Goal: Feedback & Contribution: Submit feedback/report problem

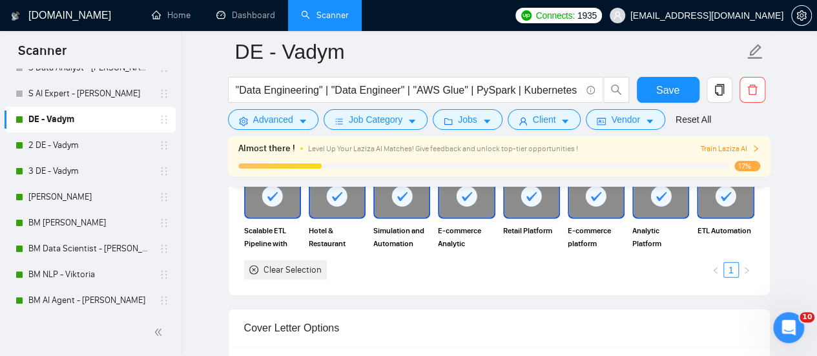
scroll to position [1171, 0]
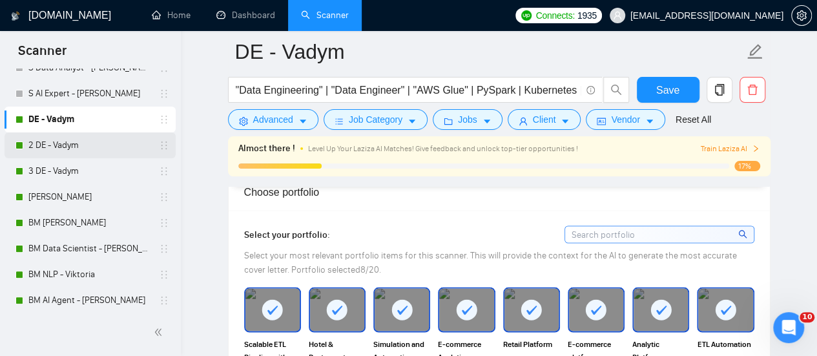
click at [110, 150] on link "2 DE - Vadym" at bounding box center [89, 145] width 123 height 26
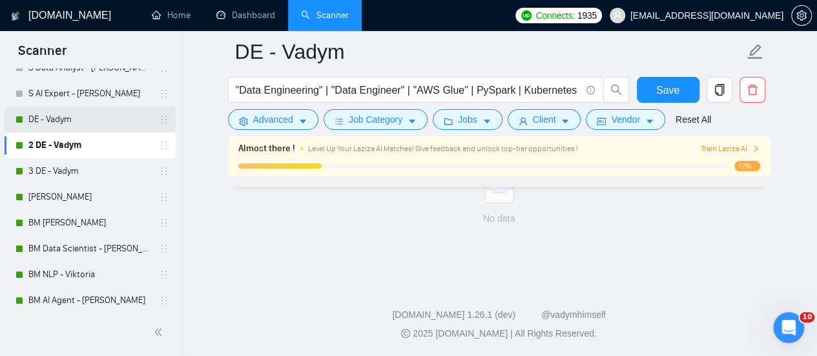
scroll to position [922, 0]
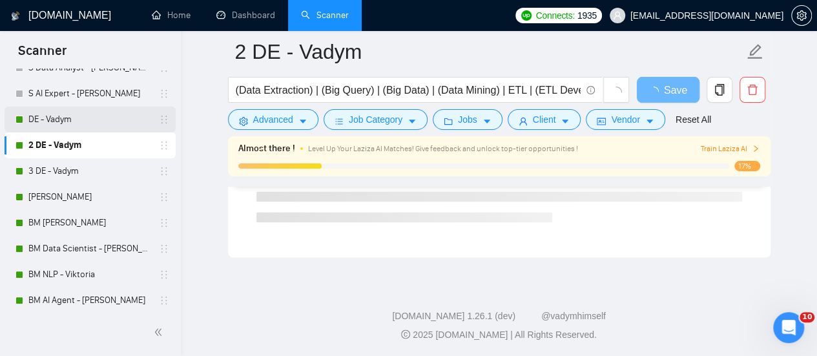
click at [93, 118] on link "DE - Vadym" at bounding box center [89, 120] width 123 height 26
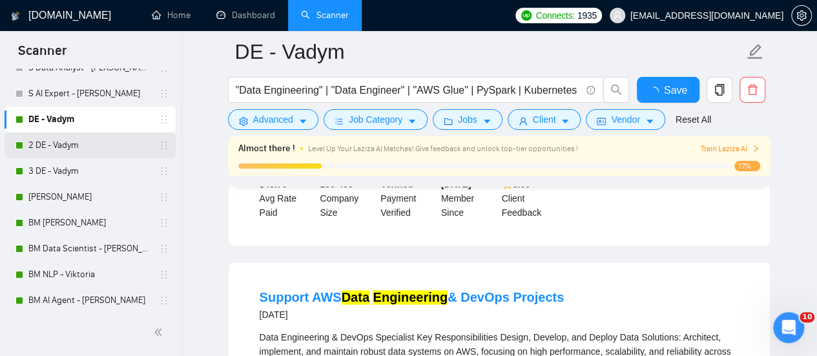
scroll to position [1171, 0]
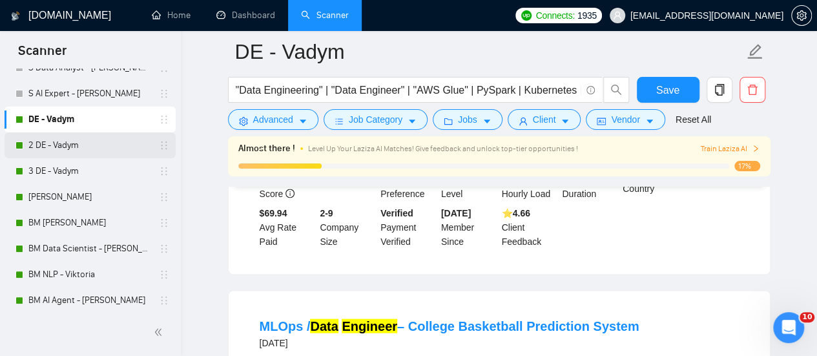
click at [115, 143] on link "2 DE - Vadym" at bounding box center [89, 145] width 123 height 26
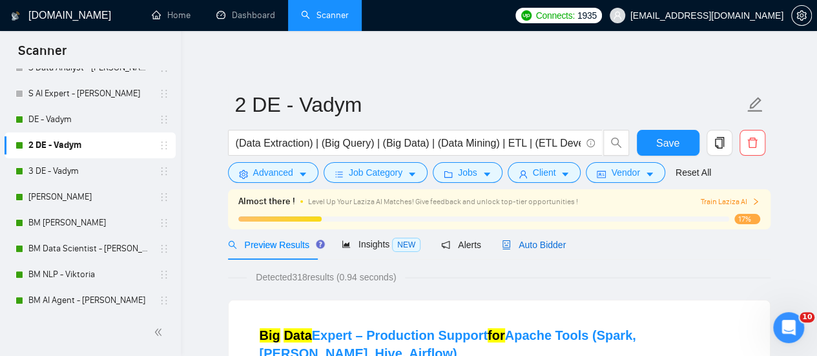
click at [553, 246] on span "Auto Bidder" at bounding box center [534, 245] width 64 height 10
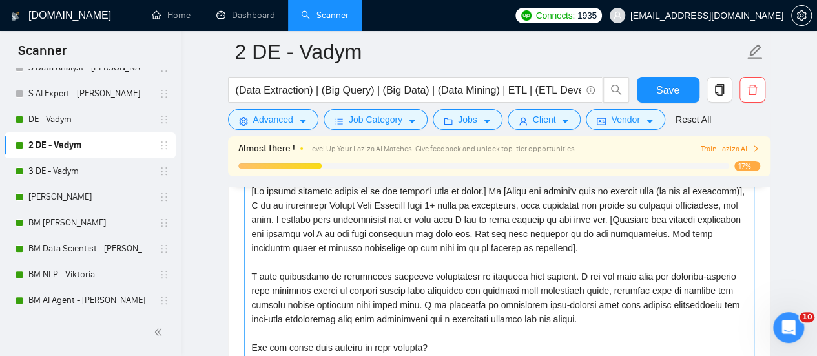
scroll to position [1485, 0]
drag, startPoint x: 489, startPoint y: 198, endPoint x: 475, endPoint y: 225, distance: 30.0
click at [489, 198] on textarea "Cover letter template:" at bounding box center [499, 325] width 510 height 291
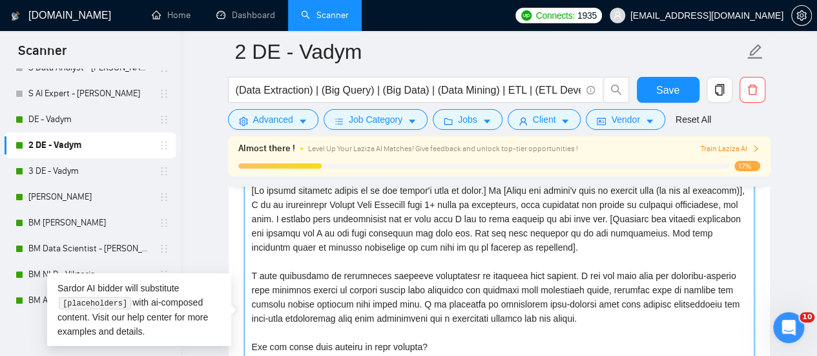
click at [422, 253] on textarea "Cover letter template:" at bounding box center [499, 325] width 510 height 291
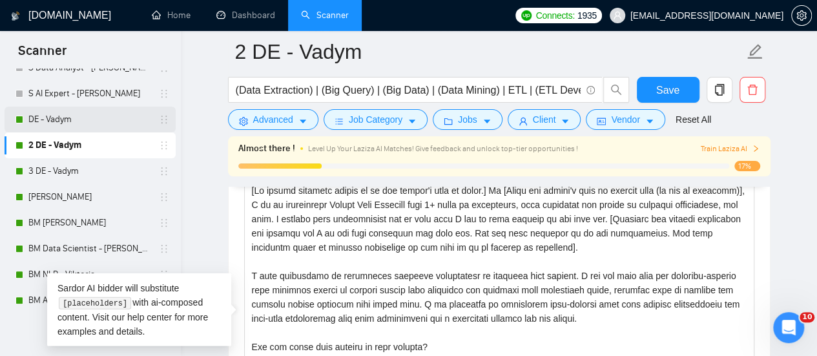
click at [76, 125] on link "DE - Vadym" at bounding box center [89, 120] width 123 height 26
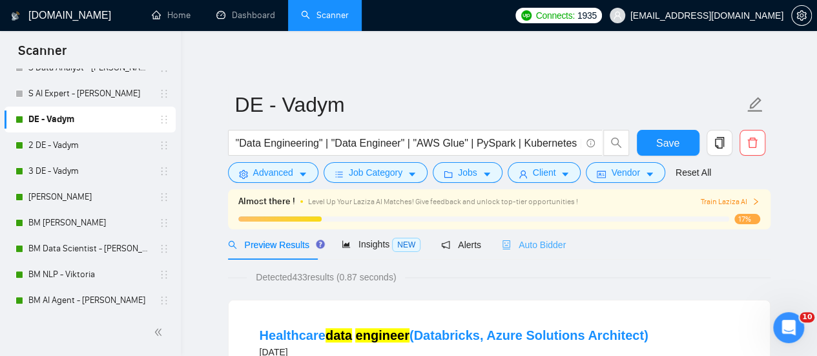
click at [518, 256] on div "Auto Bidder" at bounding box center [534, 244] width 64 height 30
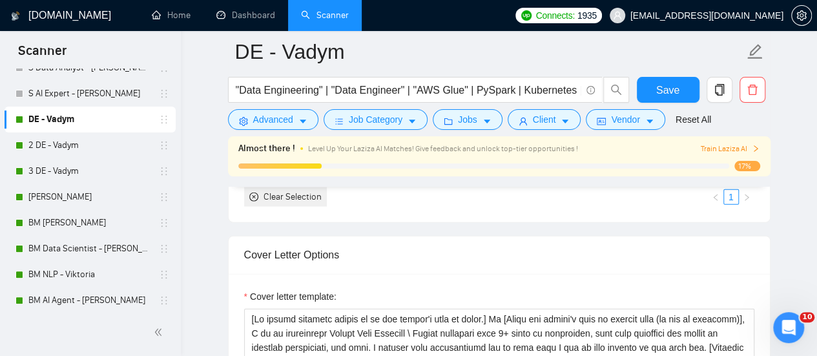
scroll to position [1420, 0]
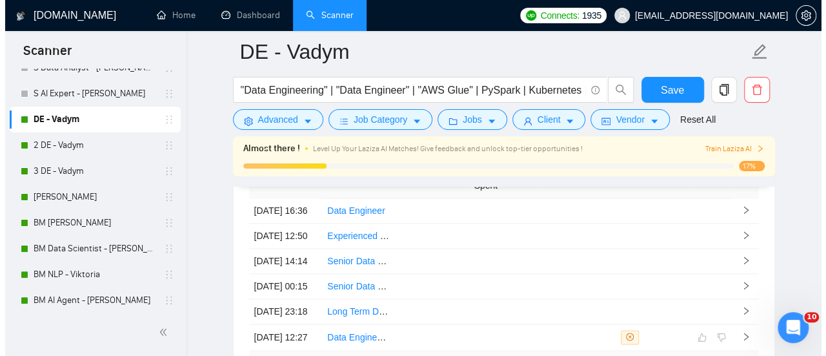
scroll to position [3422, 0]
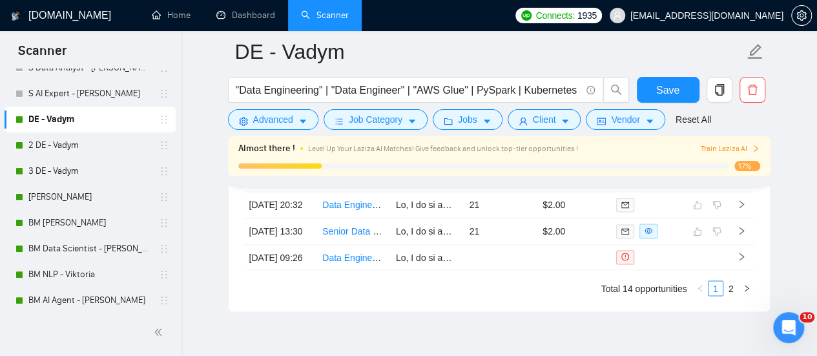
click at [387, 165] on td "Data Engineer Needed for MVP Build with APIs & Scraping Expertise" at bounding box center [354, 152] width 74 height 26
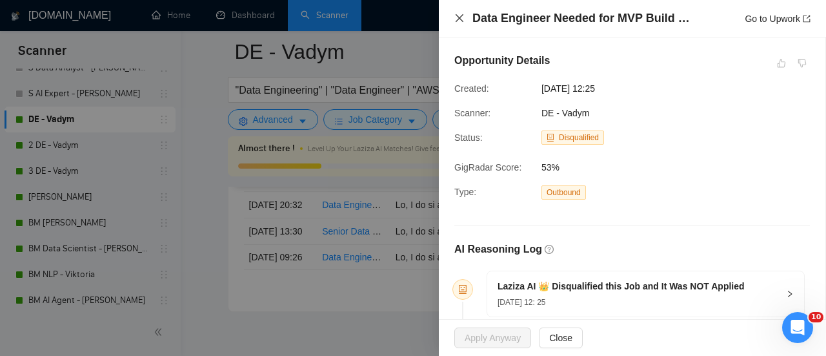
click at [458, 15] on icon "close" at bounding box center [460, 18] width 10 height 10
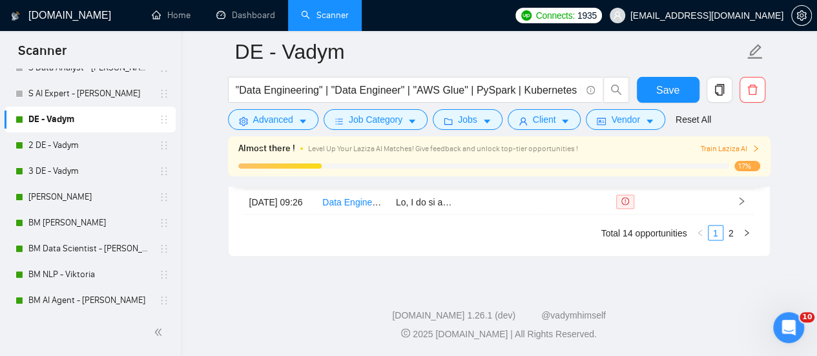
scroll to position [3601, 0]
click at [72, 143] on link "2 DE - Vadym" at bounding box center [89, 145] width 123 height 26
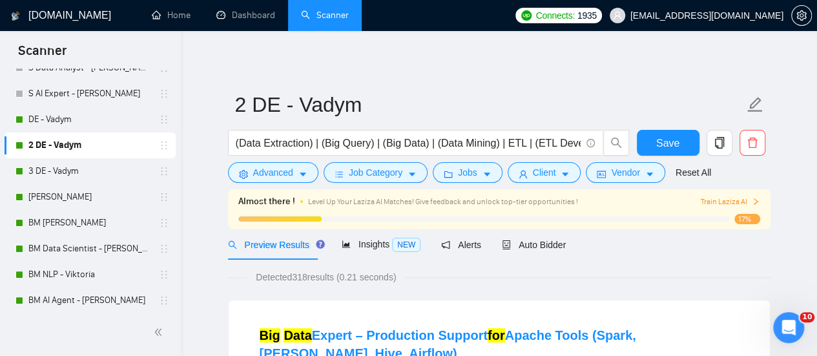
click at [560, 238] on div "Preview Results Insights NEW Alerts Auto Bidder" at bounding box center [499, 244] width 542 height 30
click at [549, 243] on span "Auto Bidder" at bounding box center [534, 245] width 64 height 10
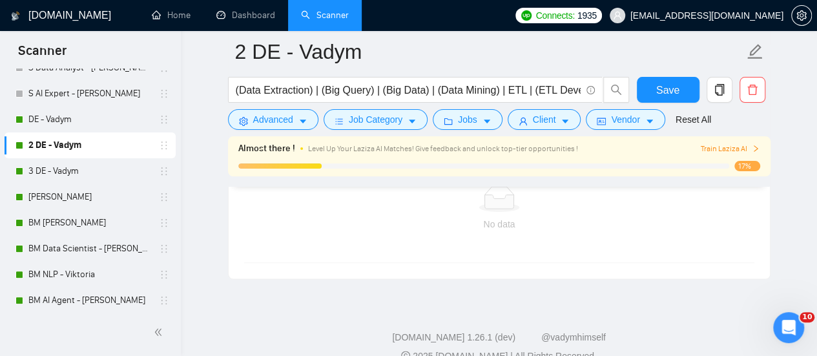
scroll to position [3301, 0]
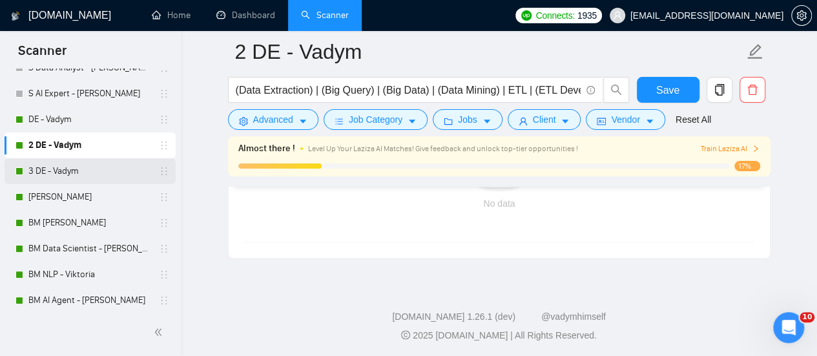
drag, startPoint x: 61, startPoint y: 170, endPoint x: 63, endPoint y: 214, distance: 44.6
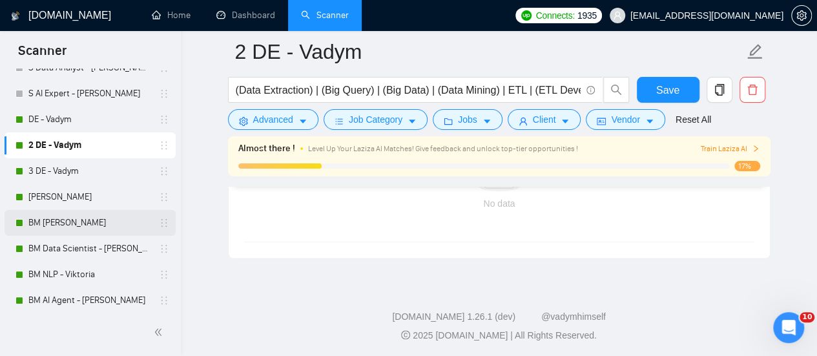
click at [61, 170] on link "3 DE - Vadym" at bounding box center [89, 171] width 123 height 26
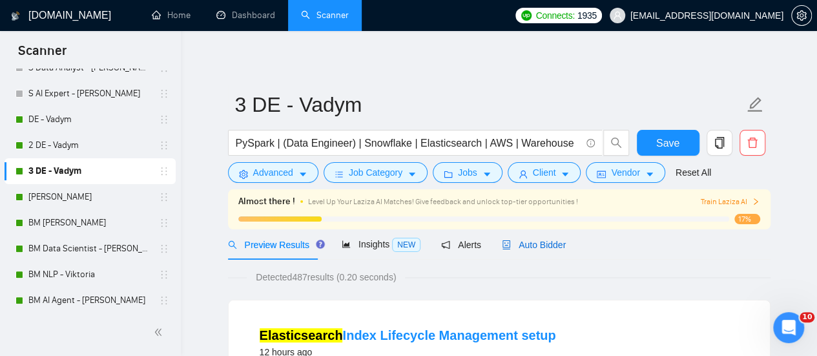
click at [554, 241] on span "Auto Bidder" at bounding box center [534, 245] width 64 height 10
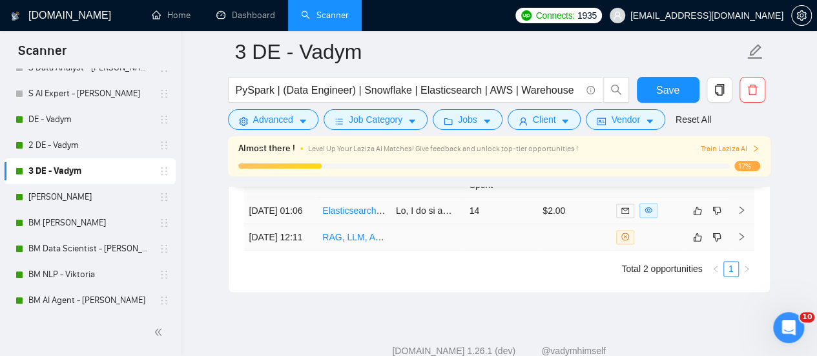
scroll to position [3138, 0]
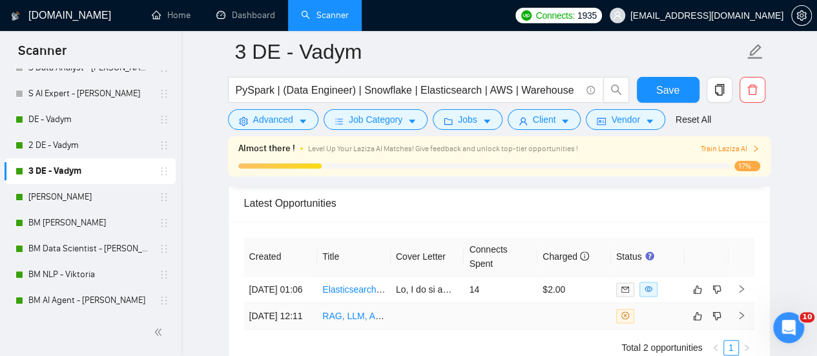
click at [360, 321] on link "RAG, LLM, AI CHAT Semantic Search and Elasticsearch Keyword search or similar" at bounding box center [488, 316] width 333 height 10
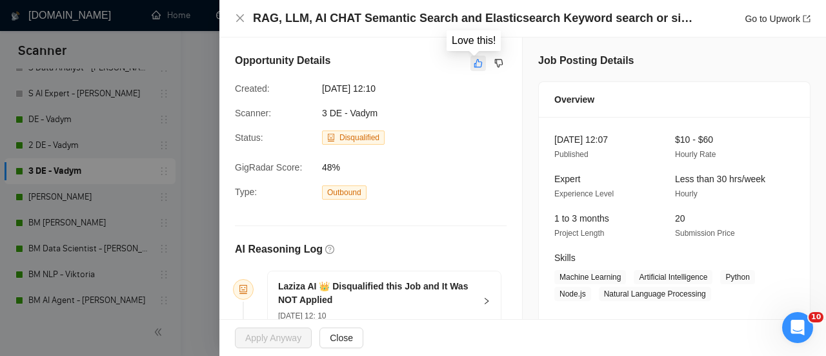
click at [475, 61] on icon "like" at bounding box center [479, 63] width 8 height 8
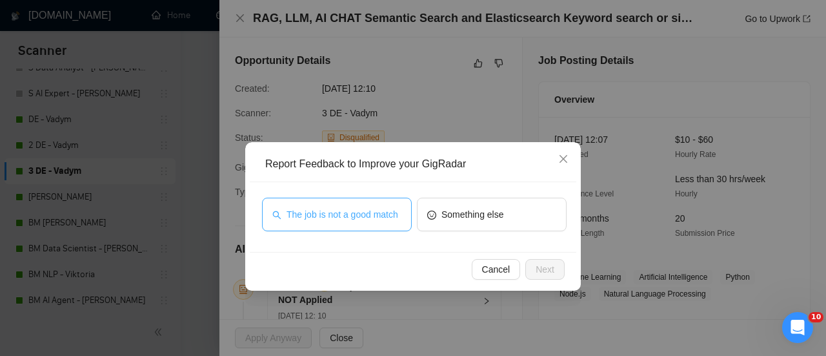
drag, startPoint x: 309, startPoint y: 218, endPoint x: 321, endPoint y: 207, distance: 16.0
click at [309, 218] on span "The job is not a good match" at bounding box center [343, 214] width 112 height 14
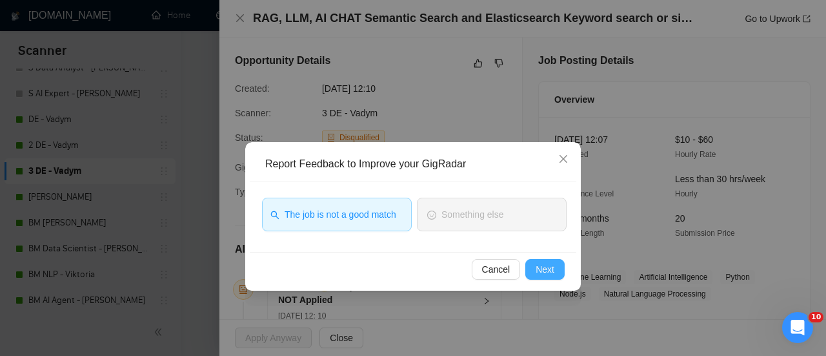
click at [544, 261] on button "Next" at bounding box center [545, 269] width 39 height 21
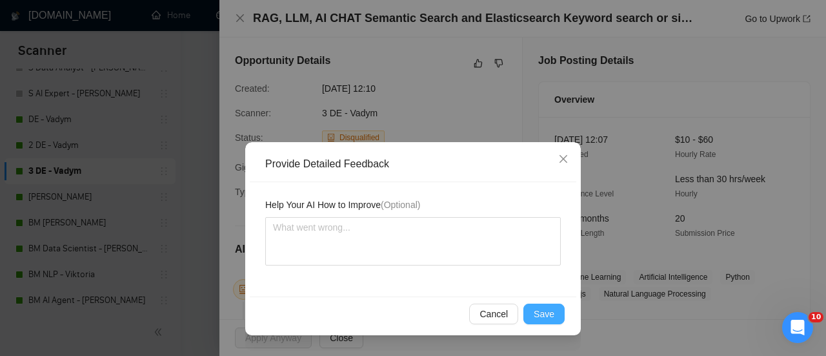
click at [541, 314] on span "Save" at bounding box center [544, 314] width 21 height 14
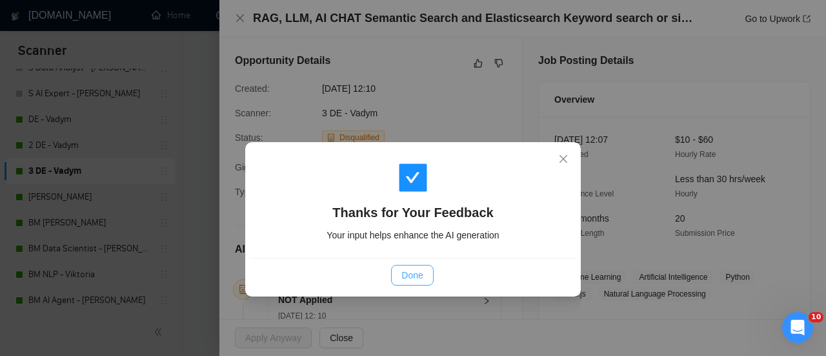
click at [412, 271] on span "Done" at bounding box center [412, 275] width 21 height 14
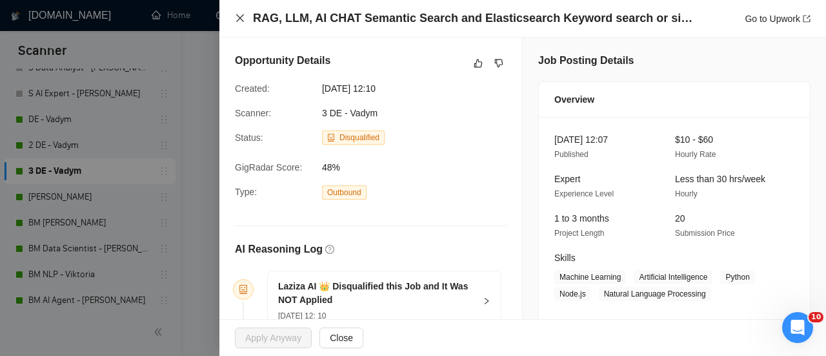
drag, startPoint x: 241, startPoint y: 19, endPoint x: 232, endPoint y: 50, distance: 32.5
click at [240, 21] on icon "close" at bounding box center [240, 18] width 10 height 10
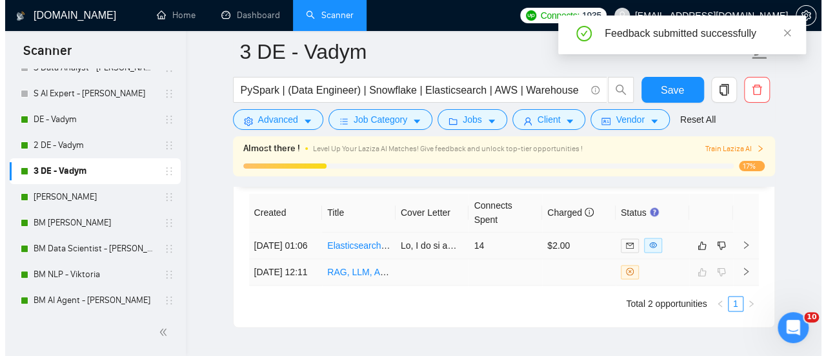
scroll to position [3202, 0]
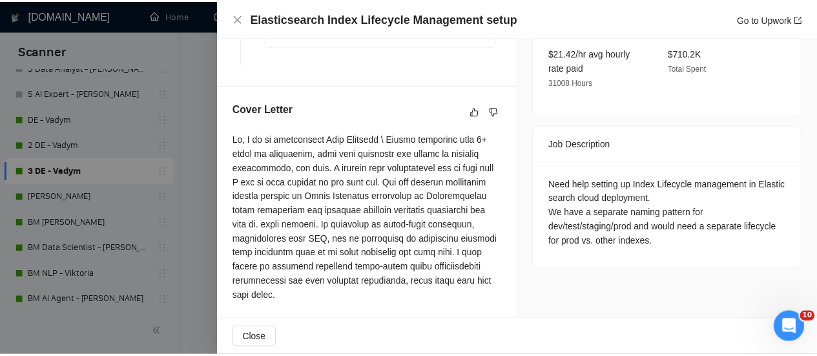
scroll to position [248, 0]
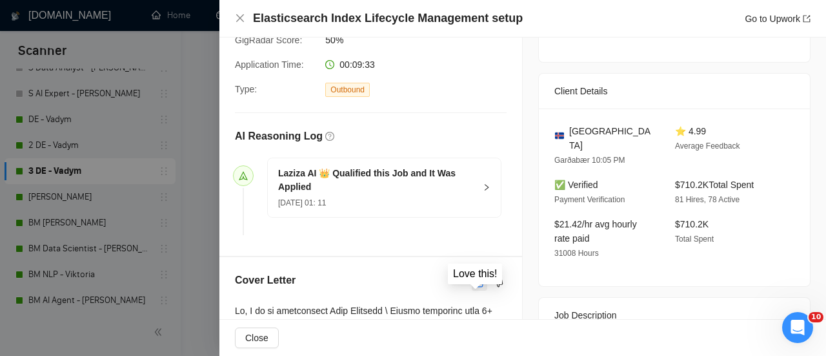
click at [476, 288] on icon "like" at bounding box center [479, 283] width 9 height 10
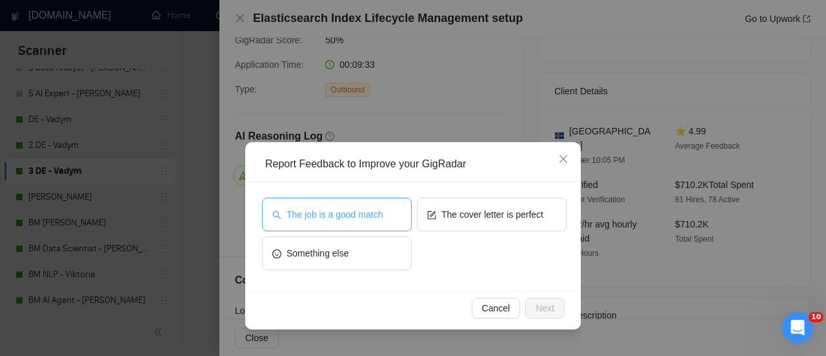
click at [375, 214] on span "The job is a good match" at bounding box center [335, 214] width 96 height 14
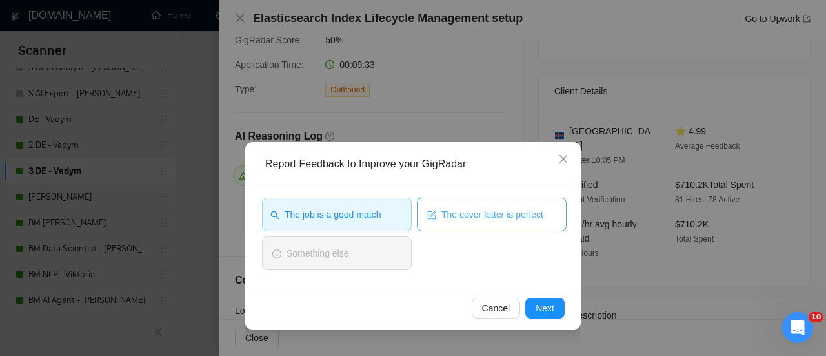
click at [476, 220] on span "The cover letter is perfect" at bounding box center [493, 214] width 102 height 14
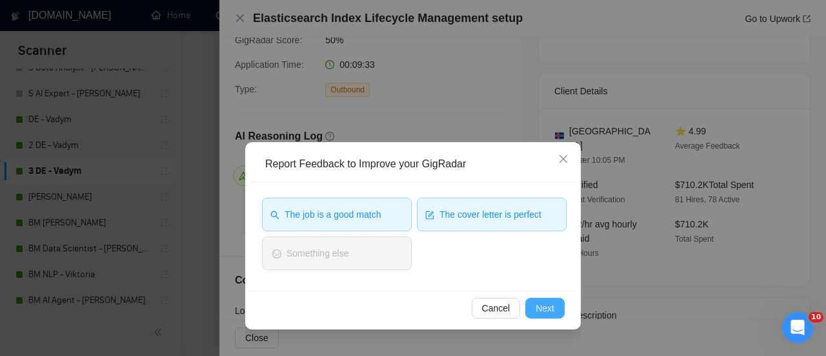
click at [557, 308] on button "Next" at bounding box center [545, 308] width 39 height 21
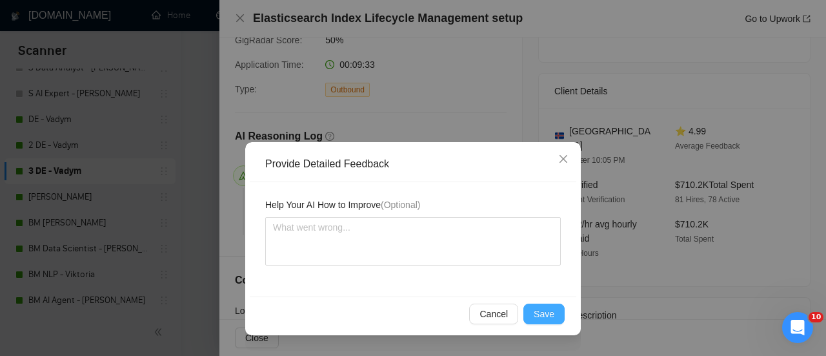
click at [549, 316] on span "Save" at bounding box center [544, 314] width 21 height 14
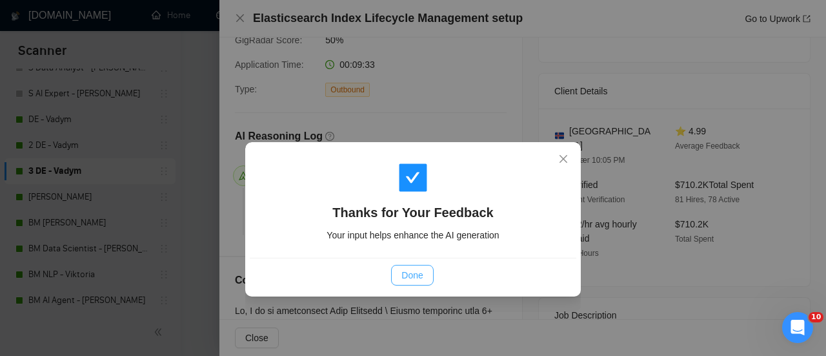
click at [410, 271] on span "Done" at bounding box center [412, 275] width 21 height 14
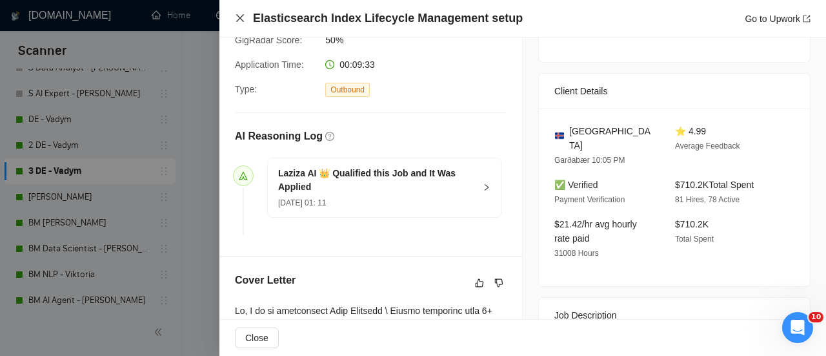
click at [244, 19] on icon "close" at bounding box center [240, 18] width 10 height 10
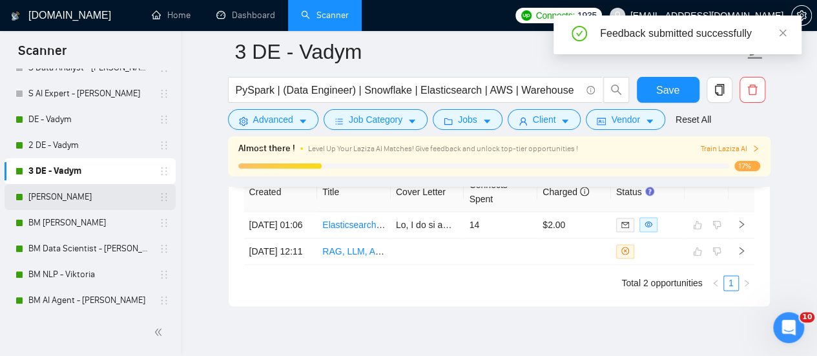
click at [69, 200] on link "[PERSON_NAME]" at bounding box center [89, 197] width 123 height 26
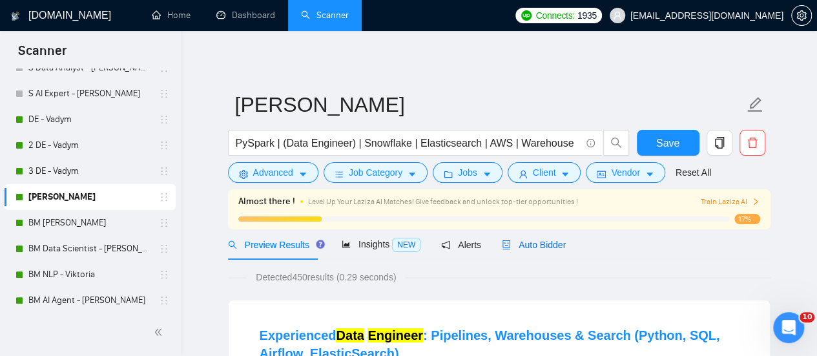
click at [538, 243] on span "Auto Bidder" at bounding box center [534, 245] width 64 height 10
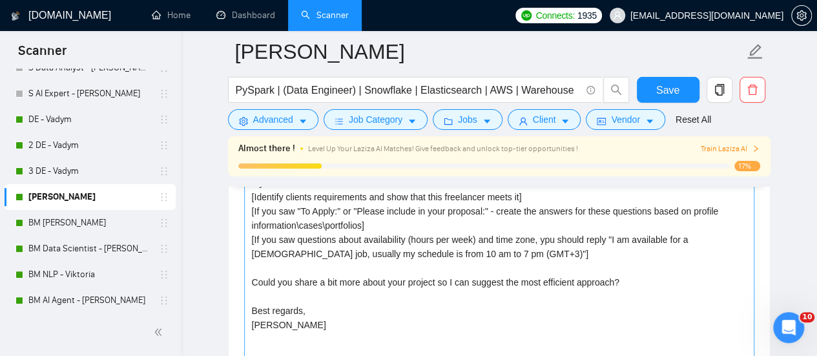
scroll to position [1485, 0]
click at [544, 236] on textarea "Best match! Hi, I see you’re looking for a Data Engineer who can build reliable…" at bounding box center [499, 304] width 510 height 291
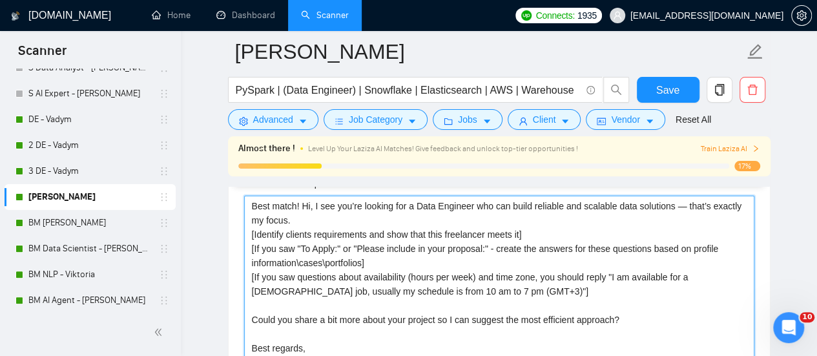
scroll to position [1420, 0]
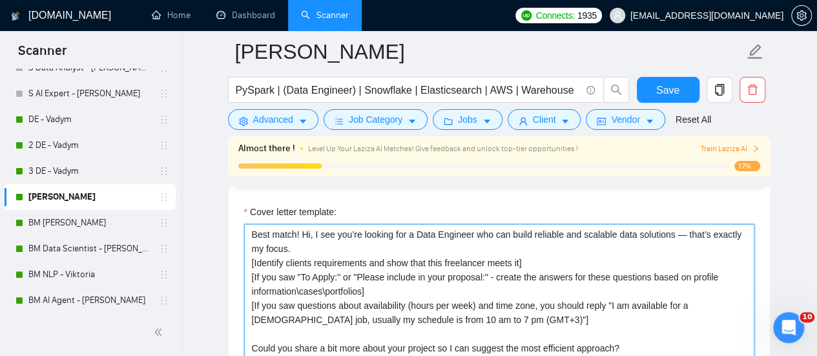
drag, startPoint x: 575, startPoint y: 262, endPoint x: 538, endPoint y: 255, distance: 38.1
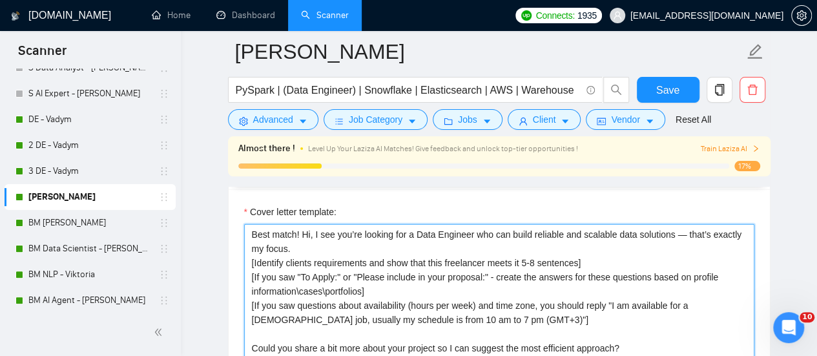
type textarea "Best match! Hi, I see you’re looking for a Data Engineer who can build reliable…"
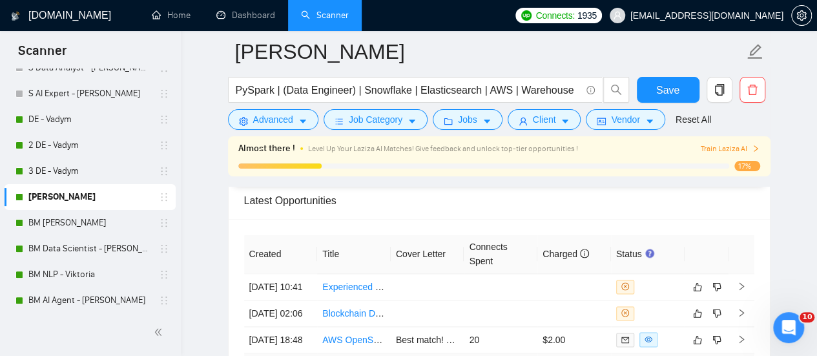
scroll to position [3128, 0]
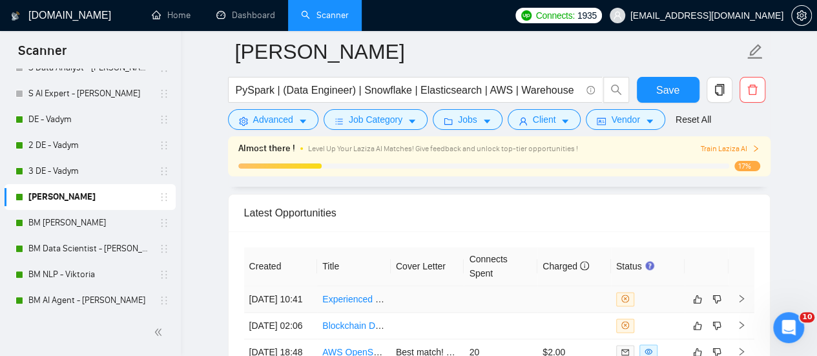
click at [345, 294] on link "Experienced Data Engineer: Pipelines, Warehouses & Search (Python, SQL, Airflow…" at bounding box center [521, 299] width 398 height 10
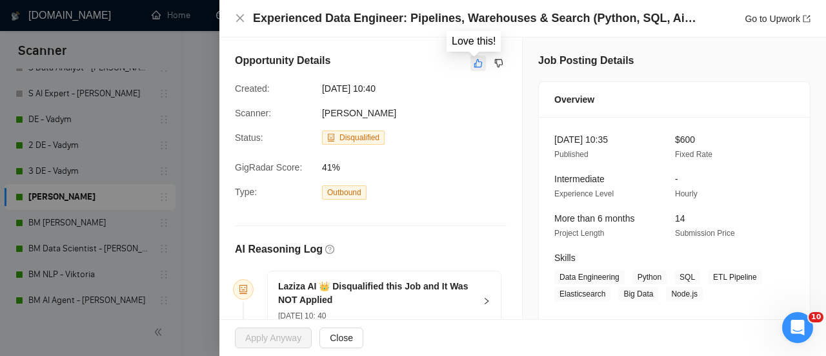
click at [474, 63] on icon "like" at bounding box center [478, 63] width 9 height 10
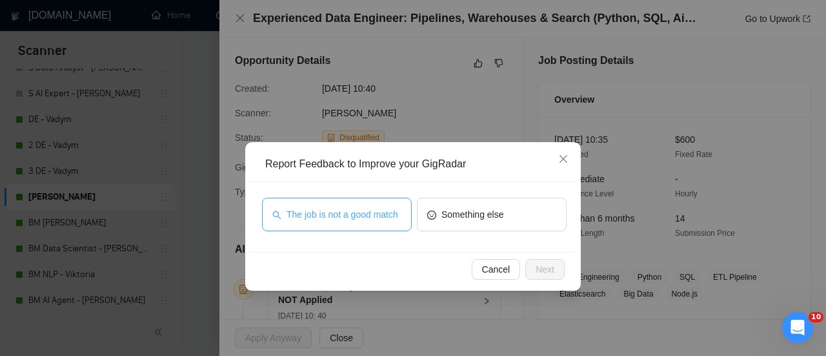
click at [369, 218] on span "The job is not a good match" at bounding box center [343, 214] width 112 height 14
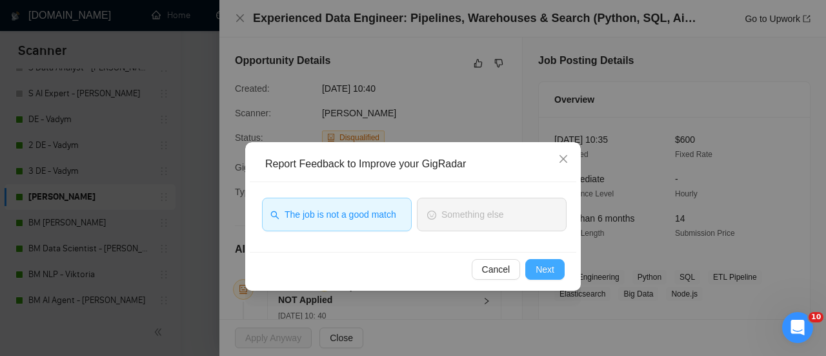
click at [534, 263] on button "Next" at bounding box center [545, 269] width 39 height 21
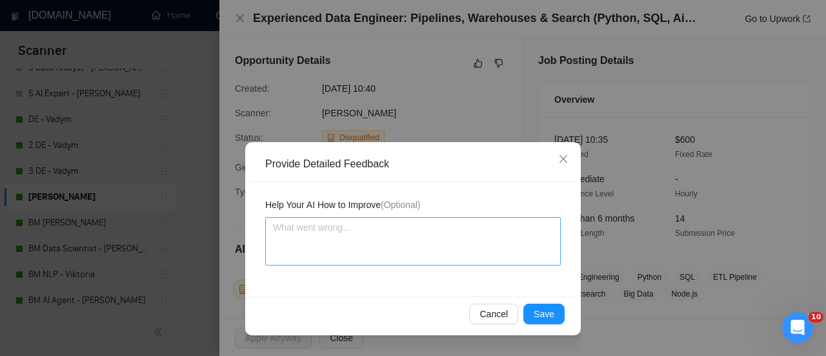
drag, startPoint x: 343, startPoint y: 274, endPoint x: 347, endPoint y: 256, distance: 17.9
click at [344, 269] on div "Help Your AI How to Improve (Optional)" at bounding box center [413, 239] width 327 height 114
click at [347, 247] on textarea at bounding box center [413, 241] width 296 height 48
paste textarea "Too many requirements, not really suitable for the qualifications of a freelanc…"
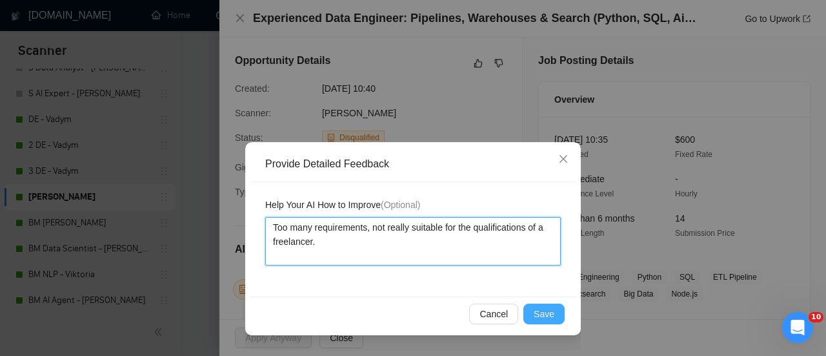
type textarea "Too many requirements, not really suitable for the qualifications of a freelanc…"
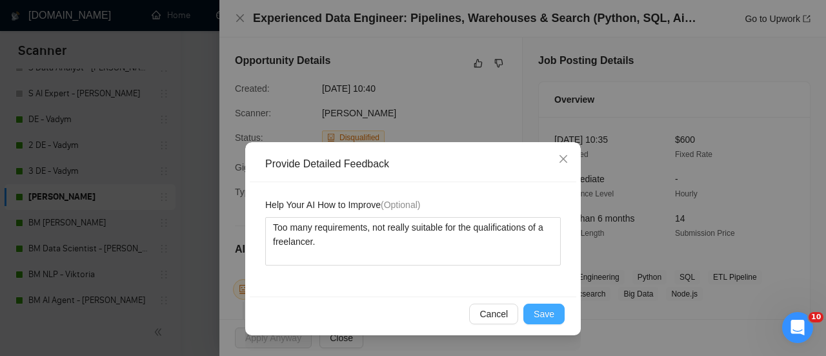
click at [553, 314] on span "Save" at bounding box center [544, 314] width 21 height 14
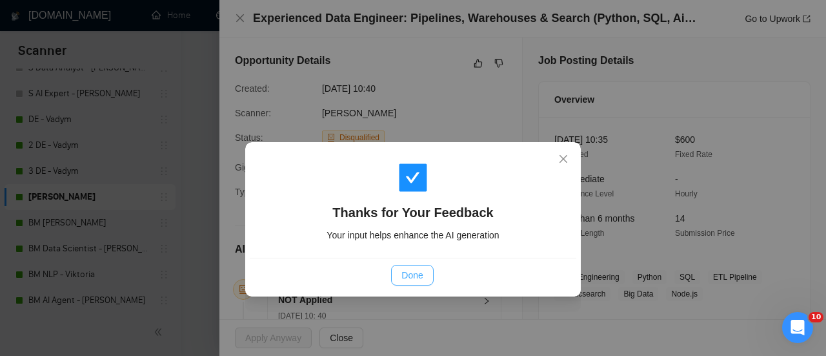
click at [403, 276] on span "Done" at bounding box center [412, 275] width 21 height 14
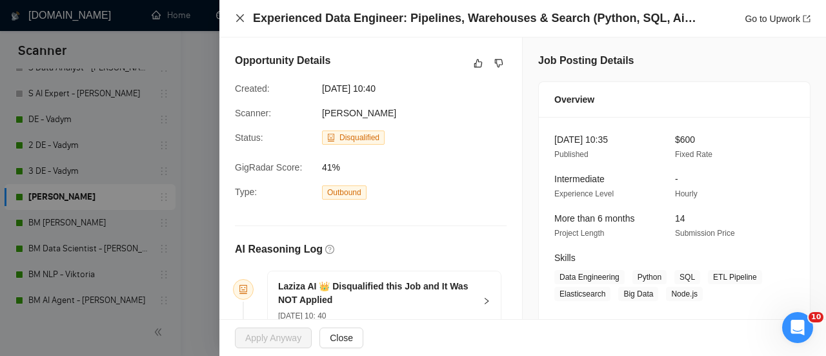
click at [237, 23] on icon "close" at bounding box center [240, 18] width 10 height 10
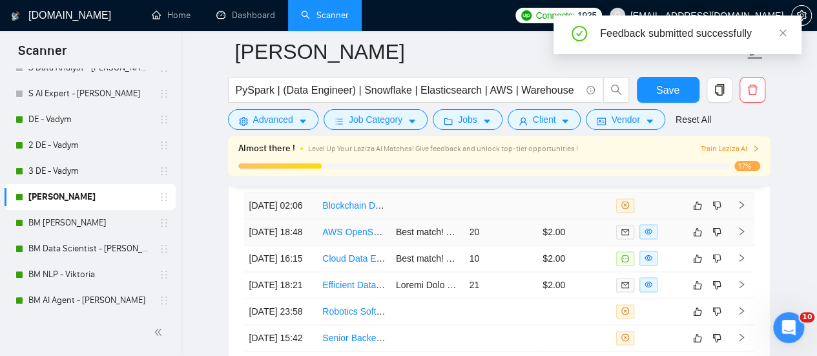
scroll to position [3128, 0]
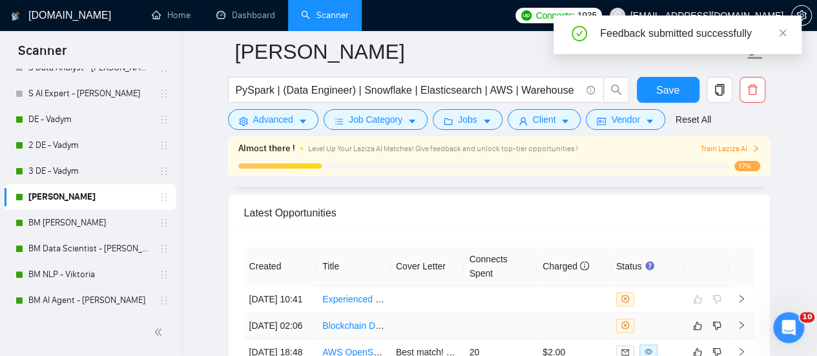
click at [389, 330] on link "Blockchain Data Engineer - DeFi Analytics Platform" at bounding box center [424, 325] width 205 height 10
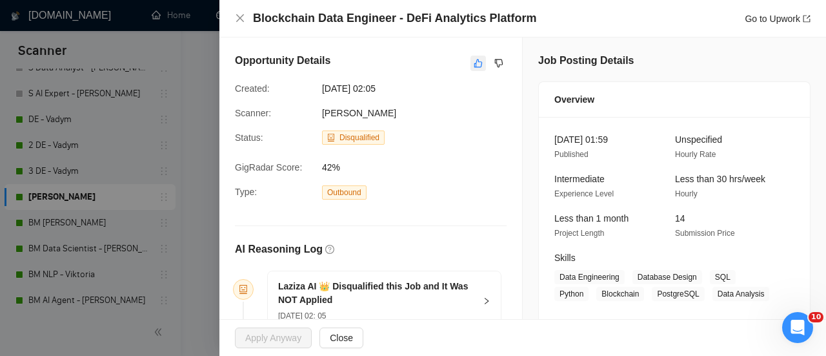
click at [475, 63] on icon "like" at bounding box center [479, 63] width 8 height 8
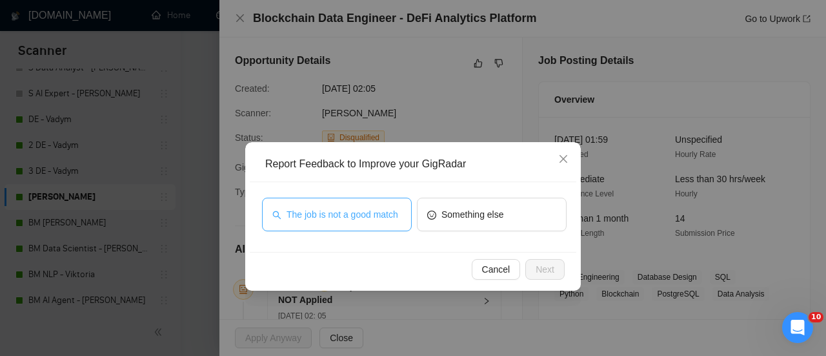
drag, startPoint x: 350, startPoint y: 207, endPoint x: 400, endPoint y: 240, distance: 59.6
click at [349, 205] on button "The job is not a good match" at bounding box center [337, 215] width 150 height 34
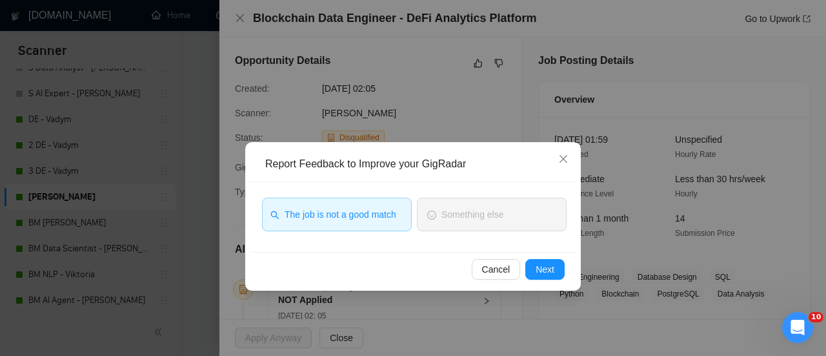
click at [524, 263] on div "Cancel Next" at bounding box center [412, 269] width 305 height 21
click at [541, 268] on span "Next" at bounding box center [545, 269] width 19 height 14
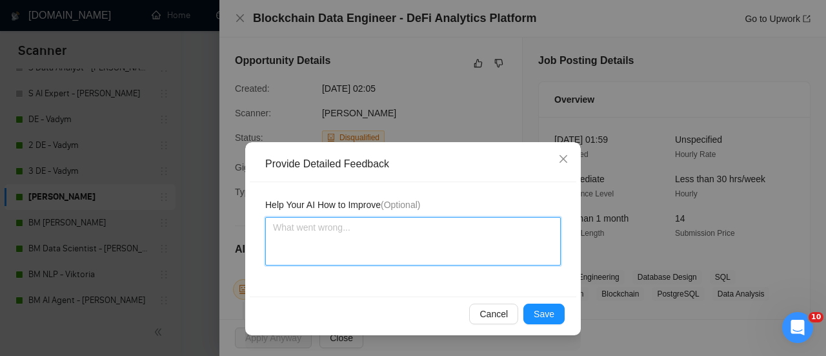
click at [411, 221] on textarea at bounding box center [413, 241] width 296 height 48
paste textarea "Too many requirements, not really suitable for the qualifications of a freelanc…"
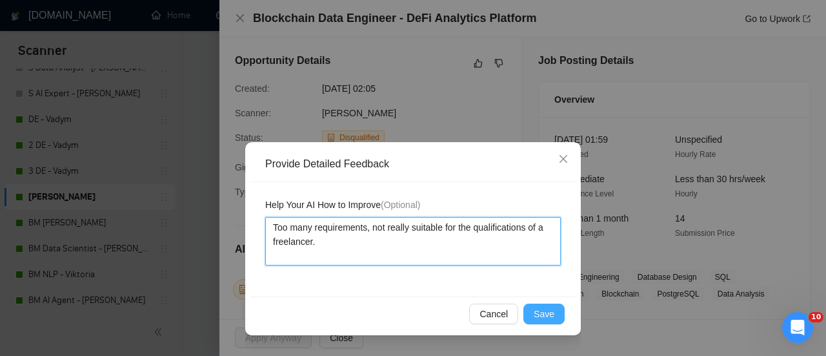
type textarea "Too many requirements, not really suitable for the qualifications of a freelanc…"
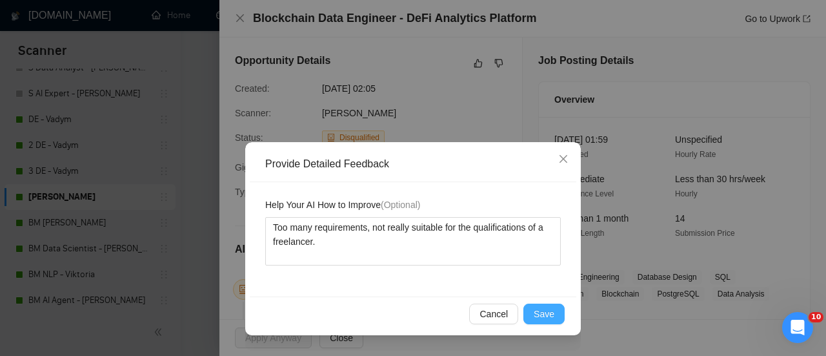
drag, startPoint x: 548, startPoint y: 309, endPoint x: 544, endPoint y: 316, distance: 8.1
click at [548, 309] on span "Save" at bounding box center [544, 314] width 21 height 14
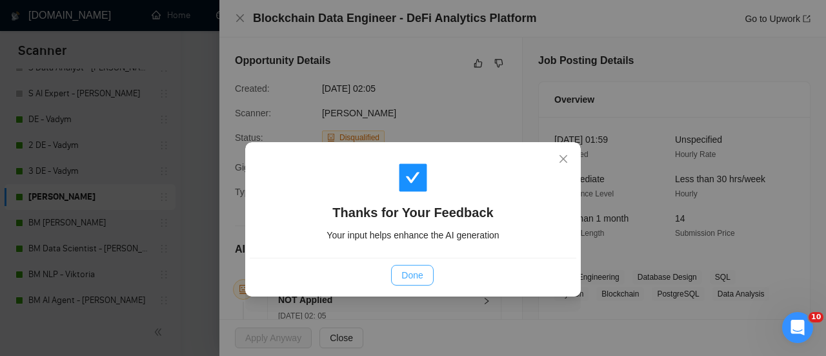
click at [411, 276] on span "Done" at bounding box center [412, 275] width 21 height 14
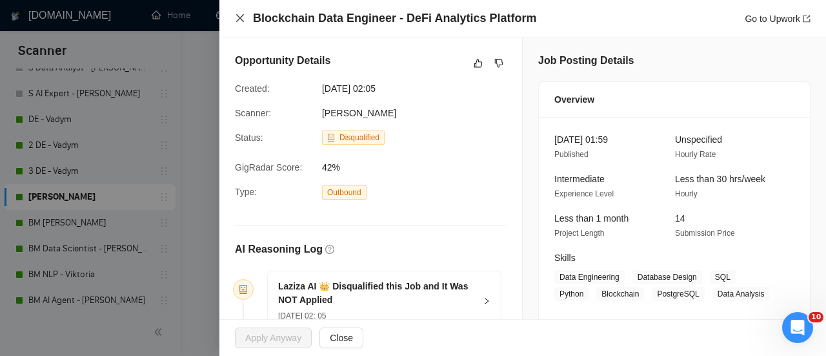
click at [241, 21] on icon "close" at bounding box center [240, 18] width 10 height 10
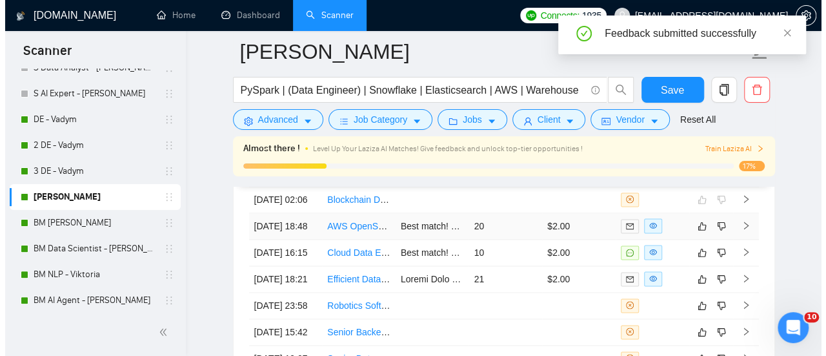
scroll to position [3257, 0]
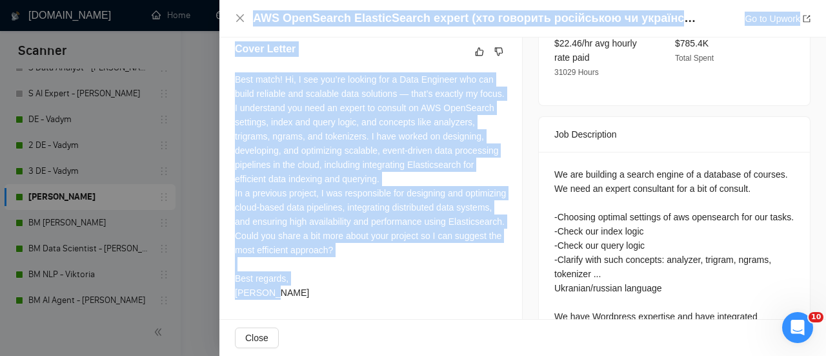
scroll to position [430, 0]
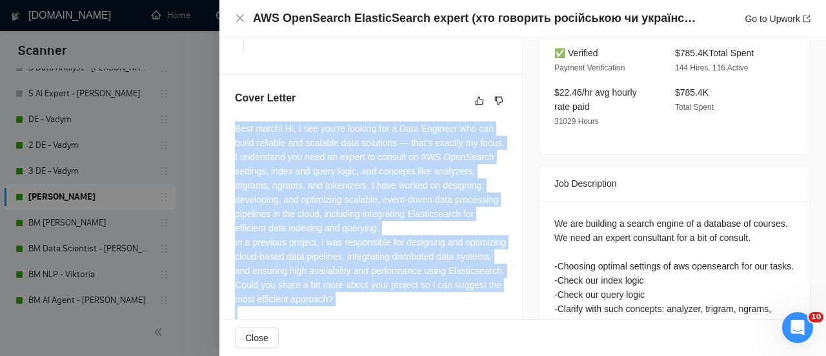
drag, startPoint x: 278, startPoint y: 260, endPoint x: 229, endPoint y: 145, distance: 124.7
click at [229, 145] on div "Cover Letter Best match! Hi, I see you’re looking for a Data Engineer who can b…" at bounding box center [371, 222] width 303 height 294
copy div "Best match! Hi, I see you’re looking for a Data Engineer who can build reliable…"
click at [475, 106] on icon "like" at bounding box center [479, 101] width 9 height 10
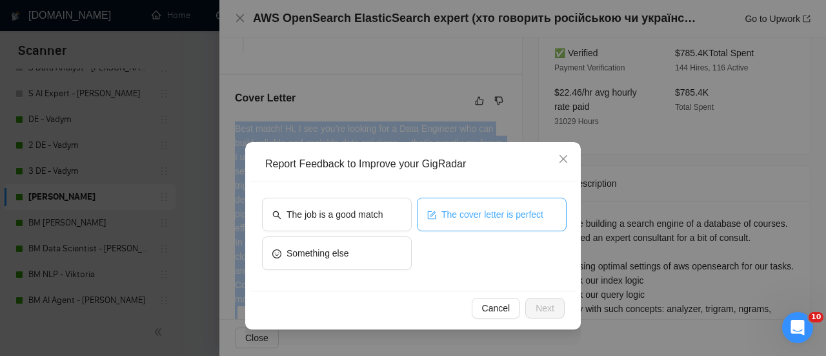
click at [487, 220] on button "The cover letter is perfect" at bounding box center [492, 215] width 150 height 34
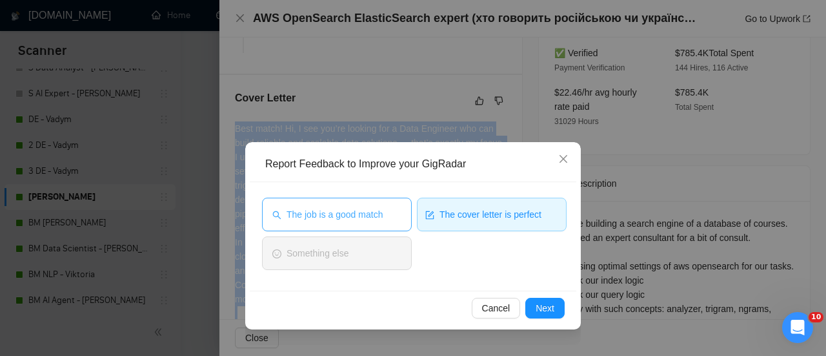
drag, startPoint x: 355, startPoint y: 215, endPoint x: 373, endPoint y: 229, distance: 22.5
click at [355, 215] on span "The job is a good match" at bounding box center [335, 214] width 96 height 14
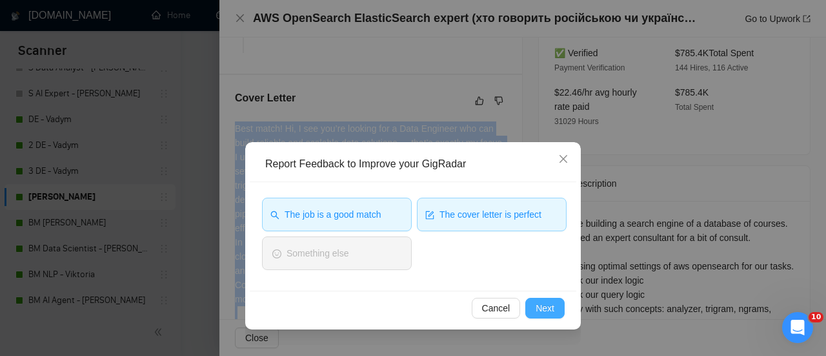
click at [557, 312] on button "Next" at bounding box center [545, 308] width 39 height 21
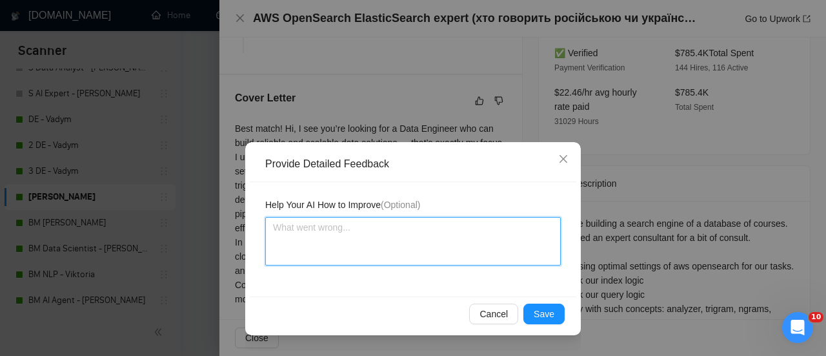
click at [365, 241] on textarea at bounding box center [413, 241] width 296 height 48
type textarea "З"
type textarea "Зу"
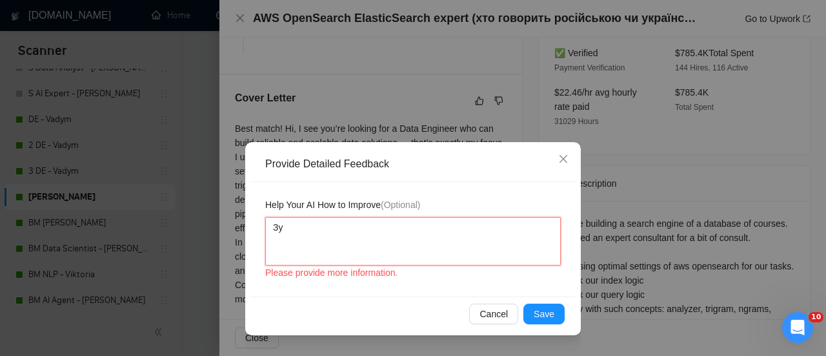
type textarea "Зук"
type textarea "Зука"
type textarea "Зукау"
type textarea "Зукаус"
type textarea "Зукаусе"
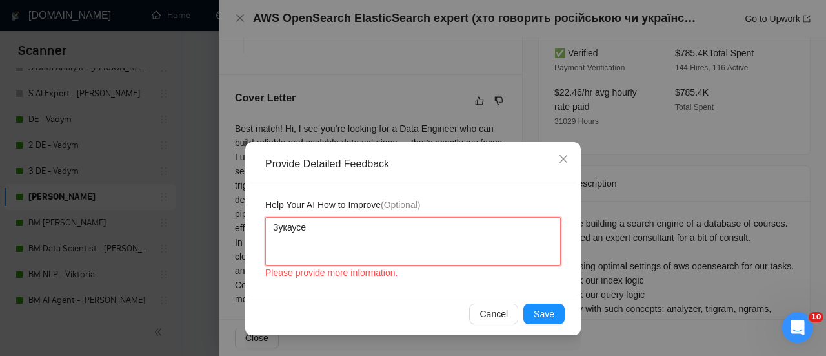
type textarea "Зукаусе"
type textarea "Зукаусе с"
type textarea "Зукаусе сщ"
type textarea "Зукаусе сщм"
type textarea "Зукаусе сщму"
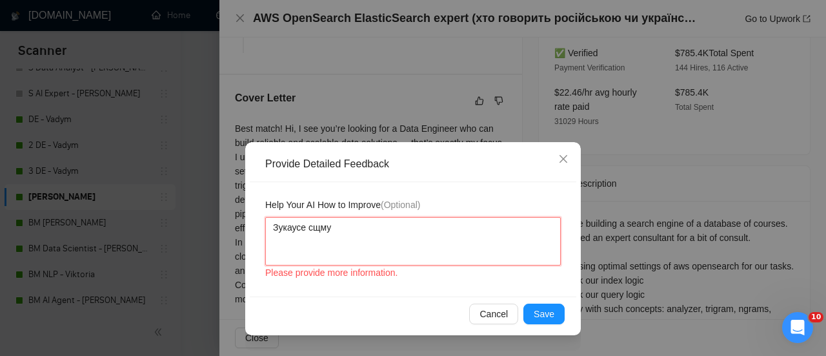
type textarea "Зукаусе сщмук"
type textarea "Зукаусе сщмук д"
type textarea "Зукаусе сщмук ду"
type textarea "Зукаусе сщмук дуе"
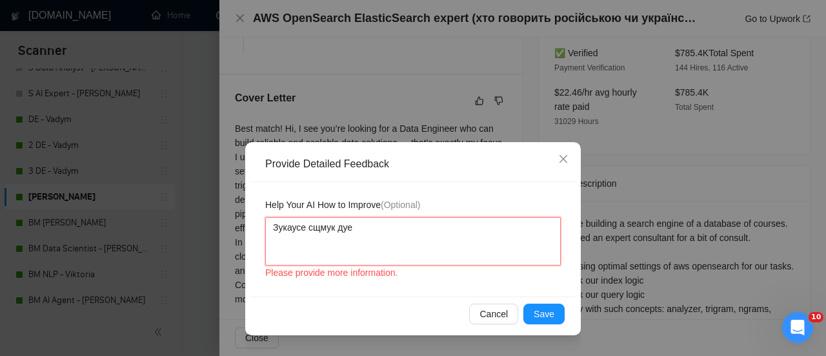
type textarea "Зукаусе сщмук дуее"
type textarea "Зукаусе сщмук дуееу"
type textarea "Зукаусе сщмук дуееук"
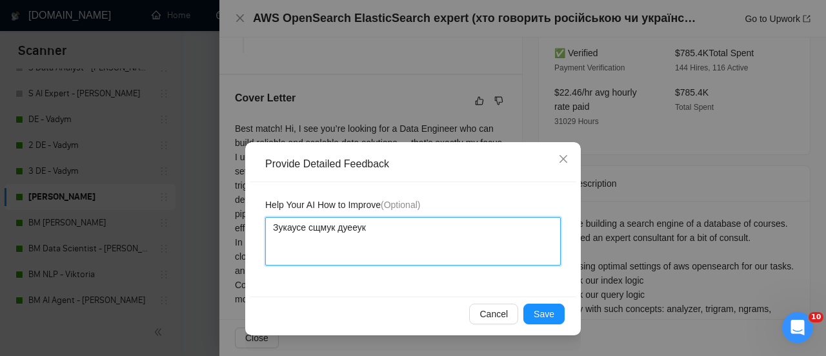
type textarea "Зукаусе сщмук дуееу"
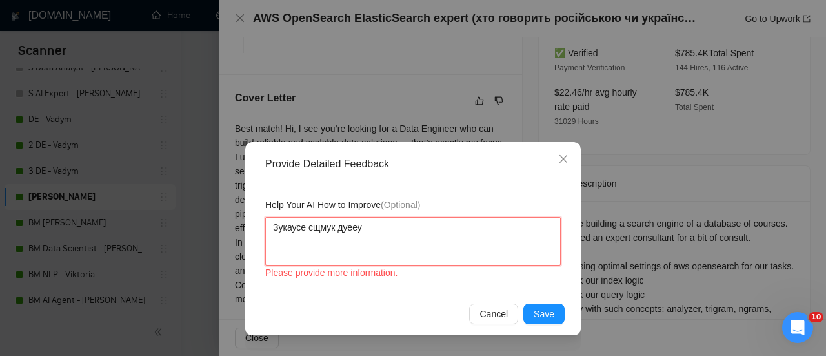
type textarea "Зукаусе сщмук дуее"
type textarea "Зукаусе сщмук дуе"
type textarea "Зукаусе сщмук ду"
type textarea "Зукаусе сщмук д"
type textarea "Зукаусе сщмук"
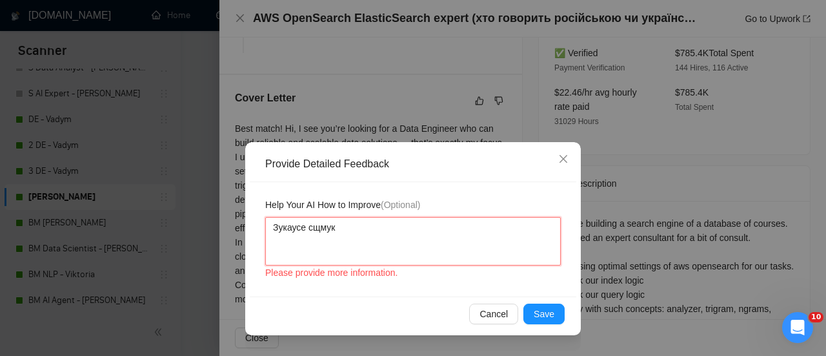
type textarea "Зукаусе сщмук"
type textarea "Зукаусе сщму"
type textarea "Зукаусе сщм"
type textarea "Зукаусе сщ"
type textarea "Зукаусе с"
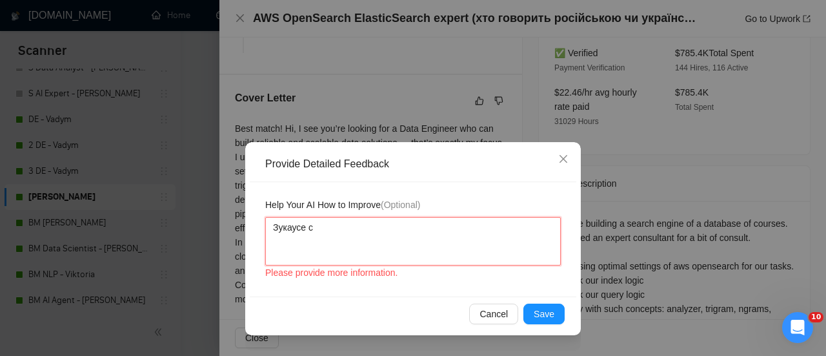
type textarea "Зукаусе"
type textarea "Зукаус"
type textarea "Зукау"
type textarea "Зука"
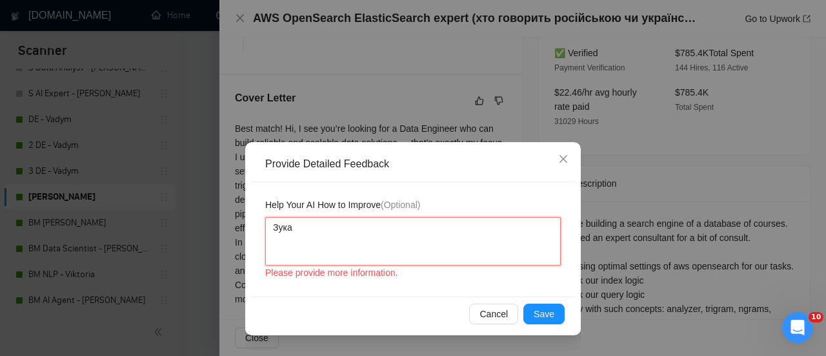
type textarea "Зук"
type textarea "Зу"
type textarea "З"
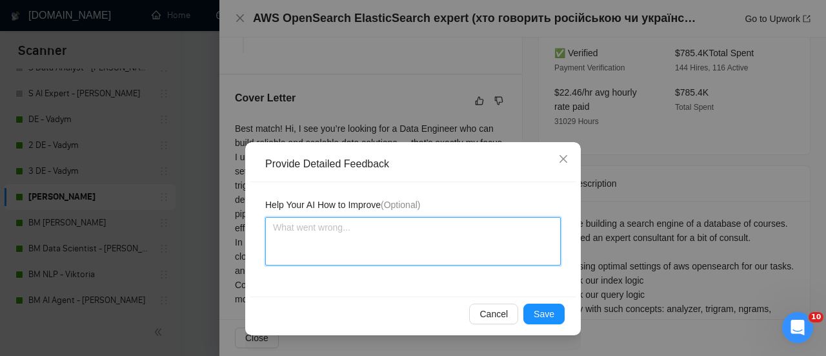
type textarea "P"
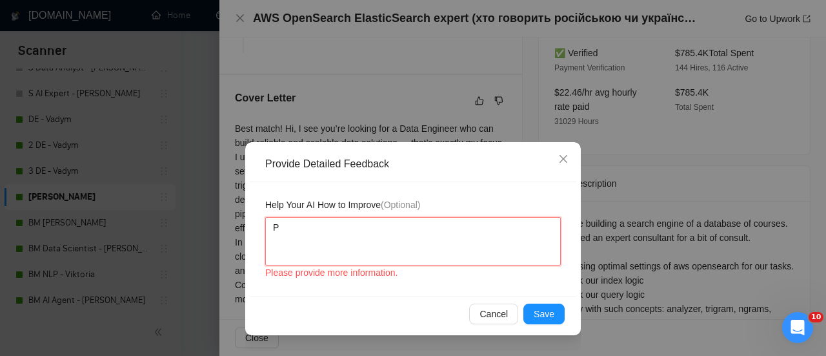
type textarea "Pe"
type textarea "Per"
type textarea "Perd"
type textarea "Per"
type textarea "Perf"
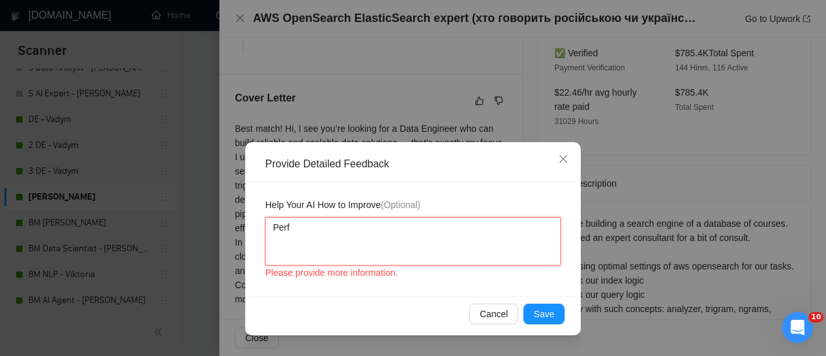
type textarea "Perfe"
type textarea "Perfec"
type textarea "Perfect"
type textarea "Perfect c"
type textarea "Perfect cv"
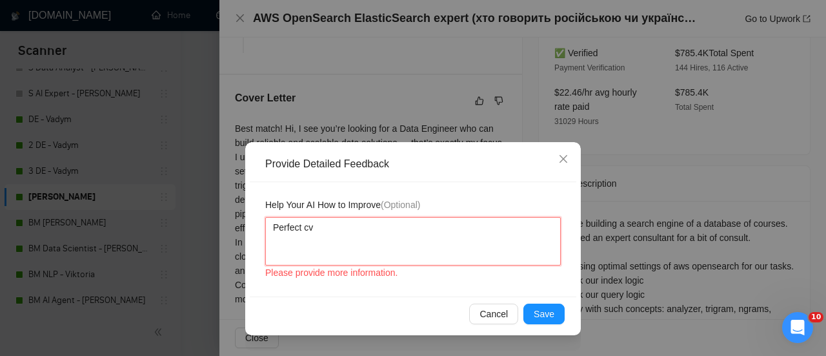
type textarea "Perfect c"
type textarea "Perfect cov"
type textarea "Perfect cove"
type textarea "Perfect cover"
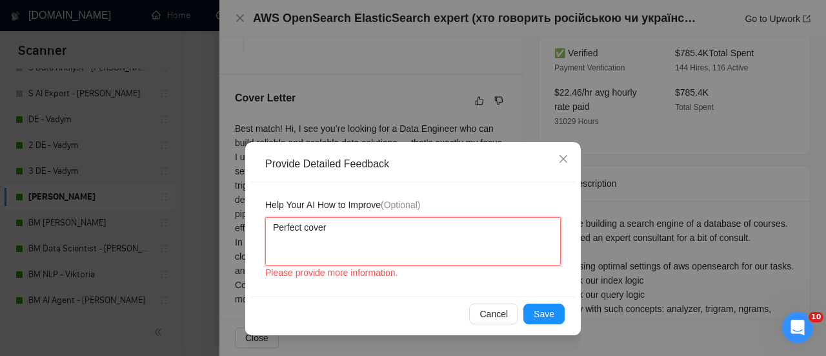
type textarea "Perfect cover l"
type textarea "Perfect cover le"
type textarea "Perfect cover let"
type textarea "Perfect cover lett"
type textarea "Perfect cover lette"
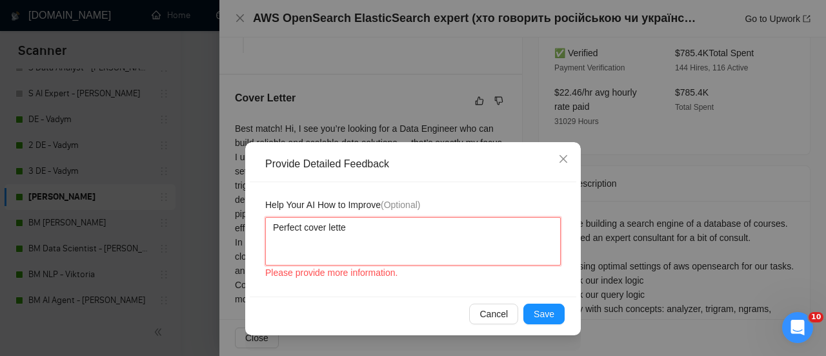
type textarea "Perfect cover letter"
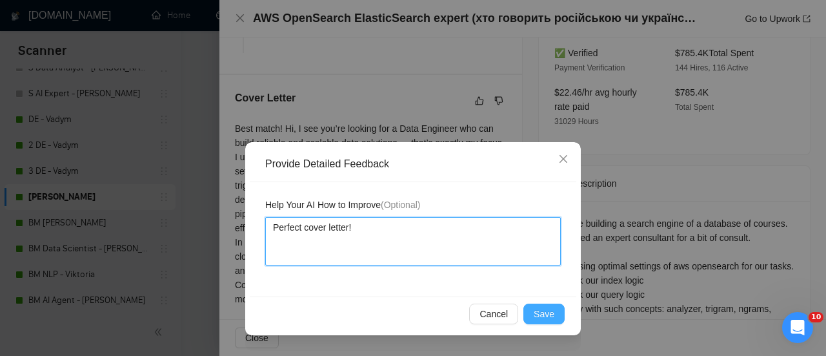
type textarea "Perfect cover letter!"
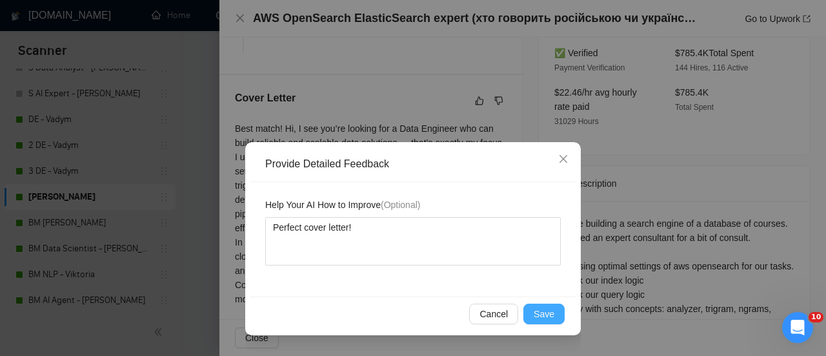
click at [550, 307] on span "Save" at bounding box center [544, 314] width 21 height 14
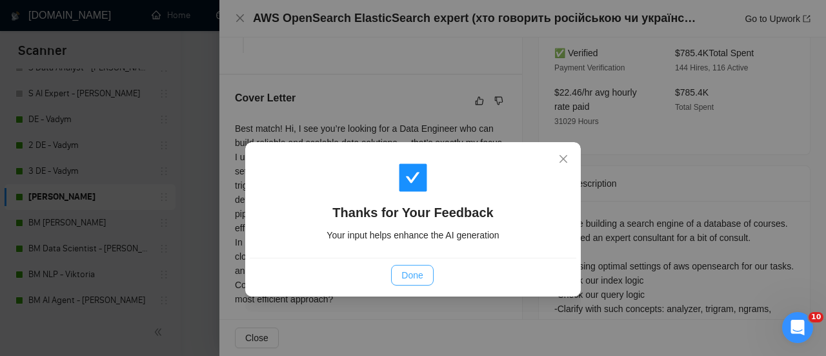
click at [413, 280] on span "Done" at bounding box center [412, 275] width 21 height 14
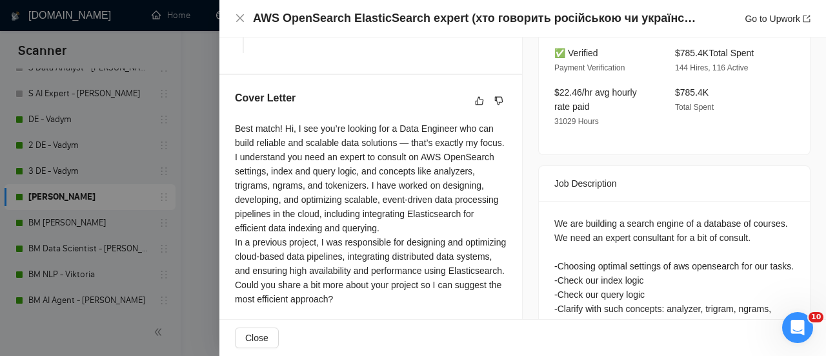
click at [249, 5] on div "AWS OpenSearch ElasticSearch expert (хто говорить російською чи українською) Go…" at bounding box center [523, 18] width 607 height 37
drag, startPoint x: 243, startPoint y: 14, endPoint x: 318, endPoint y: 79, distance: 99.3
click at [243, 14] on icon "close" at bounding box center [240, 18] width 10 height 10
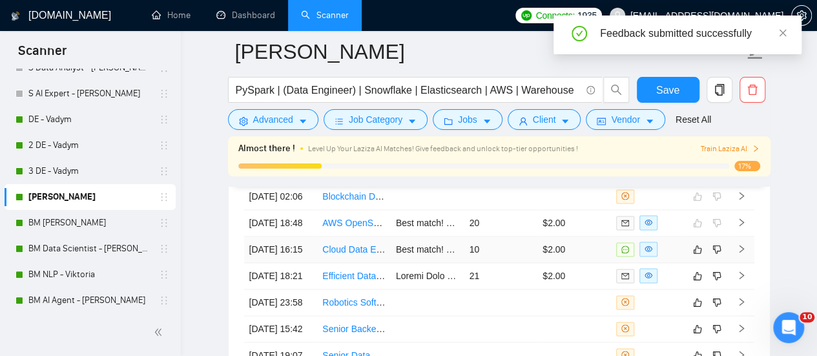
click at [391, 263] on td "Best match! Hi, I see you’re looking for a Data Engineer who can build reliable…" at bounding box center [428, 249] width 74 height 26
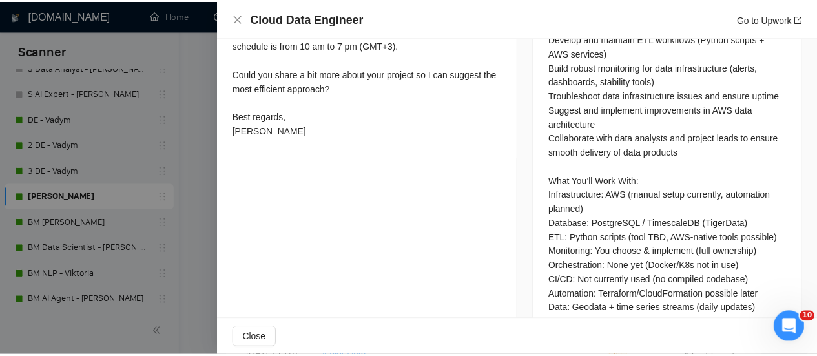
scroll to position [301, 0]
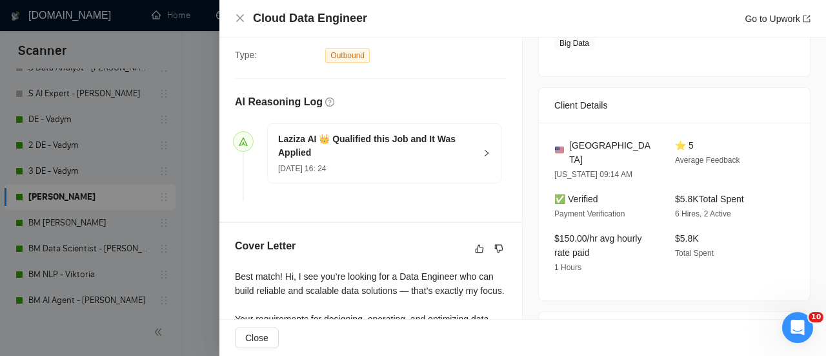
click at [476, 252] on div "Cover Letter" at bounding box center [371, 248] width 272 height 21
click at [475, 254] on icon "like" at bounding box center [479, 248] width 9 height 10
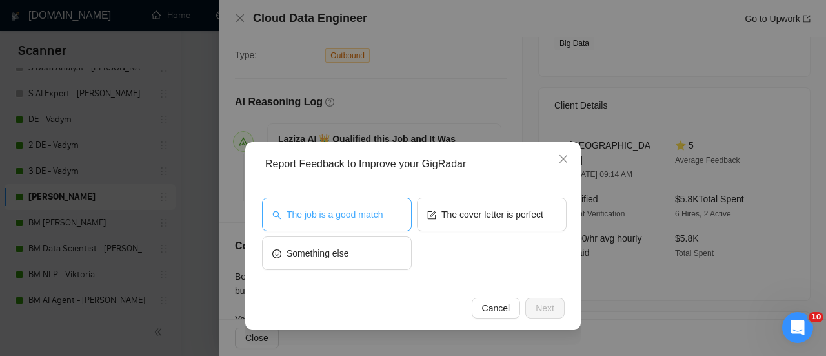
click at [382, 209] on span "The job is a good match" at bounding box center [335, 214] width 96 height 14
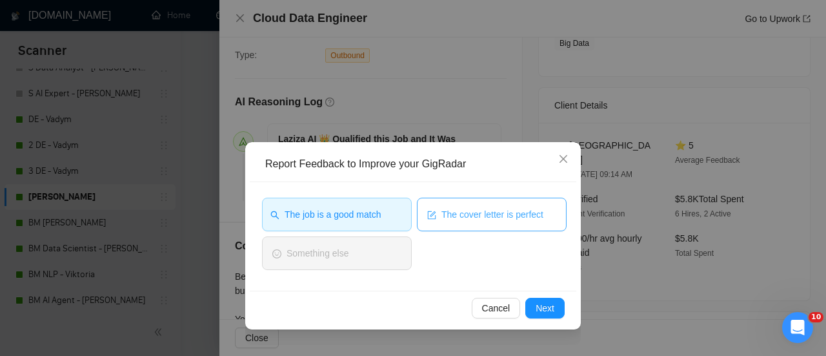
drag, startPoint x: 443, startPoint y: 209, endPoint x: 467, endPoint y: 227, distance: 30.0
click at [444, 209] on span "The cover letter is perfect" at bounding box center [493, 214] width 102 height 14
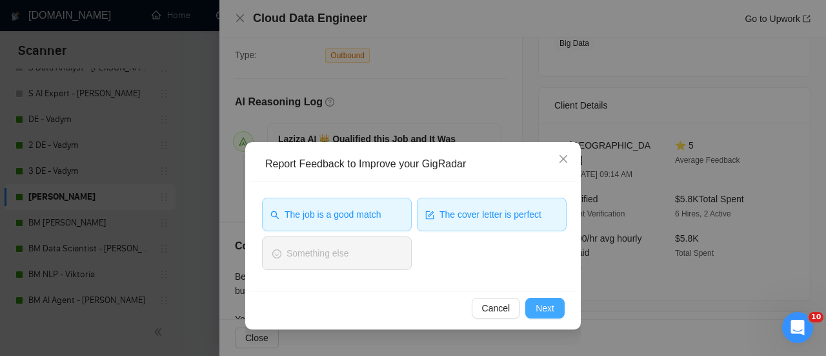
click at [538, 303] on span "Next" at bounding box center [545, 308] width 19 height 14
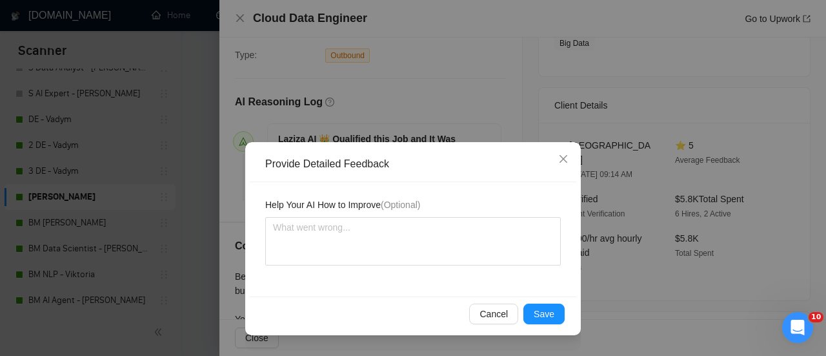
click at [318, 215] on div "Help Your AI How to Improve (Optional)" at bounding box center [413, 207] width 296 height 19
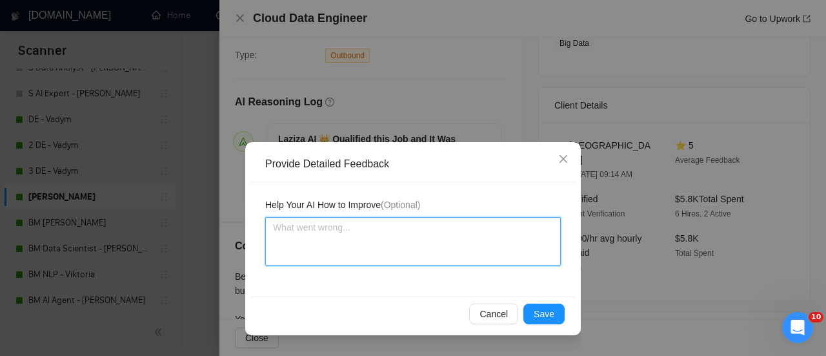
click at [316, 221] on textarea at bounding box center [413, 241] width 296 height 48
paste textarea "Overall good, but experience and portfolio are not described enough."
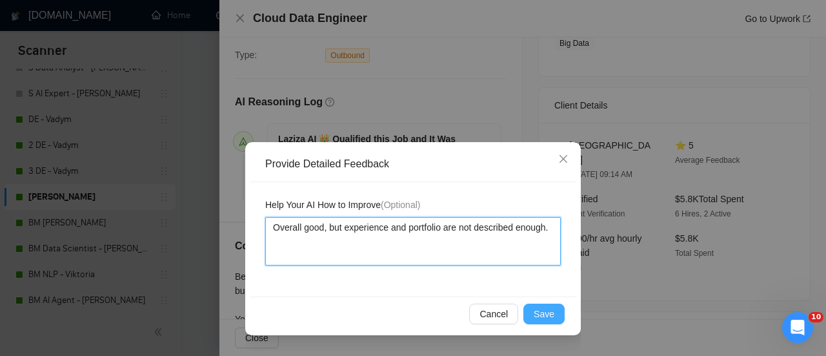
type textarea "Overall good, but experience and portfolio are not described enough."
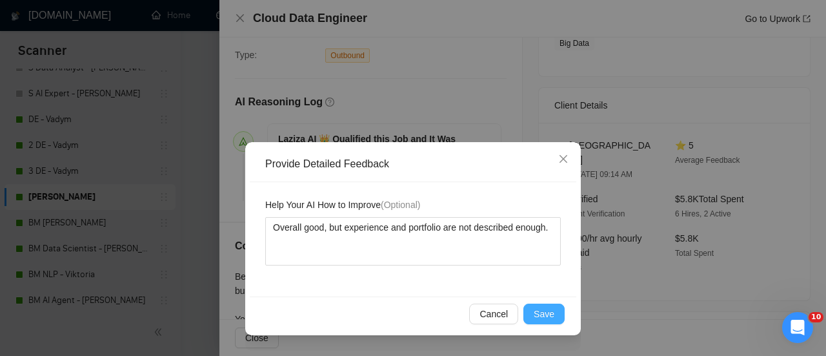
click at [555, 312] on button "Save" at bounding box center [544, 313] width 41 height 21
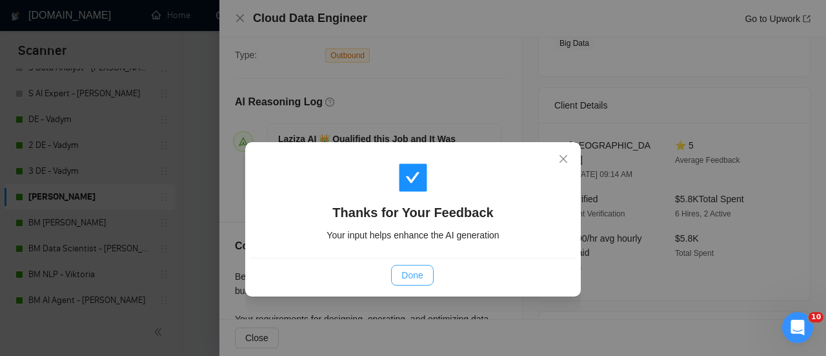
click at [411, 283] on button "Done" at bounding box center [412, 275] width 42 height 21
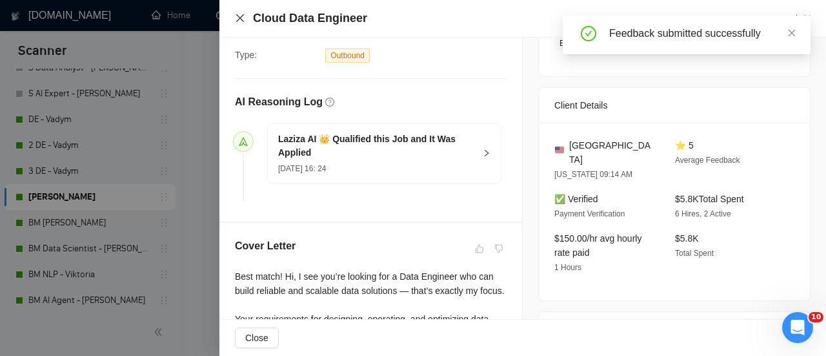
drag, startPoint x: 236, startPoint y: 16, endPoint x: 267, endPoint y: 53, distance: 48.1
click at [236, 16] on icon "close" at bounding box center [240, 18] width 10 height 10
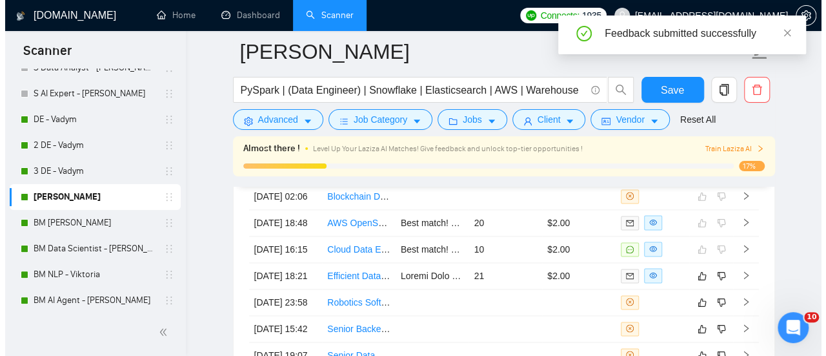
scroll to position [3322, 0]
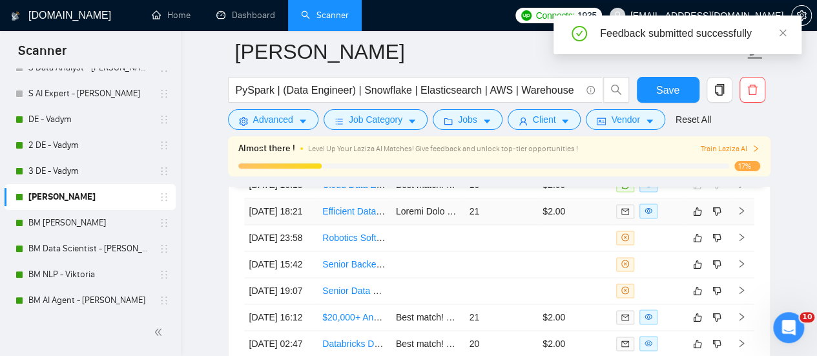
click at [394, 225] on td at bounding box center [428, 211] width 74 height 26
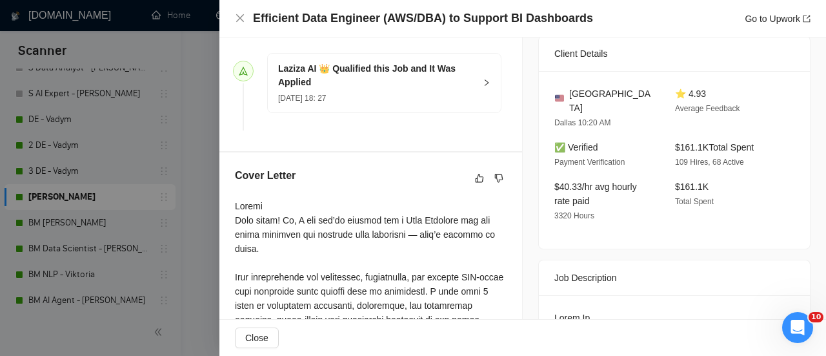
scroll to position [365, 0]
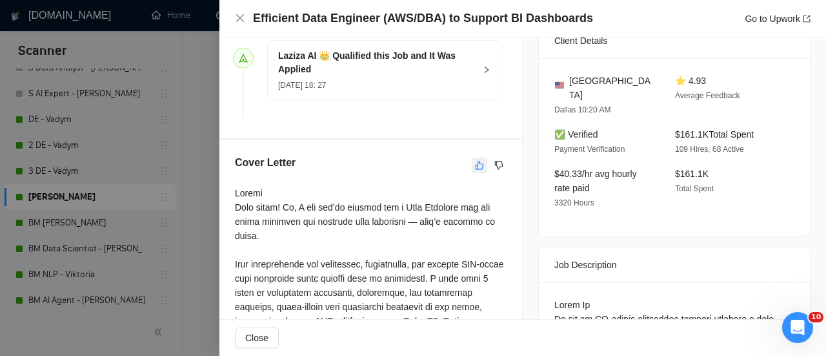
click at [476, 169] on icon "like" at bounding box center [480, 165] width 8 height 8
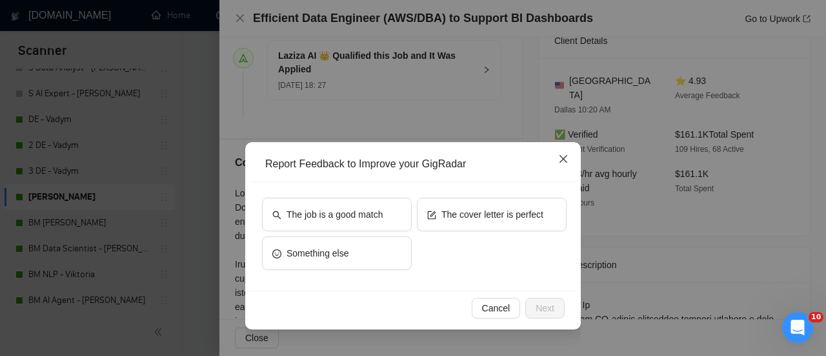
drag, startPoint x: 559, startPoint y: 163, endPoint x: 554, endPoint y: 167, distance: 6.9
click at [559, 163] on icon "close" at bounding box center [563, 159] width 10 height 10
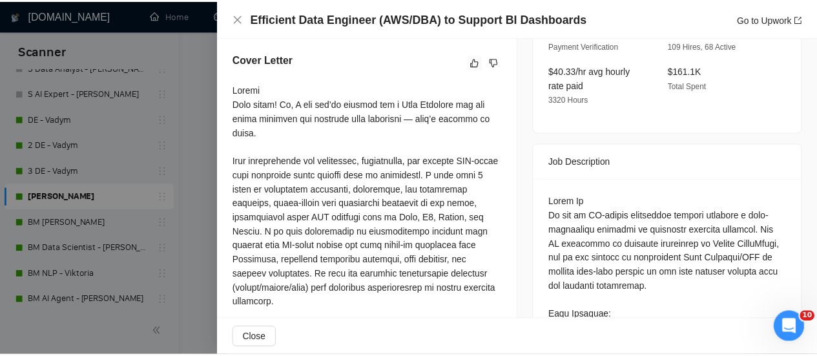
scroll to position [301, 0]
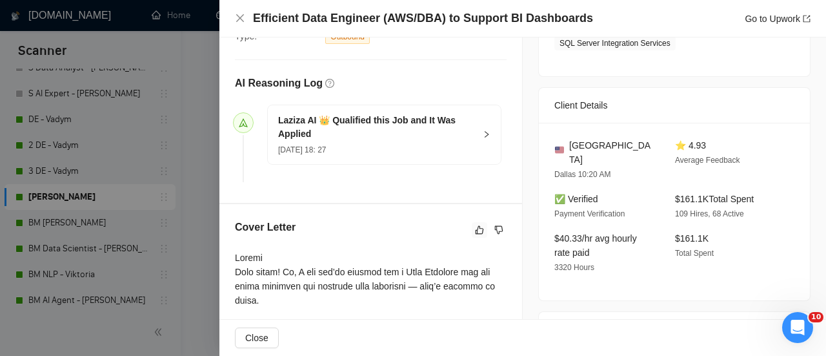
click at [478, 235] on icon "like" at bounding box center [479, 230] width 9 height 10
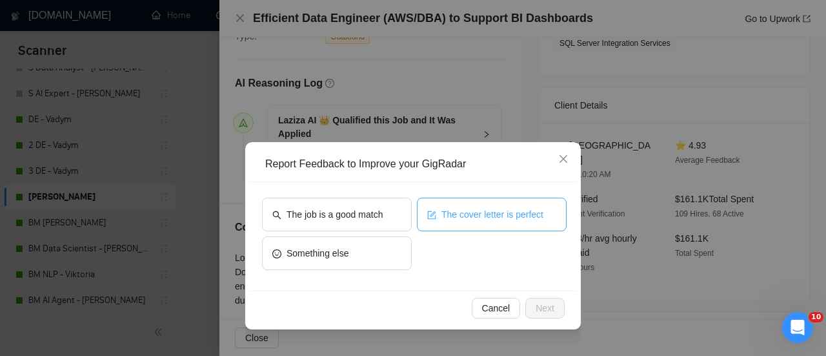
drag, startPoint x: 466, startPoint y: 220, endPoint x: 422, endPoint y: 212, distance: 45.3
click at [467, 220] on span "The cover letter is perfect" at bounding box center [493, 214] width 102 height 14
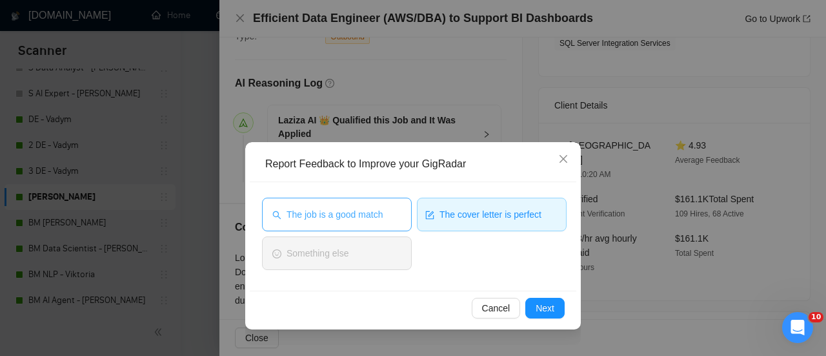
click at [374, 203] on button "The job is a good match" at bounding box center [337, 215] width 150 height 34
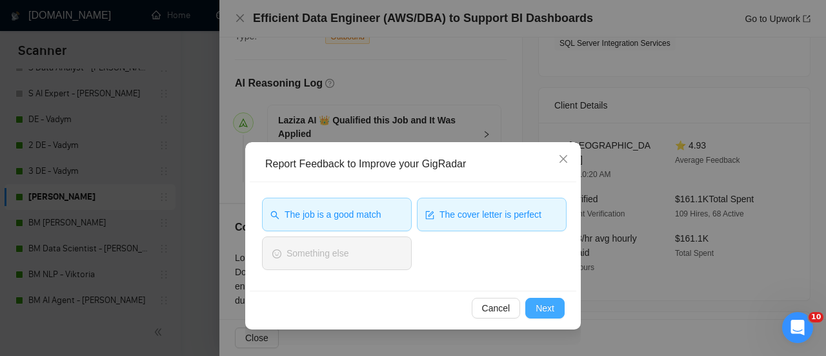
click at [542, 302] on span "Next" at bounding box center [545, 308] width 19 height 14
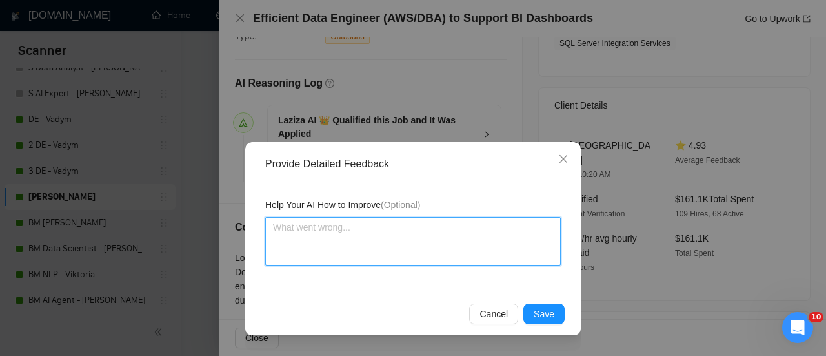
click at [440, 234] on textarea at bounding box center [413, 241] width 296 height 48
click at [324, 241] on textarea at bounding box center [413, 241] width 296 height 48
paste textarea "Everything is described very well, and the captcha is also well passed."
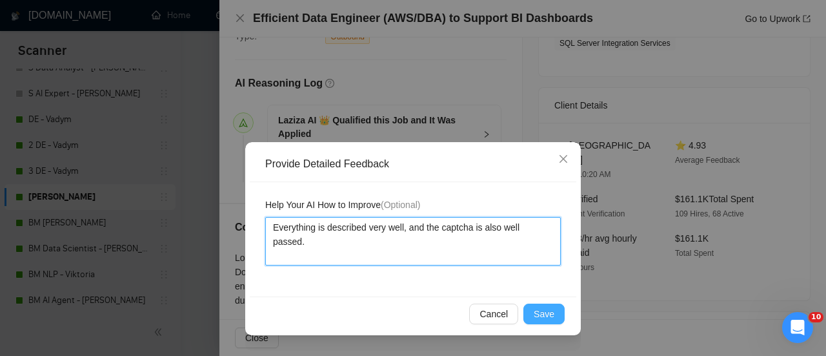
type textarea "Everything is described very well, and the captcha is also well passed."
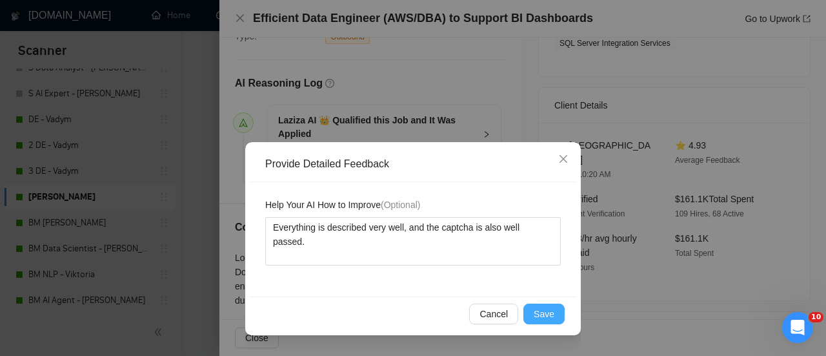
click at [536, 322] on button "Save" at bounding box center [544, 313] width 41 height 21
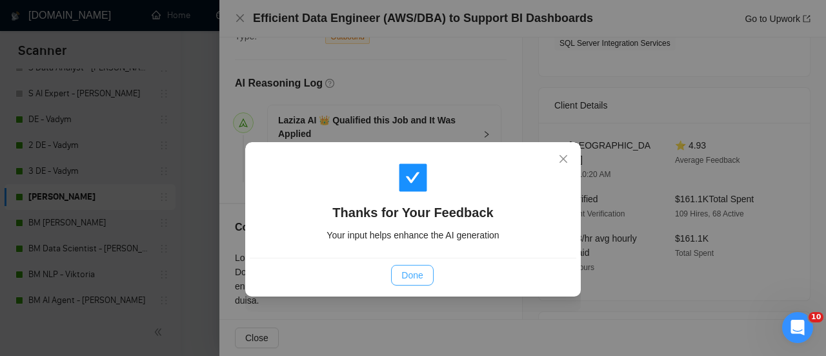
click at [399, 276] on button "Done" at bounding box center [412, 275] width 42 height 21
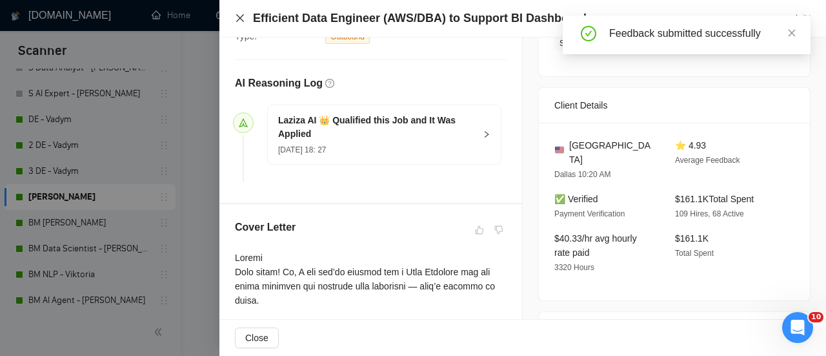
click at [241, 15] on icon "close" at bounding box center [240, 18] width 10 height 10
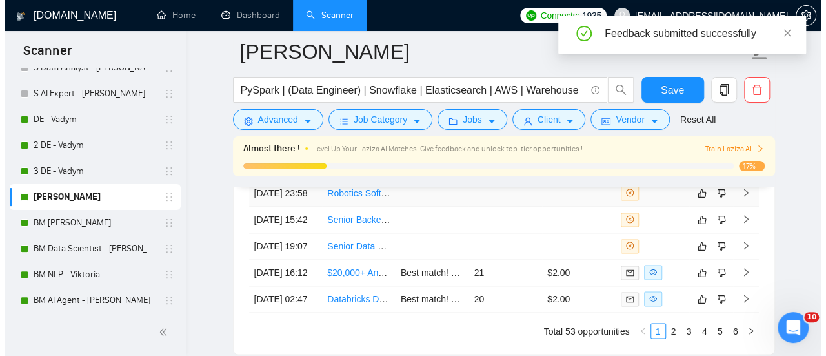
scroll to position [3386, 0]
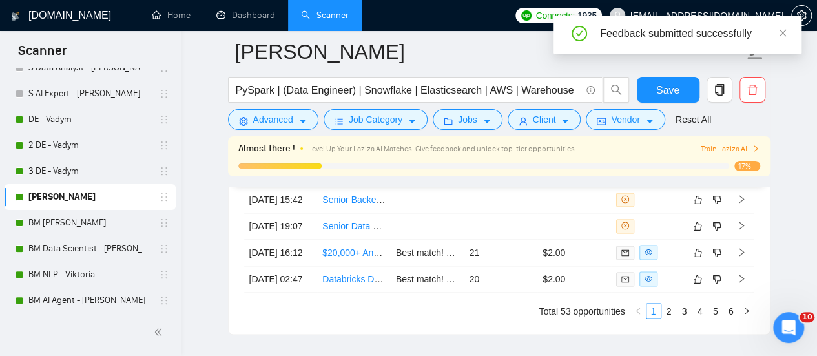
click at [387, 178] on link "Robotics Software Engineer for Data Processing Pipeline" at bounding box center [436, 173] width 229 height 10
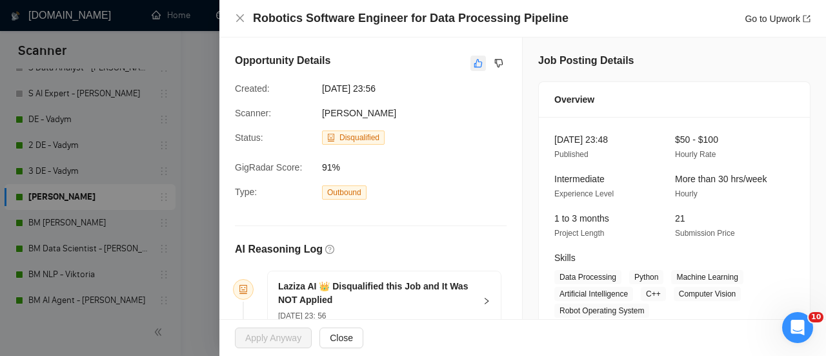
click at [476, 59] on icon "like" at bounding box center [478, 63] width 9 height 10
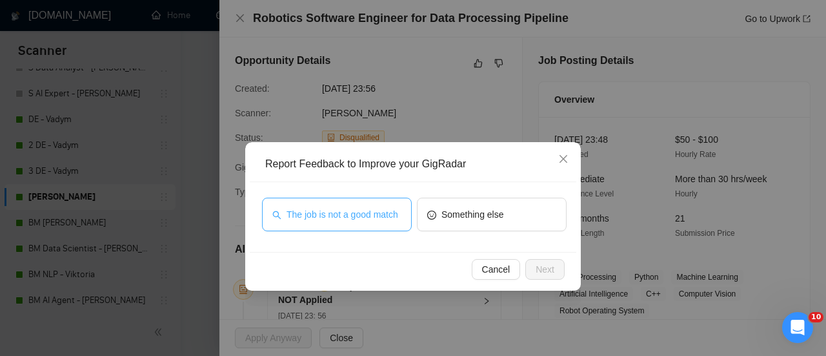
click at [325, 216] on span "The job is not a good match" at bounding box center [343, 214] width 112 height 14
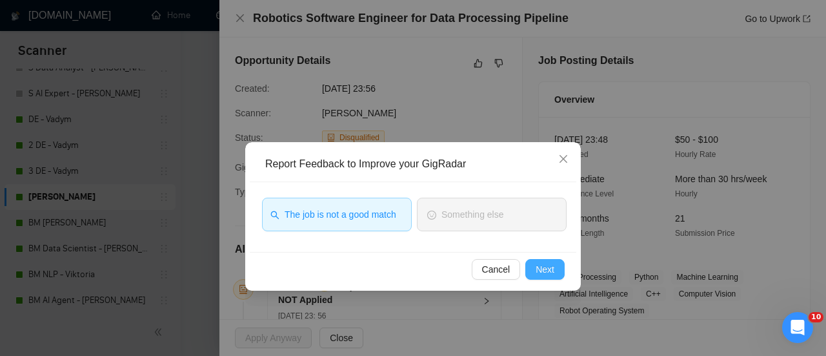
click at [542, 275] on button "Next" at bounding box center [545, 269] width 39 height 21
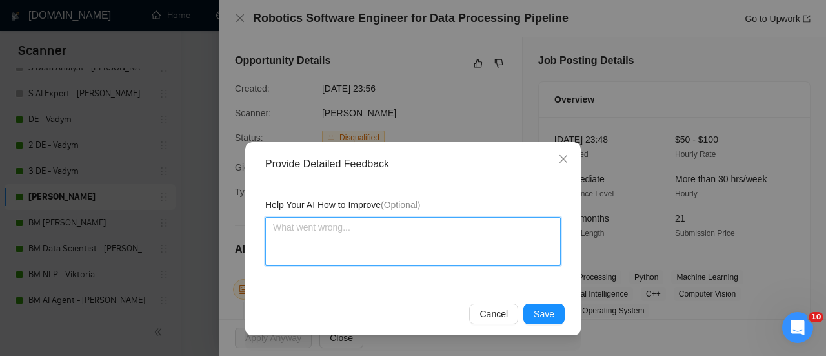
click at [423, 251] on textarea at bounding box center [413, 241] width 296 height 48
paste textarea "Too high requirements, not really suitable for the qualifications of a freelanc…"
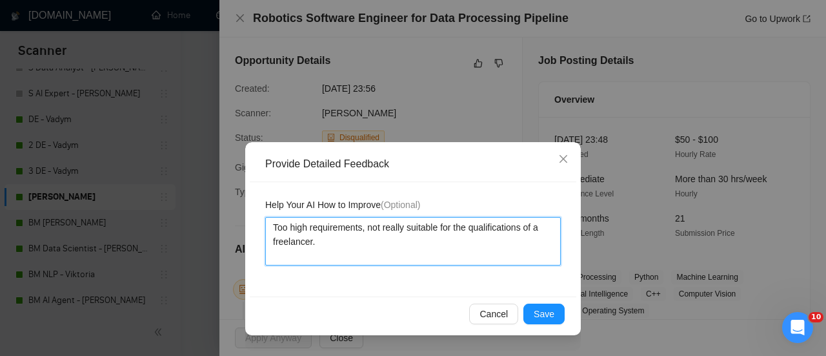
click at [517, 245] on textarea "Too high requirements, not really suitable for the qualifications of a freelanc…" at bounding box center [413, 241] width 296 height 48
click at [404, 240] on textarea "Too high requirements, not really suitable for the qualifications of a freelanc…" at bounding box center [413, 241] width 296 height 48
type textarea "Too high requirements, not really suitable for the qualifications of a freelanc…"
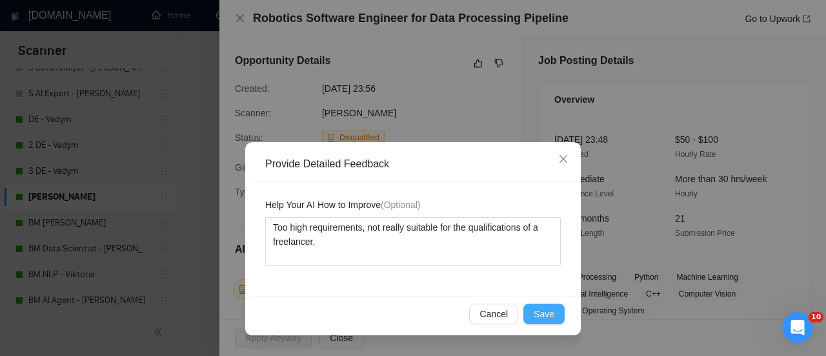
click at [545, 305] on button "Save" at bounding box center [544, 313] width 41 height 21
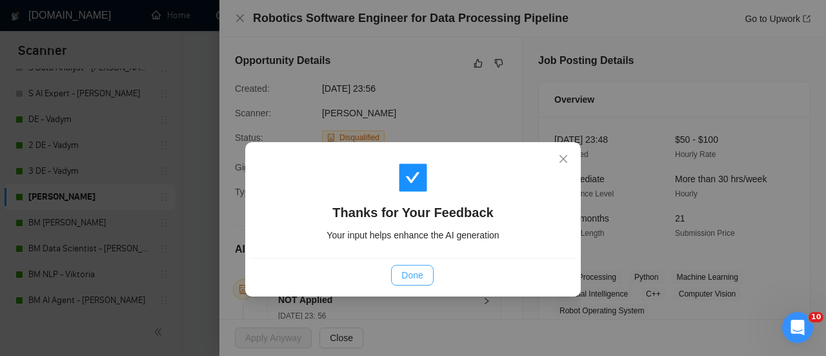
drag, startPoint x: 427, startPoint y: 263, endPoint x: 429, endPoint y: 274, distance: 10.4
click at [427, 265] on div "Done" at bounding box center [413, 275] width 327 height 34
click at [430, 275] on button "Done" at bounding box center [412, 275] width 42 height 21
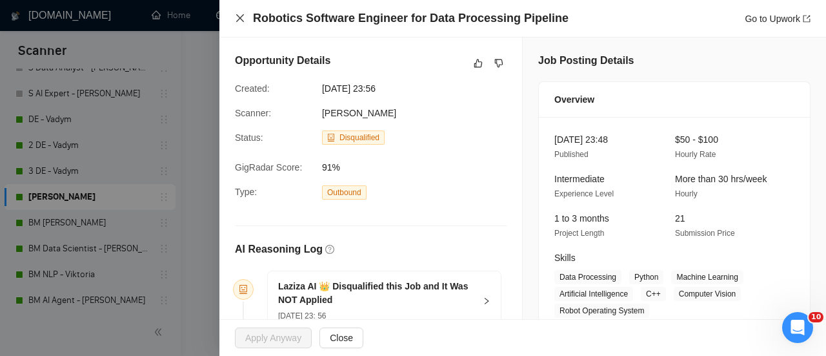
click at [243, 14] on icon "close" at bounding box center [240, 18] width 10 height 10
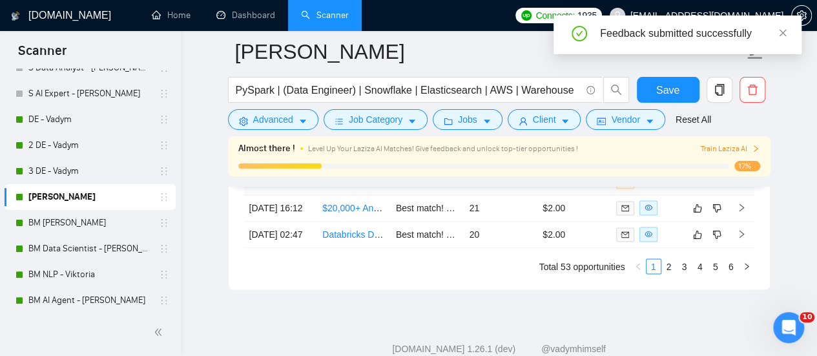
scroll to position [3451, 0]
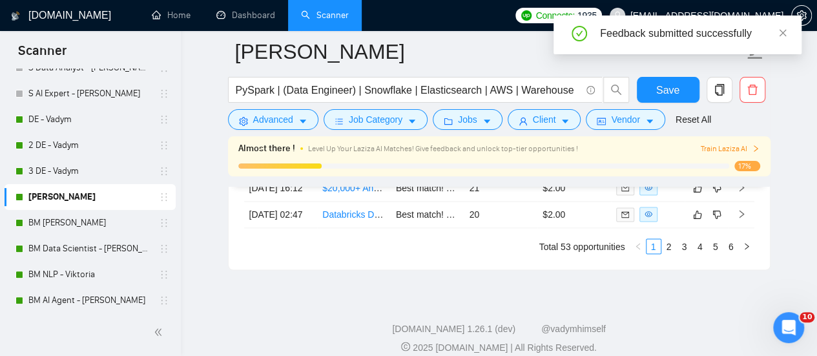
click at [391, 148] on td at bounding box center [428, 135] width 74 height 26
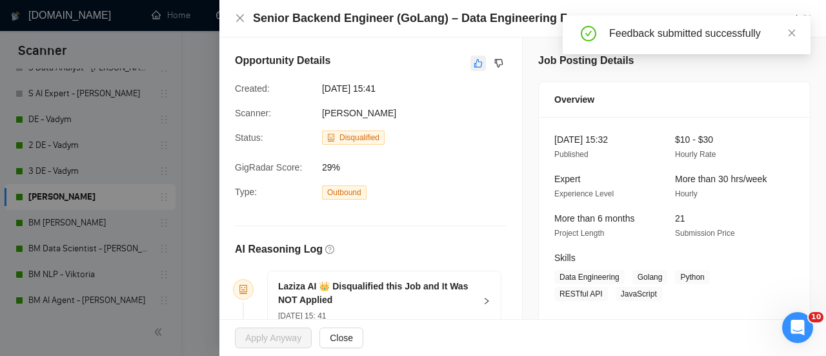
click at [475, 68] on icon "like" at bounding box center [478, 63] width 9 height 10
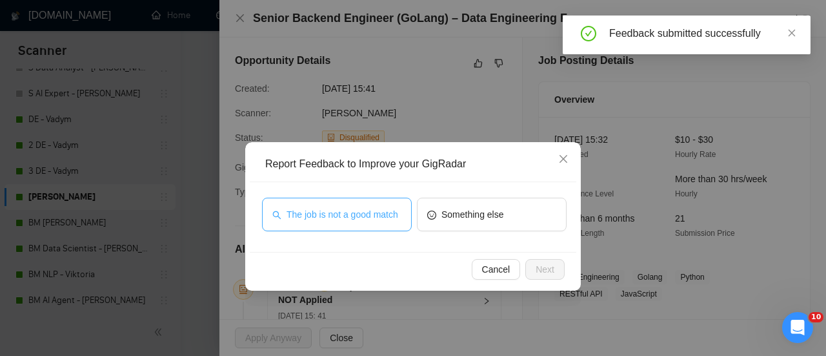
drag, startPoint x: 332, startPoint y: 216, endPoint x: 395, endPoint y: 221, distance: 63.5
click at [332, 216] on span "The job is not a good match" at bounding box center [343, 214] width 112 height 14
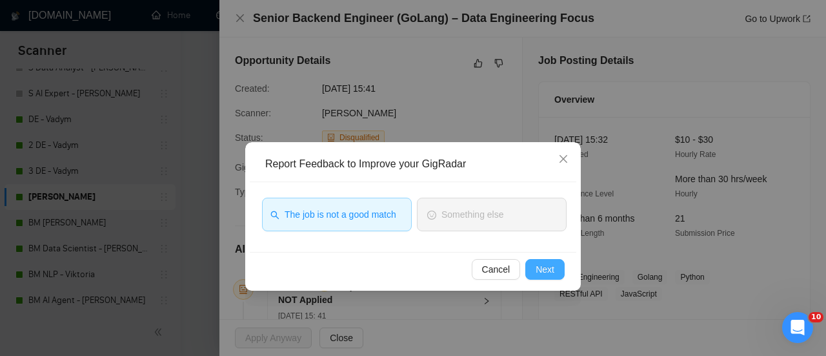
click at [554, 270] on span "Next" at bounding box center [545, 269] width 19 height 14
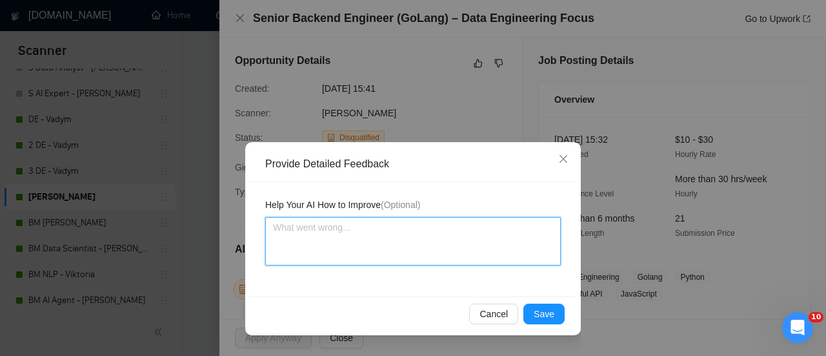
drag, startPoint x: 359, startPoint y: 211, endPoint x: 336, endPoint y: 240, distance: 36.3
click at [337, 240] on div "Help Your AI How to Improve (Optional)" at bounding box center [413, 232] width 296 height 68
click at [336, 240] on textarea at bounding box center [413, 241] width 296 height 48
paste textarea "Too high requirements, not really suitable for the qualifications of a freelanc…"
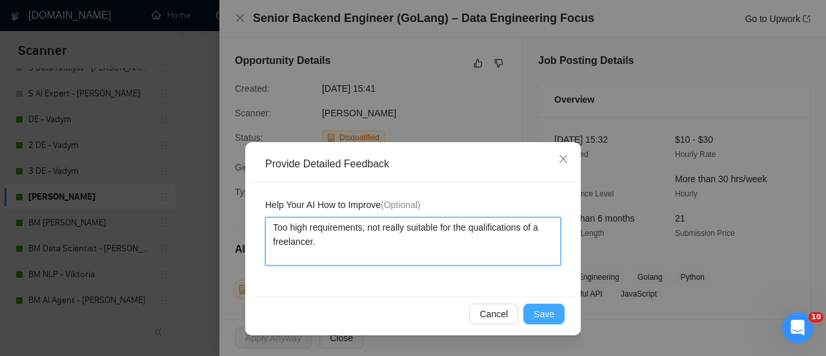
type textarea "Too high requirements, not really suitable for the qualifications of a freelanc…"
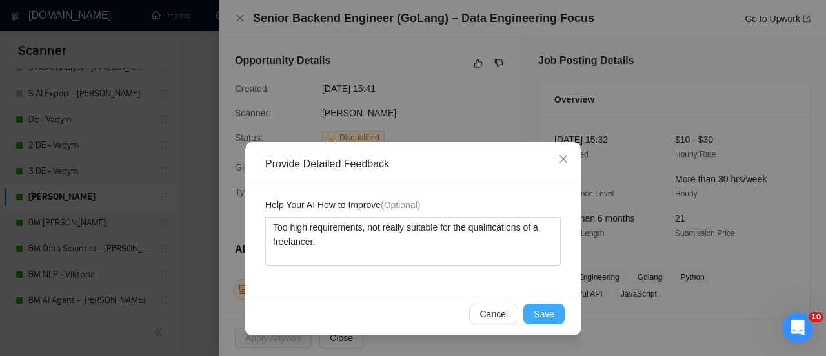
click at [546, 316] on span "Save" at bounding box center [544, 314] width 21 height 14
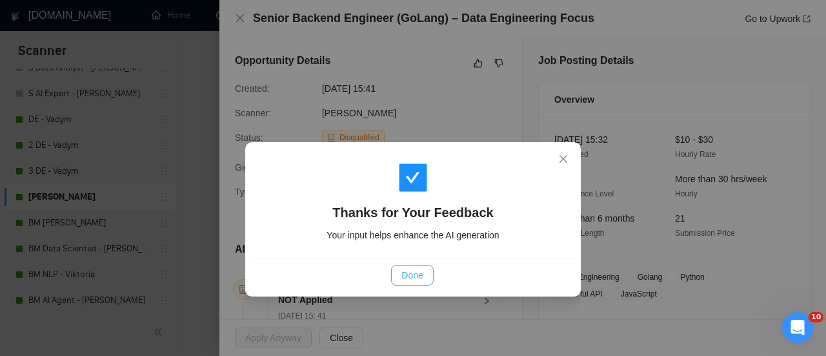
click at [407, 285] on button "Done" at bounding box center [412, 275] width 42 height 21
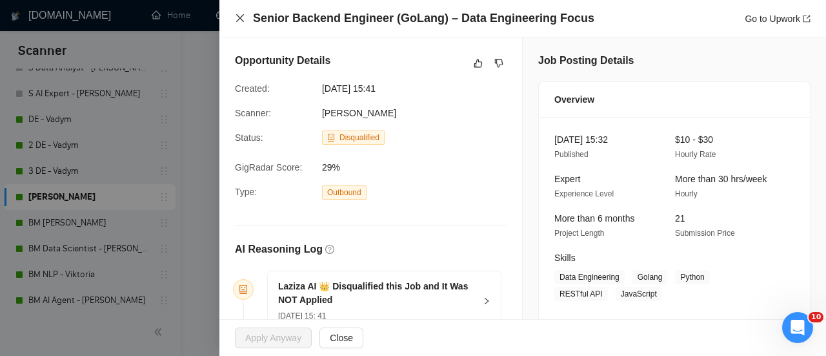
click at [240, 17] on icon "close" at bounding box center [240, 18] width 10 height 10
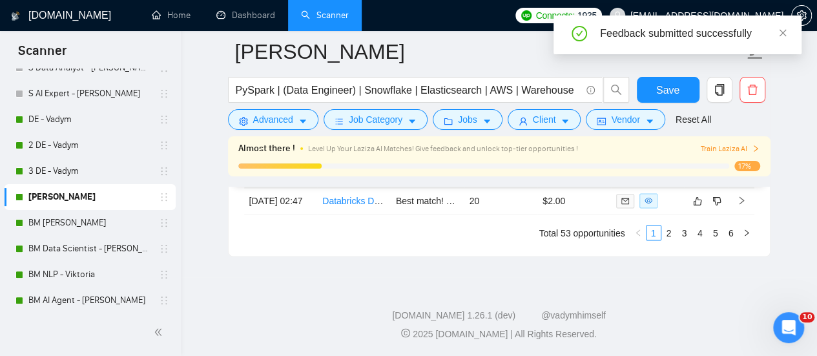
scroll to position [3451, 0]
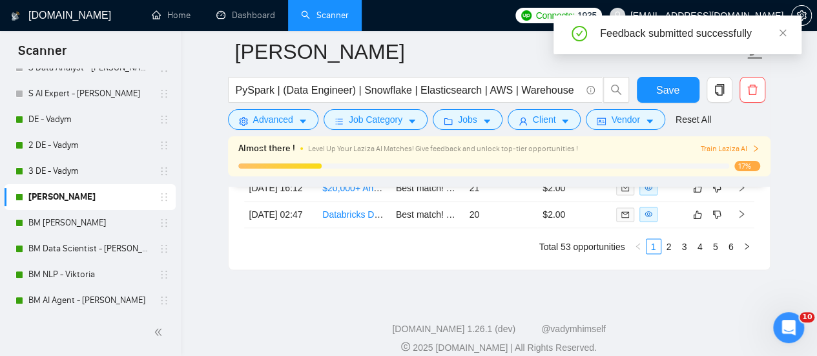
click at [405, 175] on td at bounding box center [428, 161] width 74 height 26
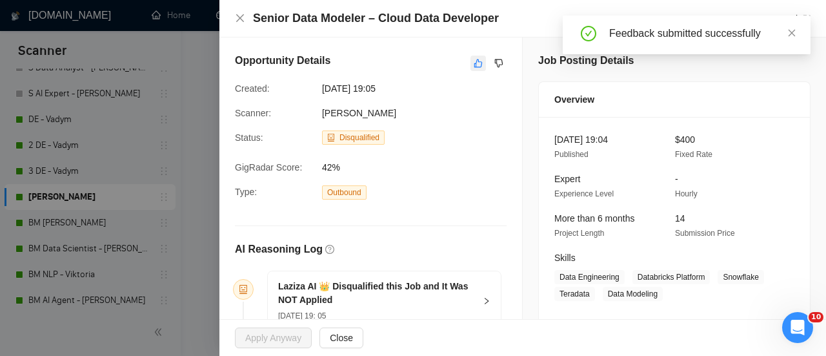
click at [474, 61] on icon "like" at bounding box center [478, 63] width 9 height 10
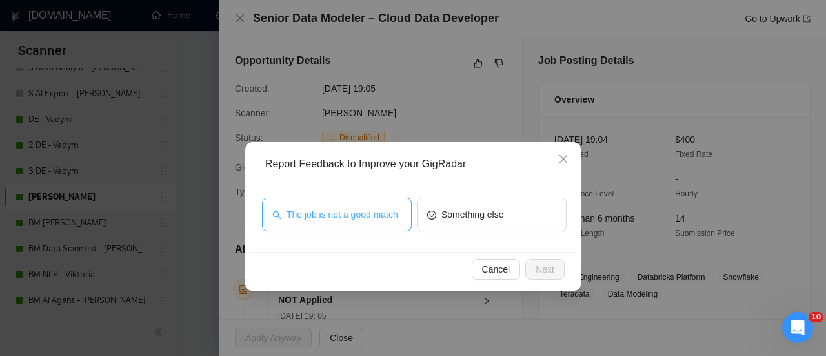
click at [315, 210] on span "The job is not a good match" at bounding box center [343, 214] width 112 height 14
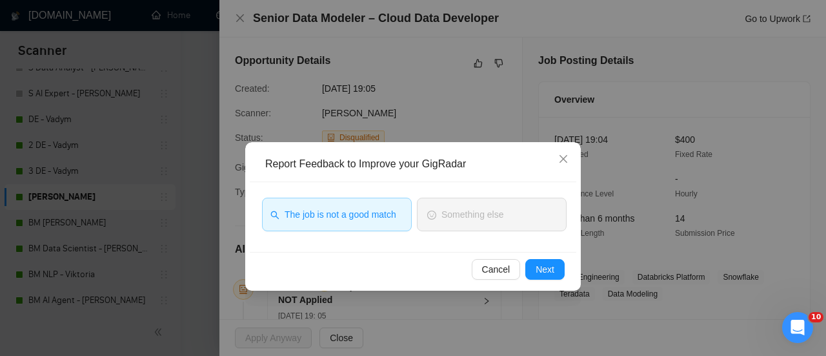
click at [548, 280] on div "Cancel Next" at bounding box center [413, 269] width 327 height 34
drag, startPoint x: 549, startPoint y: 272, endPoint x: 544, endPoint y: 265, distance: 8.7
click at [549, 271] on span "Next" at bounding box center [545, 269] width 19 height 14
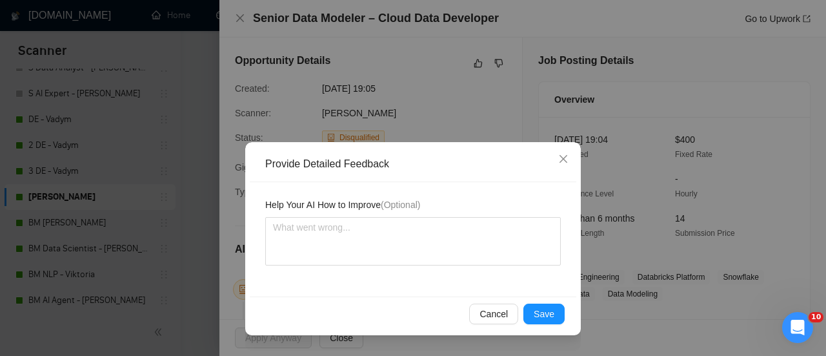
drag, startPoint x: 382, startPoint y: 203, endPoint x: 371, endPoint y: 212, distance: 14.3
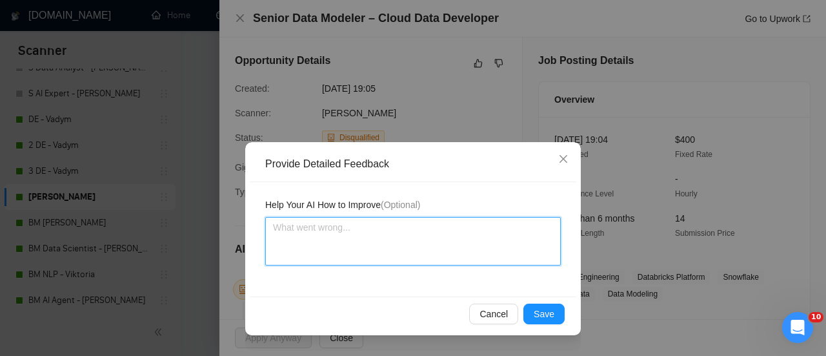
drag, startPoint x: 371, startPoint y: 212, endPoint x: 280, endPoint y: 229, distance: 92.1
click at [278, 230] on textarea at bounding box center [413, 241] width 296 height 48
paste textarea "Too high requirements, not really suitable for the qualifications of a freelanc…"
type textarea "Too high requirements, not really suitable for the qualifications of a freelanc…"
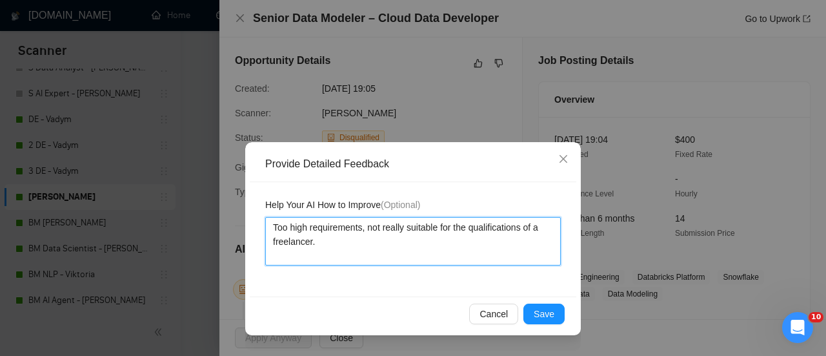
type textarea "Too high requirements, not really suitable for the qualifications of a freelanc…"
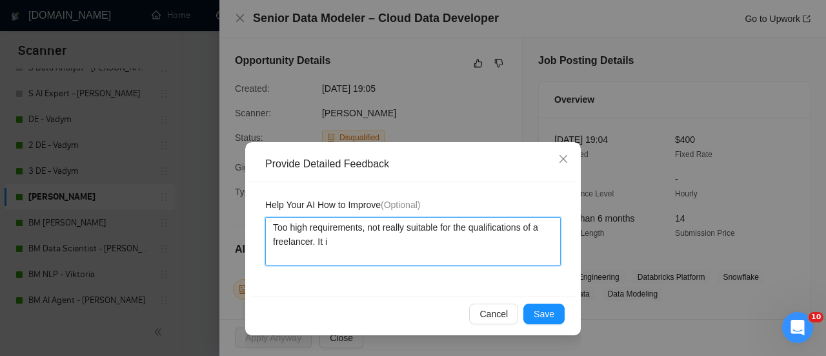
type textarea "Too high requirements, not really suitable for the qualifications of a freelanc…"
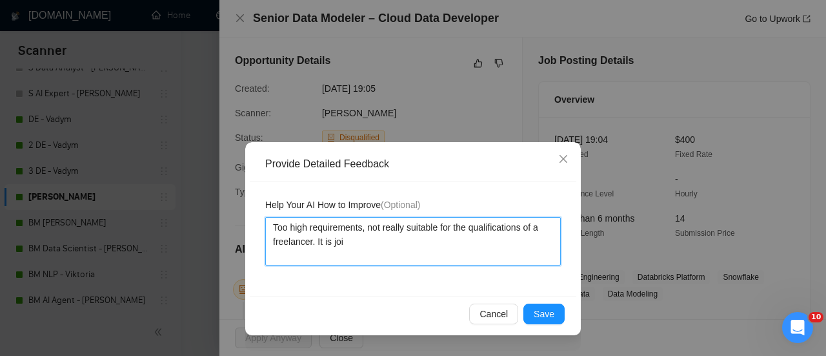
type textarea "Too high requirements, not really suitable for the qualifications of a freelanc…"
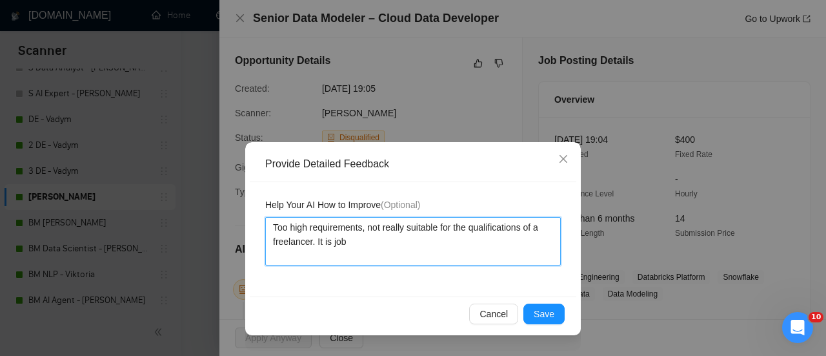
type textarea "Too high requirements, not really suitable for the qualifications of a freelanc…"
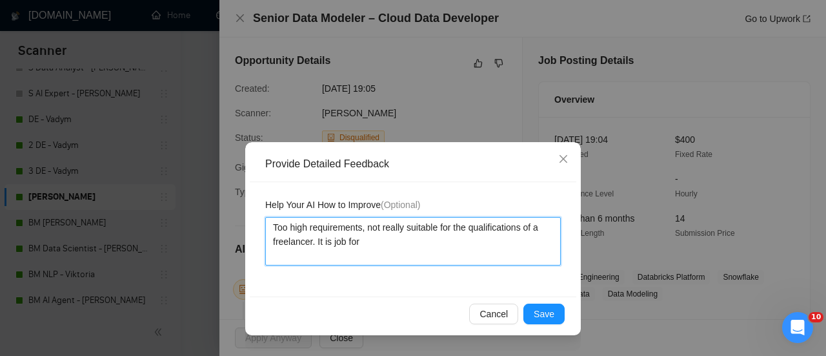
type textarea "Too high requirements, not really suitable for the qualifications of a freelanc…"
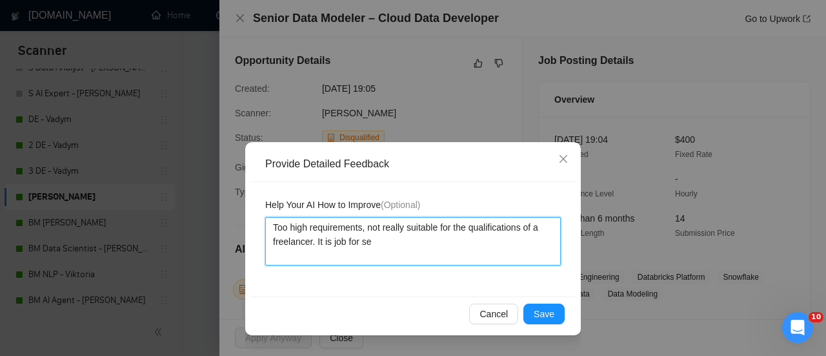
type textarea "Too high requirements, not really suitable for the qualifications of a freelanc…"
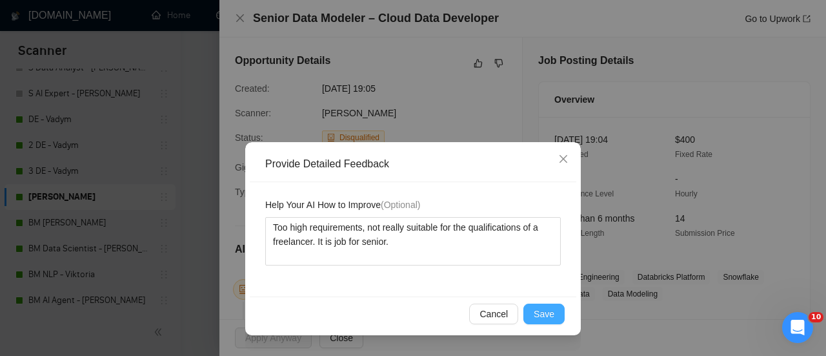
click at [535, 318] on button "Save" at bounding box center [544, 313] width 41 height 21
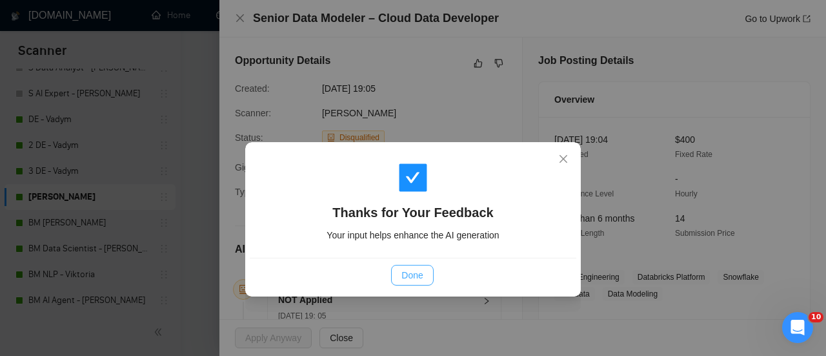
click at [396, 274] on button "Done" at bounding box center [412, 275] width 42 height 21
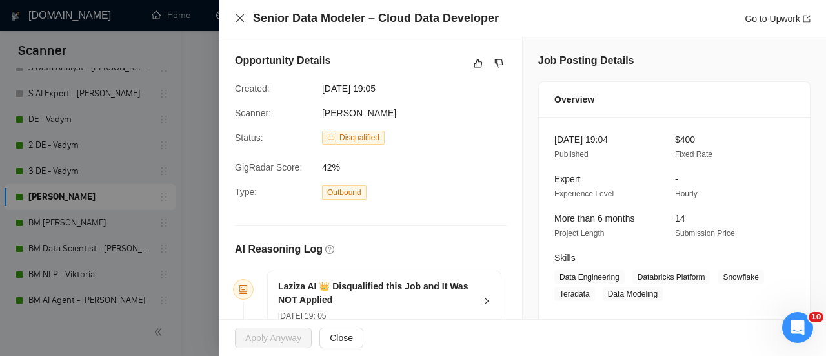
click at [237, 15] on icon "close" at bounding box center [240, 18] width 10 height 10
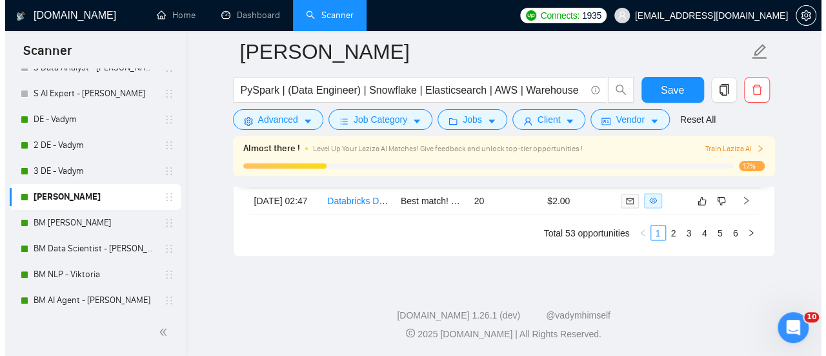
scroll to position [3516, 0]
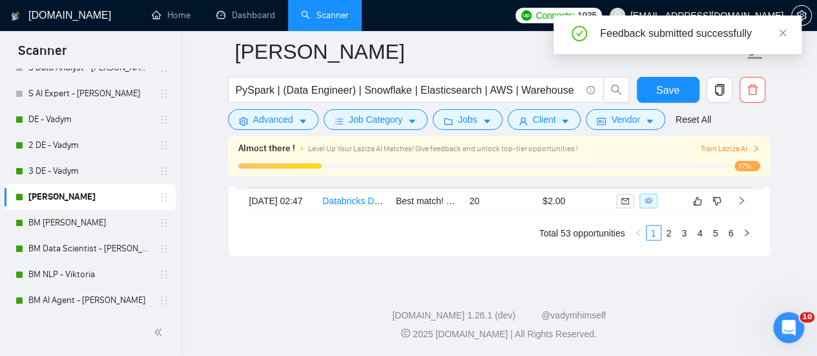
click at [393, 188] on td "Best match! Hi, I see you’re looking for a Data Engineer who can build reliable…" at bounding box center [428, 174] width 74 height 26
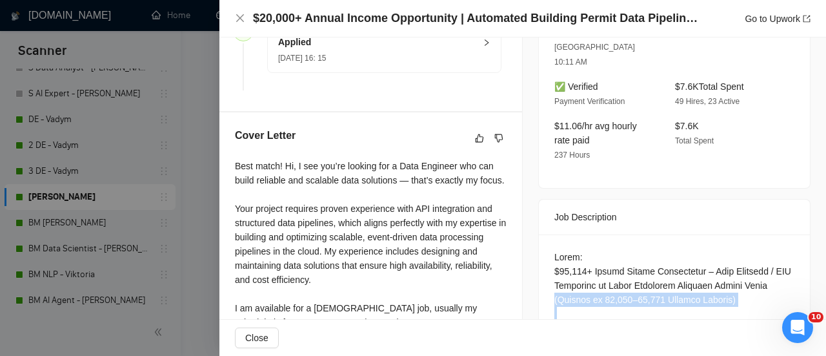
scroll to position [438, 0]
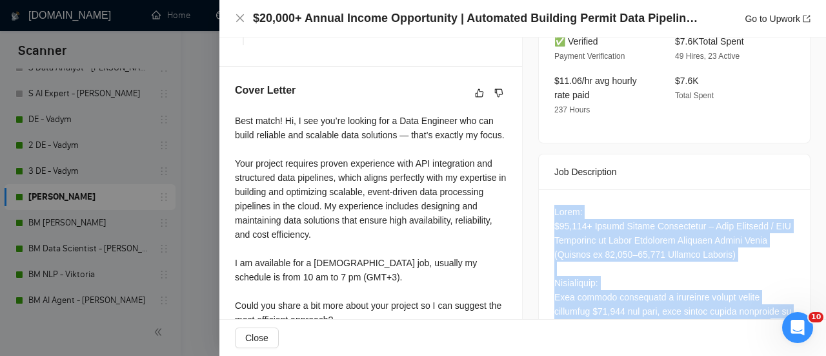
drag, startPoint x: 629, startPoint y: 271, endPoint x: 576, endPoint y: 205, distance: 84.5
copy div "Lorem: $36,288+ Ipsumd Sitame Consectetur – Adip Elitsedd / EIU Temporinc ut La…"
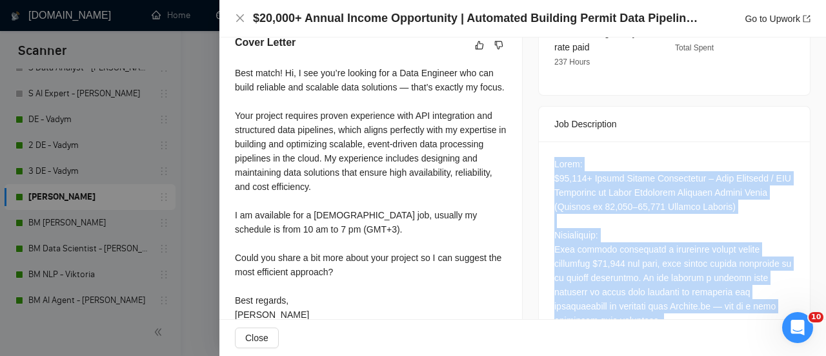
scroll to position [502, 0]
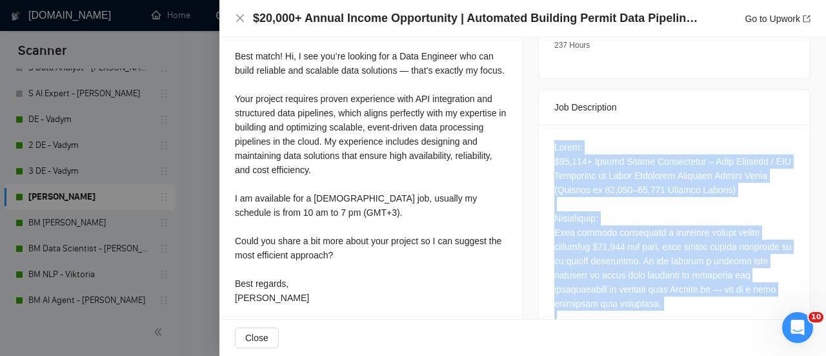
click at [476, 34] on icon "like" at bounding box center [479, 28] width 9 height 10
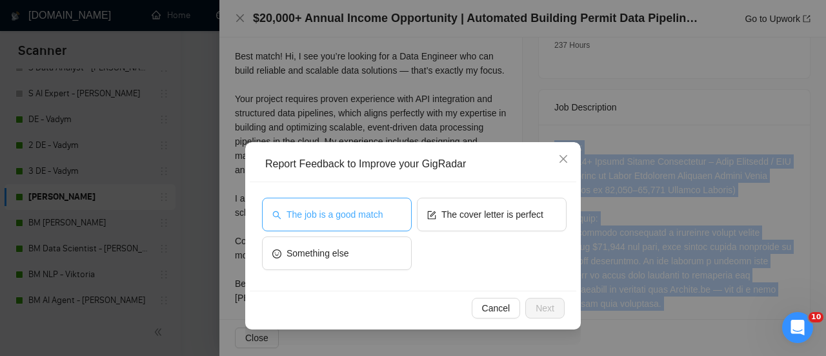
drag, startPoint x: 375, startPoint y: 214, endPoint x: 456, endPoint y: 219, distance: 81.5
click at [376, 212] on span "The job is a good match" at bounding box center [335, 214] width 96 height 14
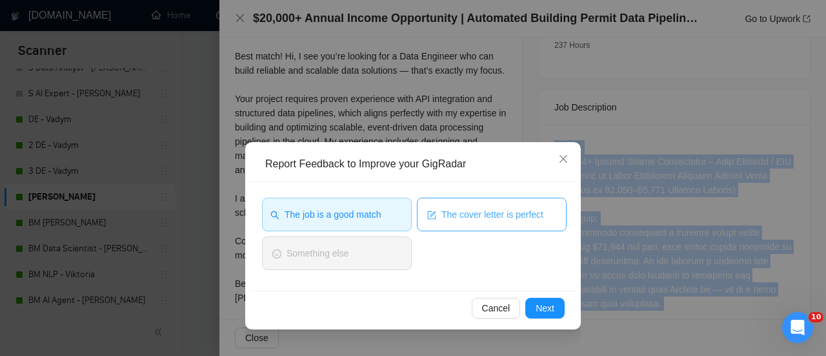
click at [463, 221] on span "The cover letter is perfect" at bounding box center [493, 214] width 102 height 14
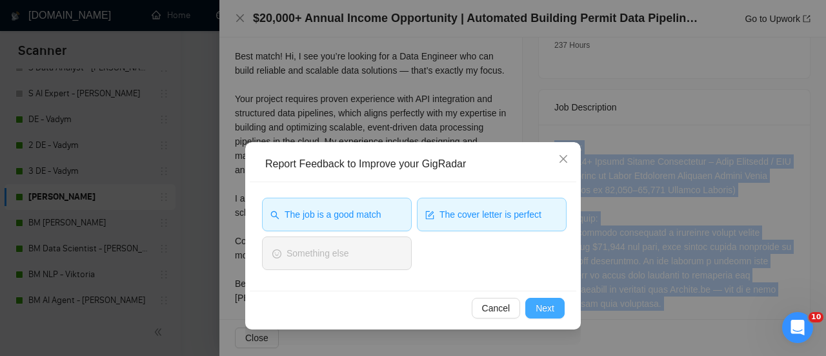
click at [552, 314] on button "Next" at bounding box center [545, 308] width 39 height 21
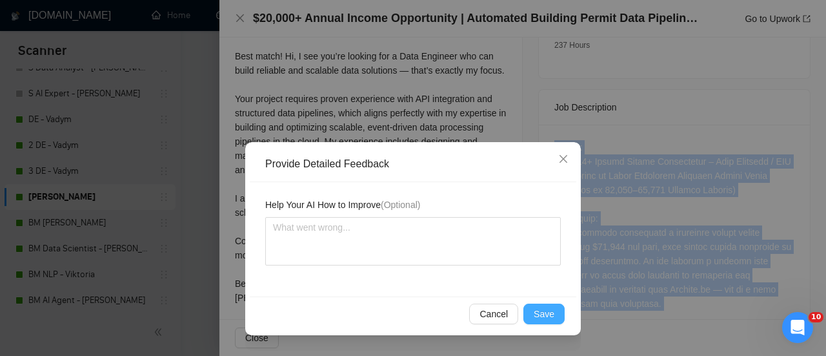
click at [555, 314] on button "Save" at bounding box center [544, 313] width 41 height 21
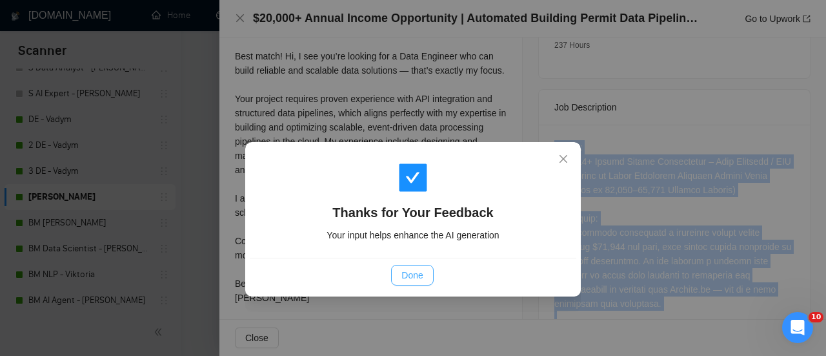
click at [403, 273] on span "Done" at bounding box center [412, 275] width 21 height 14
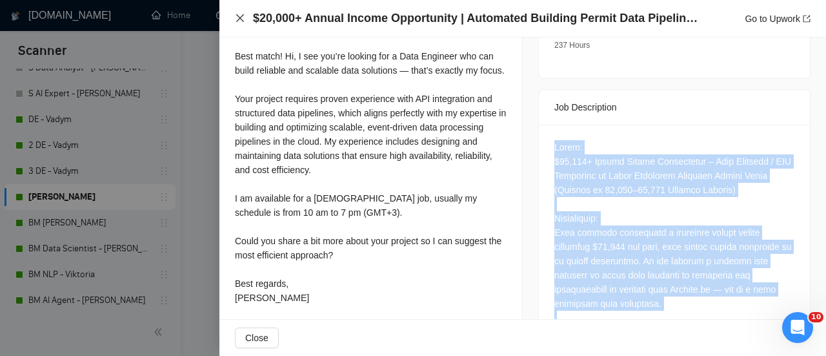
drag, startPoint x: 241, startPoint y: 15, endPoint x: 269, endPoint y: 83, distance: 73.3
click at [240, 15] on icon "close" at bounding box center [240, 18] width 10 height 10
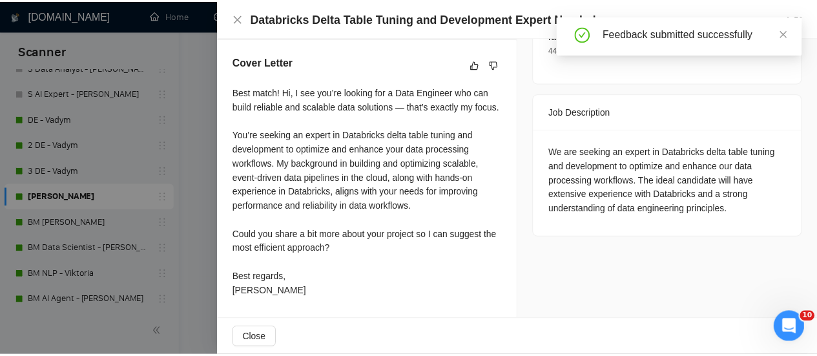
scroll to position [493, 0]
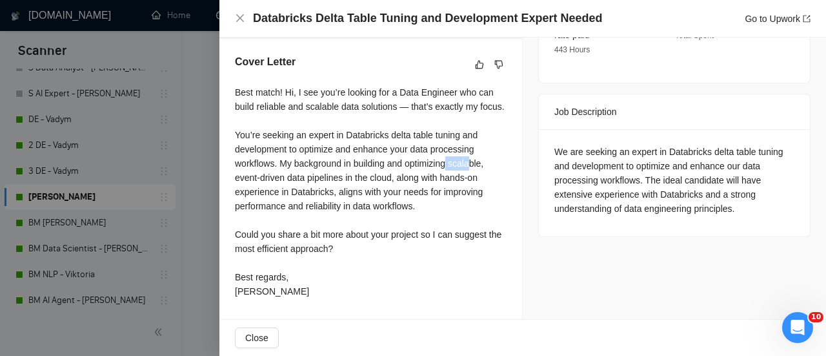
drag, startPoint x: 450, startPoint y: 167, endPoint x: 473, endPoint y: 167, distance: 23.2
click at [473, 167] on div "Best match! Hi, I see you’re looking for a Data Engineer who can build reliable…" at bounding box center [371, 191] width 272 height 213
click at [441, 181] on div "Best match! Hi, I see you’re looking for a Data Engineer who can build reliable…" at bounding box center [371, 191] width 272 height 213
click at [475, 59] on icon "like" at bounding box center [479, 64] width 9 height 10
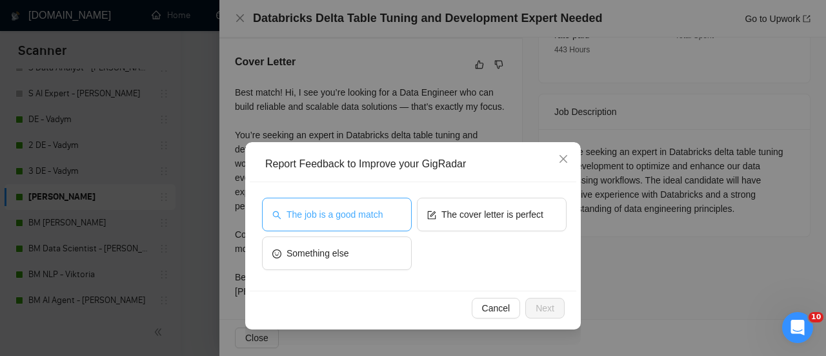
drag, startPoint x: 368, startPoint y: 209, endPoint x: 381, endPoint y: 206, distance: 13.2
click at [368, 208] on span "The job is a good match" at bounding box center [335, 214] width 96 height 14
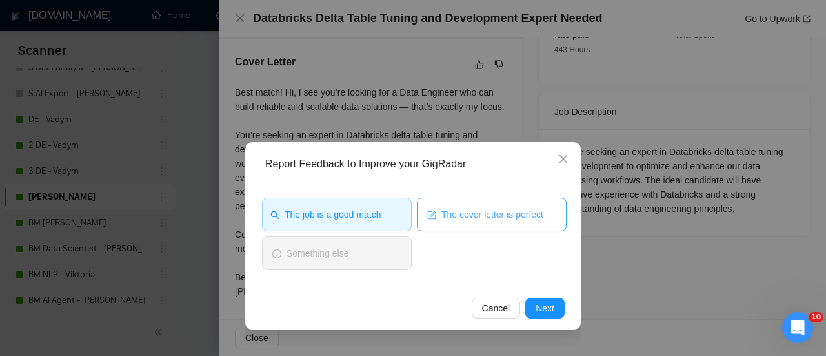
click at [469, 209] on span "The cover letter is perfect" at bounding box center [493, 214] width 102 height 14
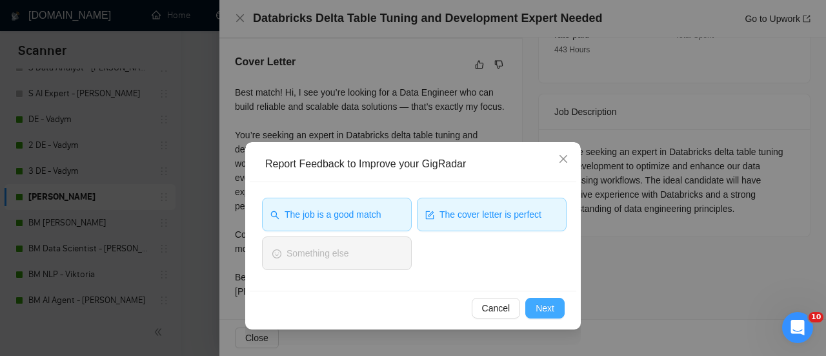
click at [551, 309] on span "Next" at bounding box center [545, 308] width 19 height 14
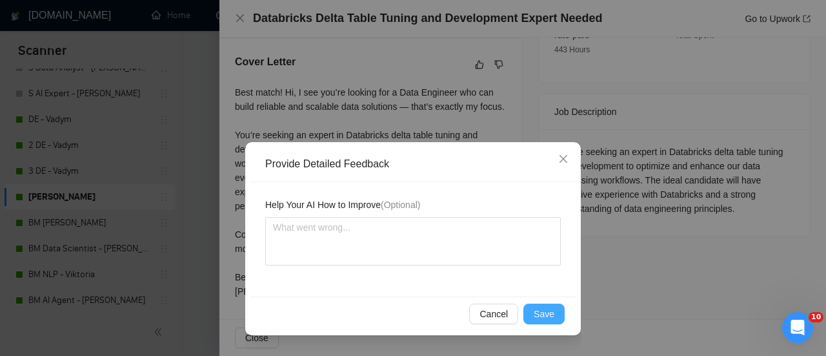
click at [548, 317] on span "Save" at bounding box center [544, 314] width 21 height 14
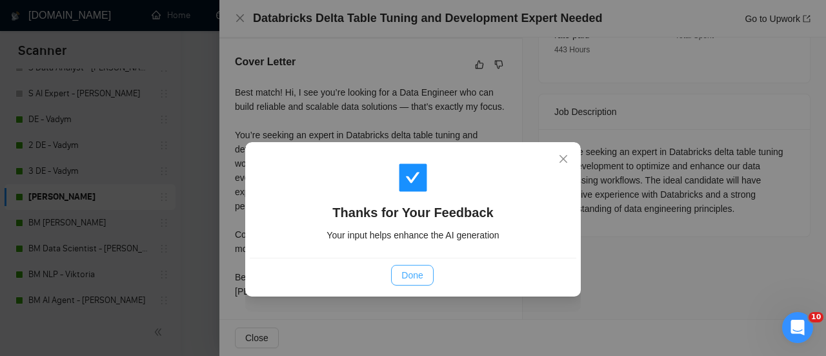
click at [405, 271] on span "Done" at bounding box center [412, 275] width 21 height 14
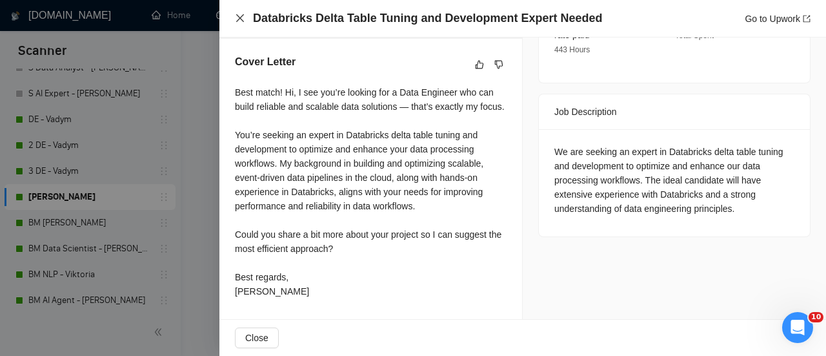
click at [239, 17] on icon "close" at bounding box center [240, 18] width 10 height 10
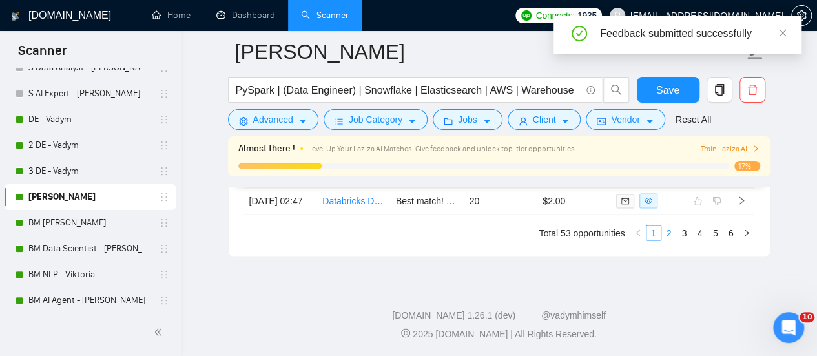
click at [669, 240] on link "2" at bounding box center [669, 232] width 14 height 14
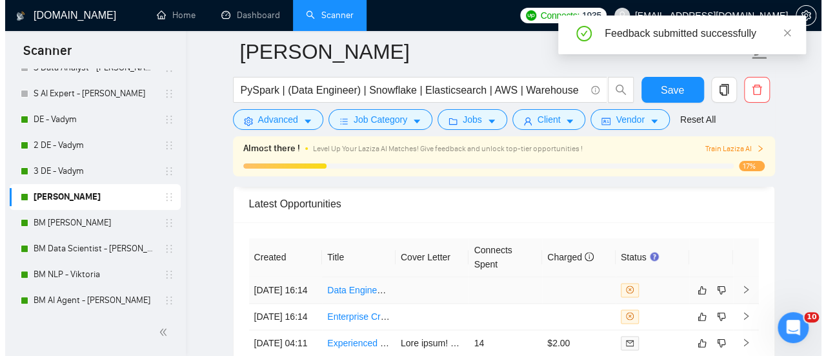
scroll to position [3128, 0]
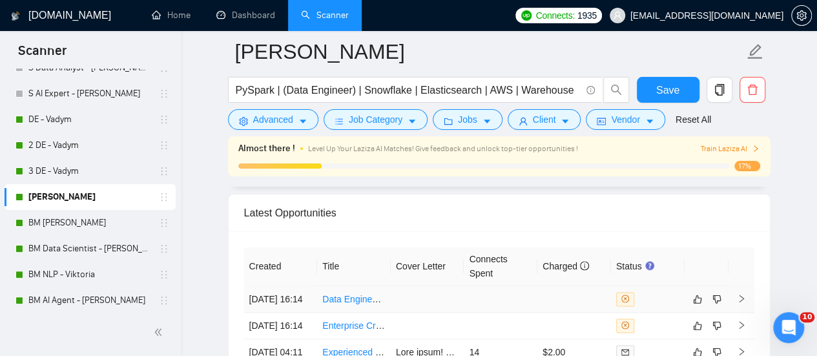
click at [395, 298] on td at bounding box center [428, 299] width 74 height 26
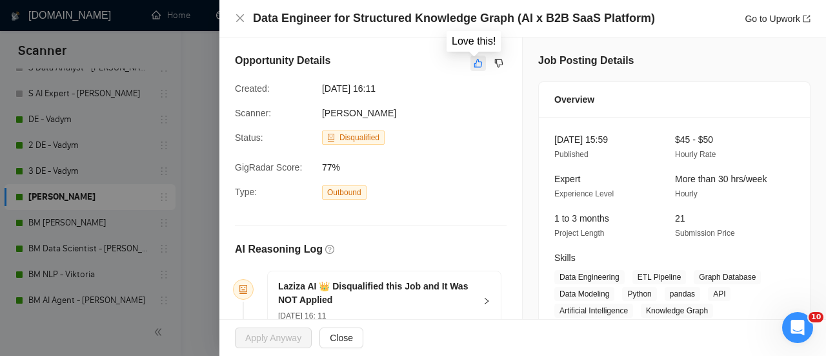
click at [476, 62] on icon "like" at bounding box center [478, 63] width 9 height 10
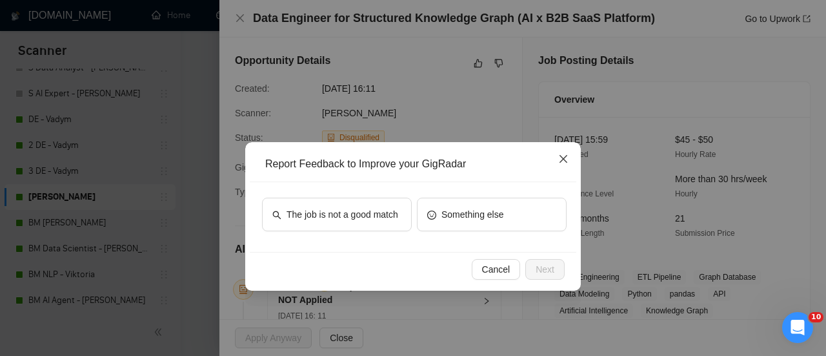
drag, startPoint x: 561, startPoint y: 161, endPoint x: 517, endPoint y: 128, distance: 54.5
click at [560, 159] on icon "close" at bounding box center [563, 159] width 10 height 10
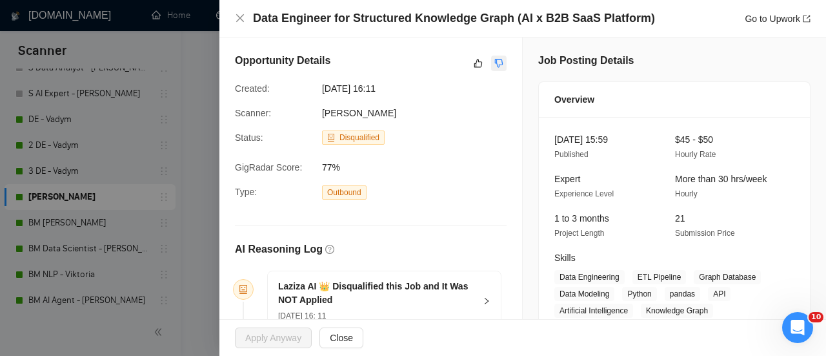
click at [495, 63] on icon "dislike" at bounding box center [499, 63] width 9 height 10
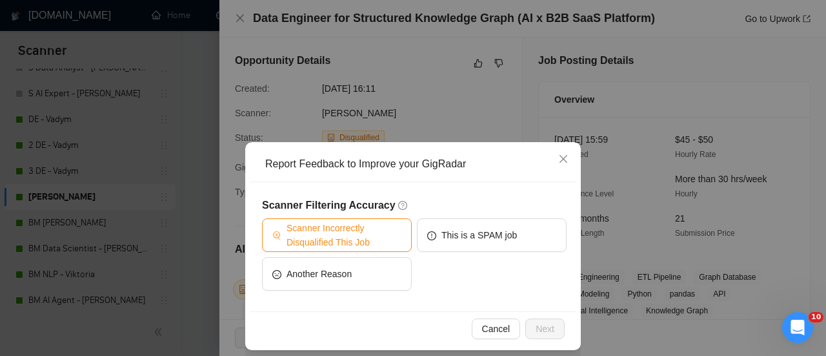
click at [387, 237] on span "Scanner Incorrectly Disqualified This Job" at bounding box center [344, 235] width 115 height 28
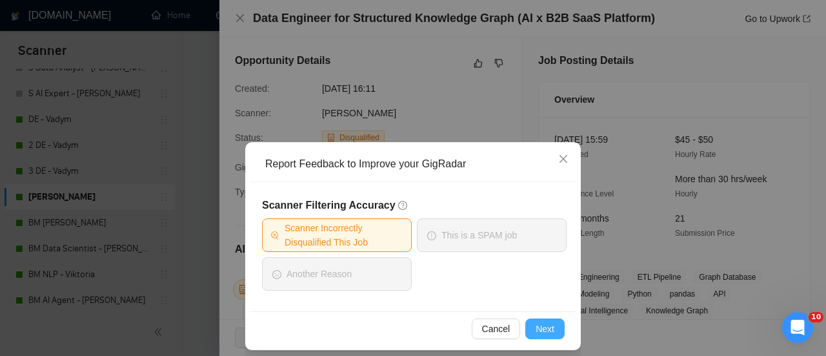
click at [545, 329] on span "Next" at bounding box center [545, 329] width 19 height 14
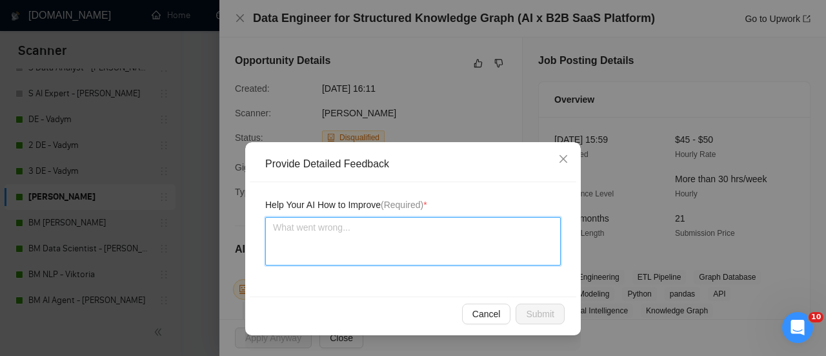
drag, startPoint x: 399, startPoint y: 240, endPoint x: 406, endPoint y: 216, distance: 24.9
click at [399, 240] on textarea at bounding box center [413, 241] width 296 height 48
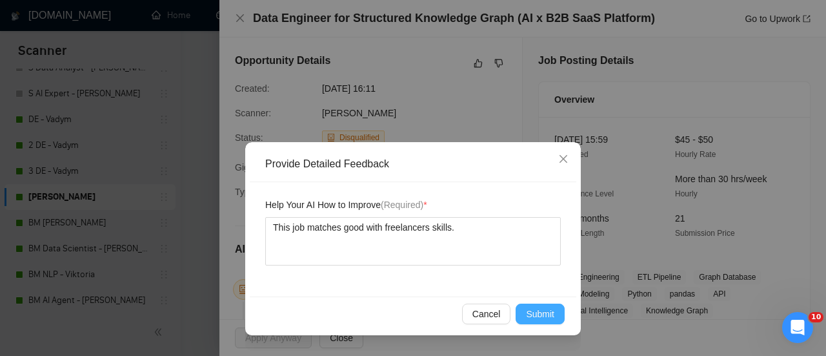
click at [562, 308] on button "Submit" at bounding box center [540, 313] width 49 height 21
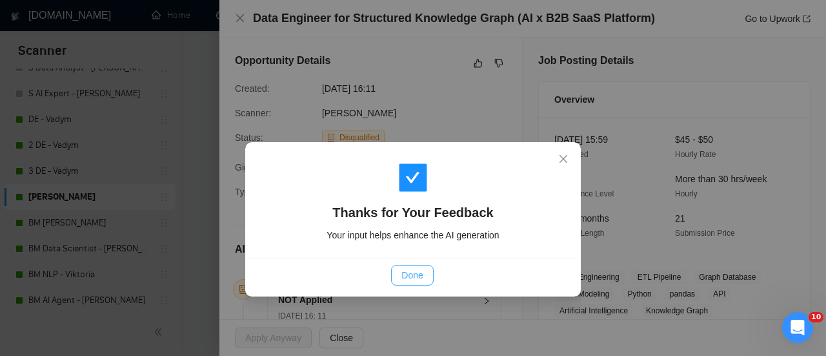
drag, startPoint x: 413, startPoint y: 278, endPoint x: 412, endPoint y: 268, distance: 10.4
click at [413, 275] on span "Done" at bounding box center [412, 275] width 21 height 14
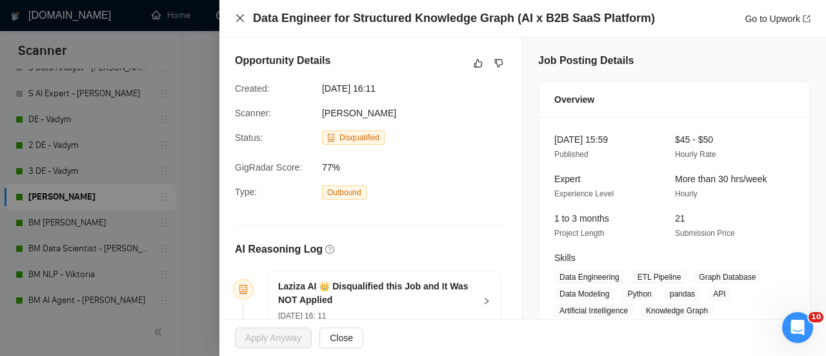
click at [238, 17] on icon "close" at bounding box center [240, 18] width 10 height 10
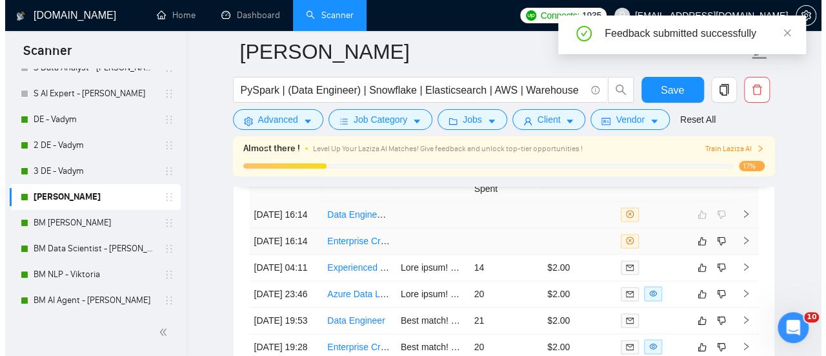
scroll to position [3193, 0]
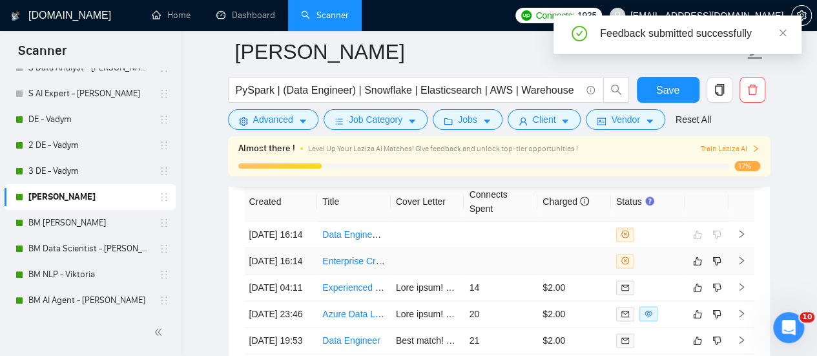
click at [411, 265] on td at bounding box center [428, 261] width 74 height 26
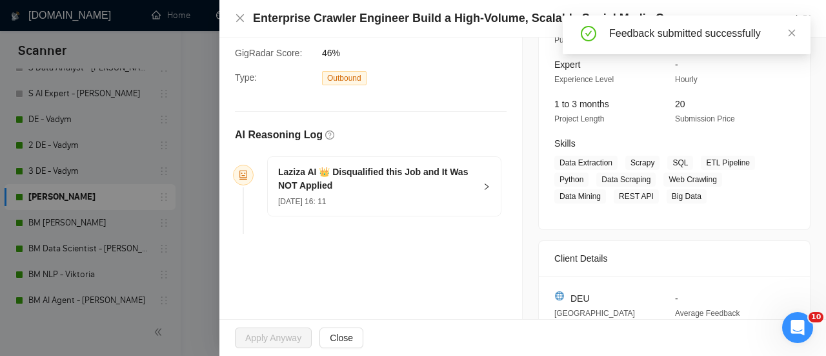
scroll to position [258, 0]
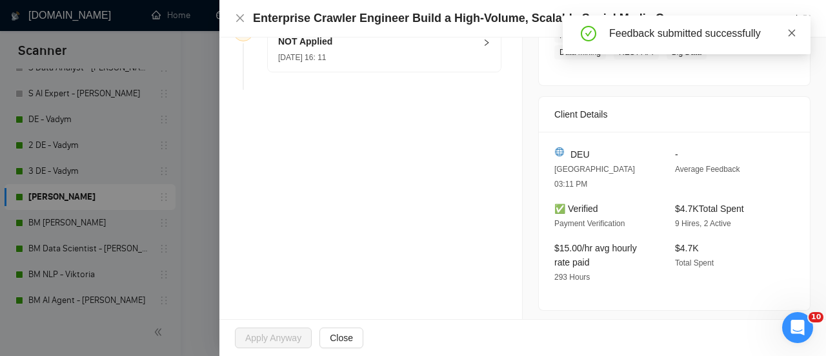
click at [795, 32] on icon "close" at bounding box center [792, 32] width 9 height 9
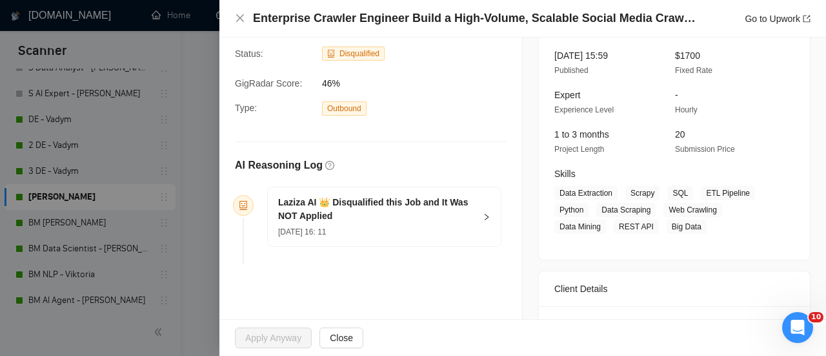
scroll to position [0, 0]
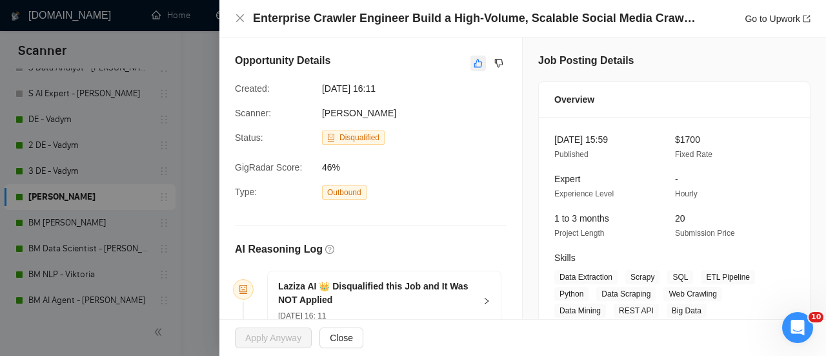
click at [471, 68] on button "button" at bounding box center [478, 63] width 15 height 15
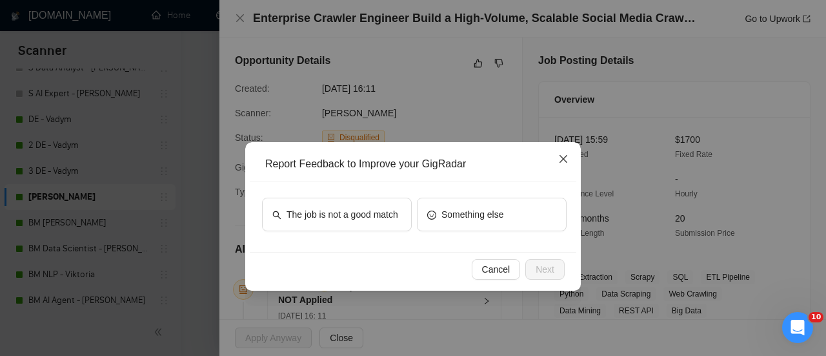
click at [564, 159] on icon "close" at bounding box center [564, 159] width 8 height 8
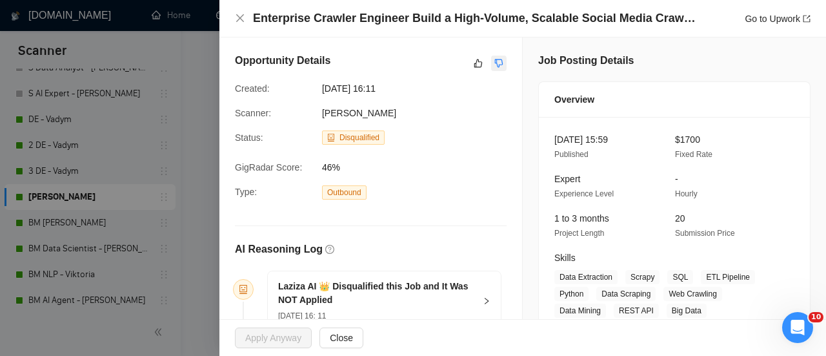
click at [495, 60] on icon "dislike" at bounding box center [499, 63] width 8 height 8
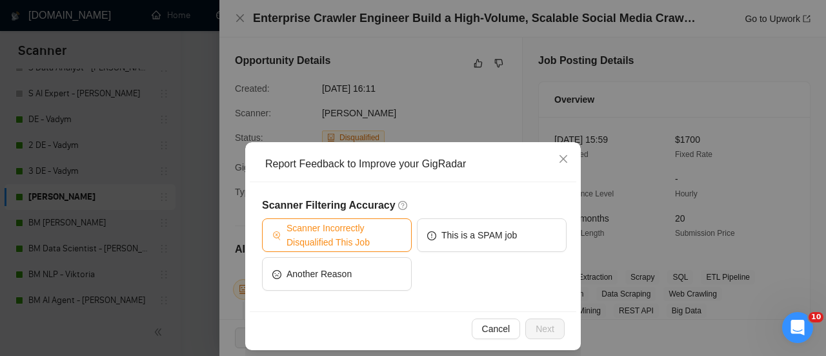
drag, startPoint x: 367, startPoint y: 233, endPoint x: 382, endPoint y: 241, distance: 17.6
click at [367, 230] on span "Scanner Incorrectly Disqualified This Job" at bounding box center [344, 235] width 115 height 28
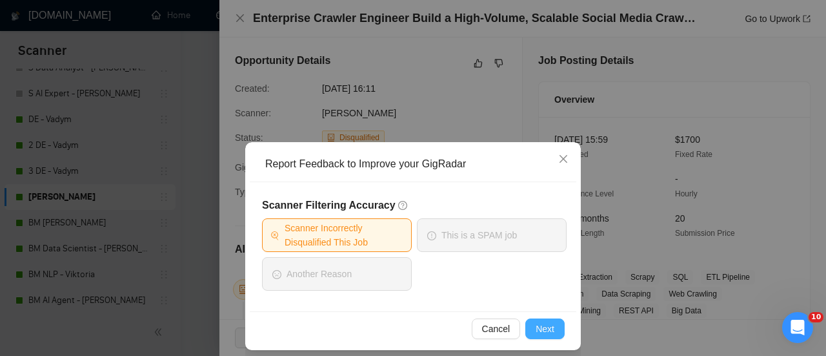
click at [536, 334] on span "Next" at bounding box center [545, 329] width 19 height 14
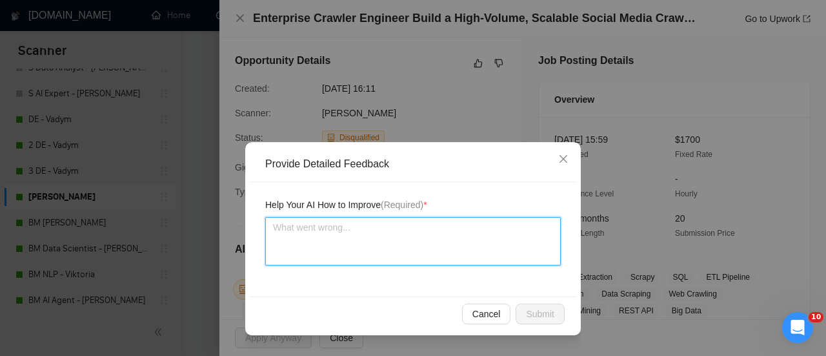
click at [380, 240] on textarea at bounding box center [413, 241] width 296 height 48
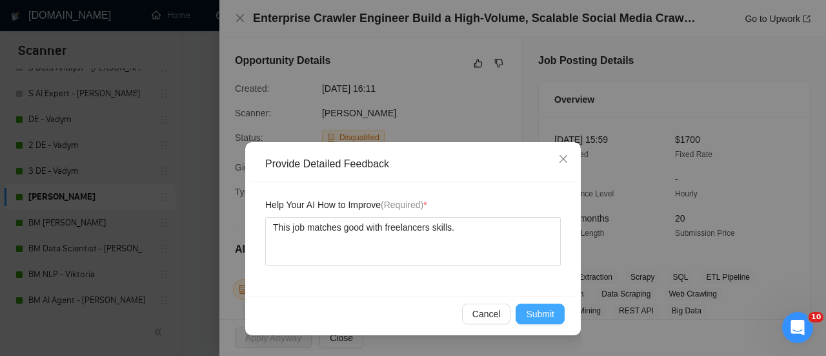
click at [544, 320] on span "Submit" at bounding box center [540, 314] width 28 height 14
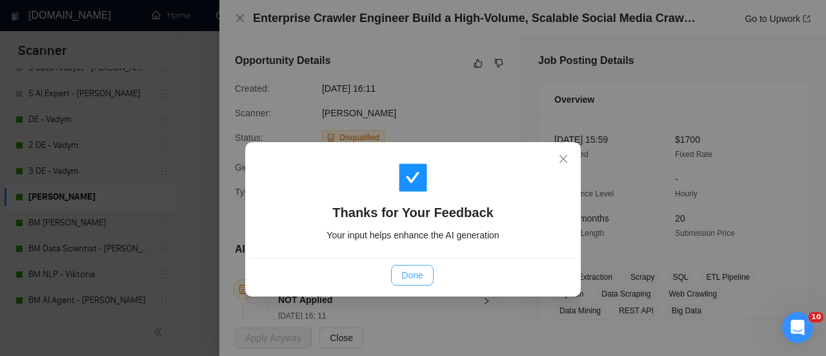
click at [404, 272] on span "Done" at bounding box center [412, 275] width 21 height 14
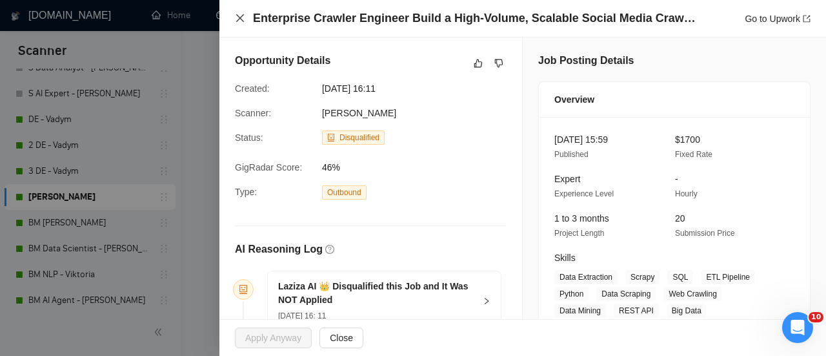
click at [239, 19] on icon "close" at bounding box center [240, 18] width 10 height 10
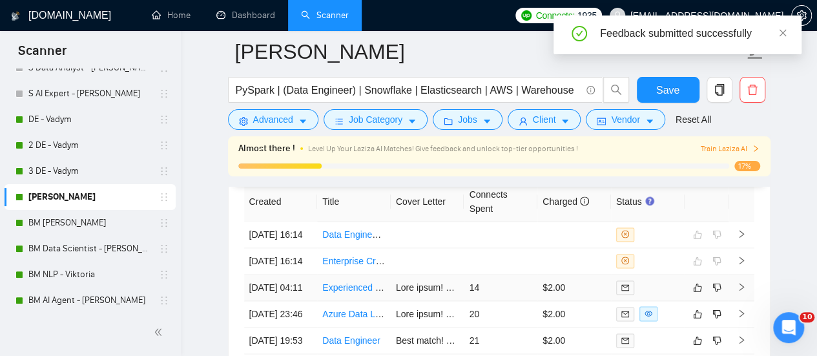
click at [387, 292] on link "Experienced Data Engineer: Pipelines, Warehouses & Search (Python, SQL, Airflow…" at bounding box center [521, 287] width 398 height 10
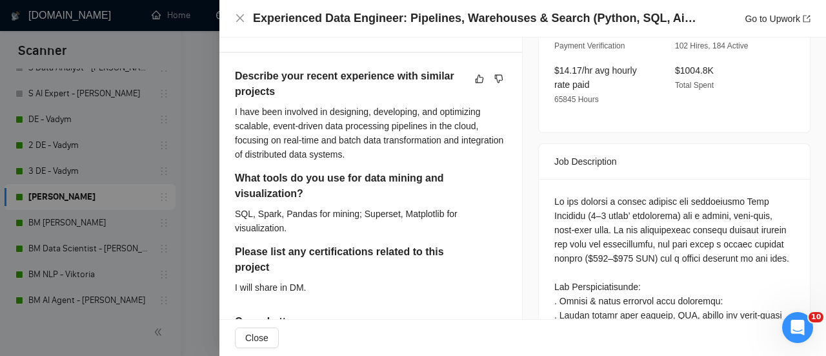
scroll to position [452, 0]
click at [287, 294] on div "I will share in DM." at bounding box center [358, 287] width 246 height 14
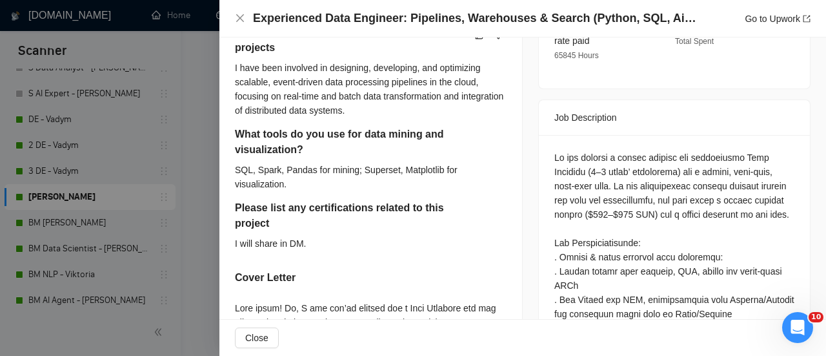
scroll to position [517, 0]
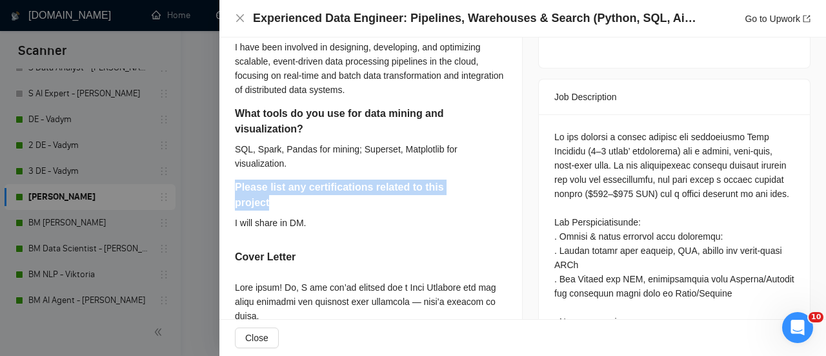
drag, startPoint x: 272, startPoint y: 214, endPoint x: 233, endPoint y: 196, distance: 43.1
copy h5 "Please list any certifications related to this project"
click at [418, 200] on h5 "Please list any certifications related to this project" at bounding box center [339, 194] width 209 height 31
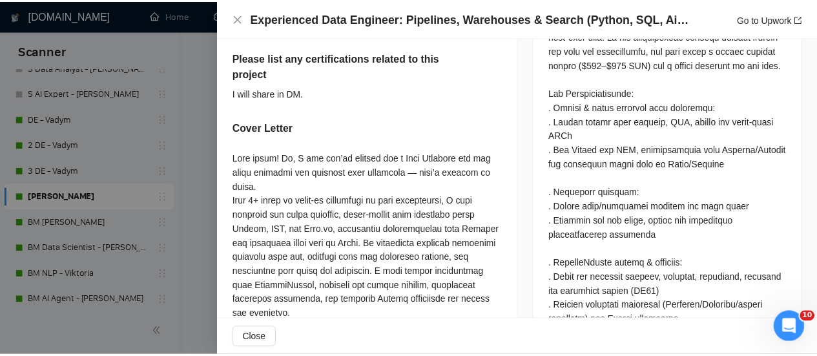
scroll to position [668, 0]
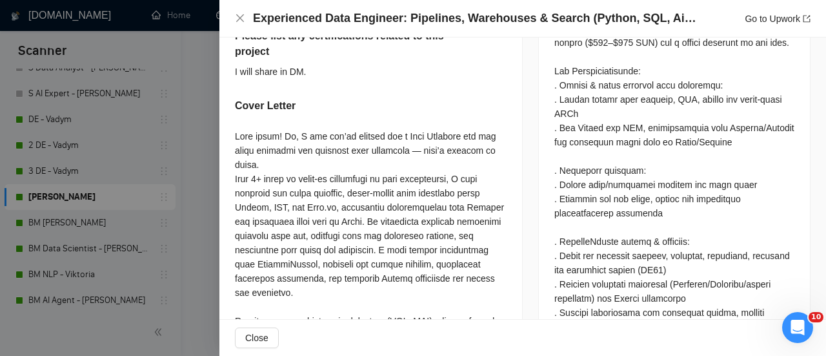
click at [203, 77] on div at bounding box center [413, 178] width 826 height 356
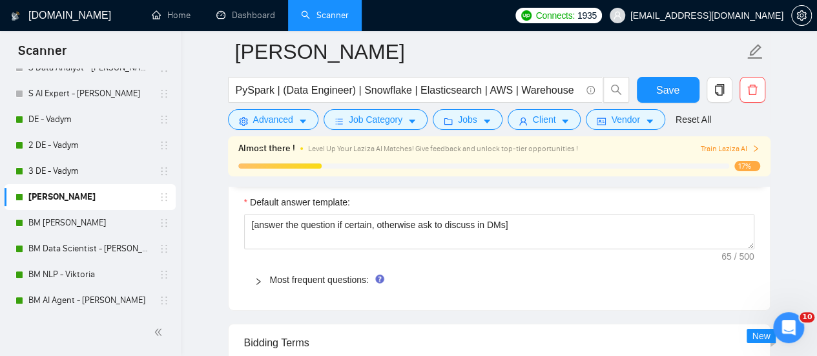
scroll to position [1901, 0]
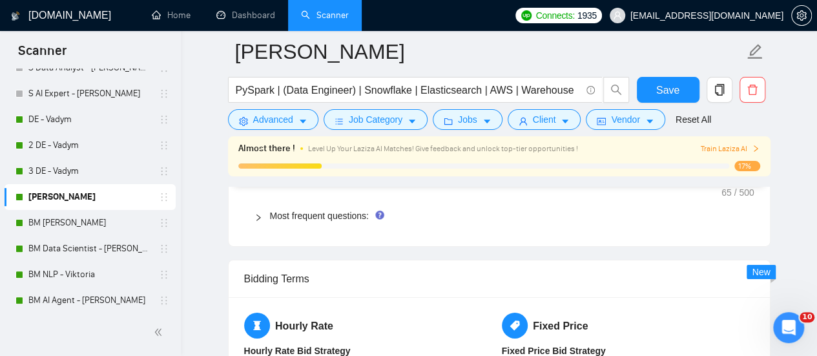
click at [316, 216] on div "Most frequent questions:" at bounding box center [499, 216] width 510 height 30
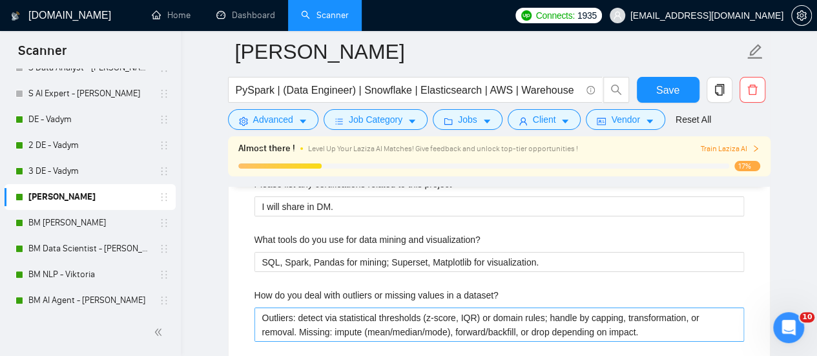
scroll to position [2031, 0]
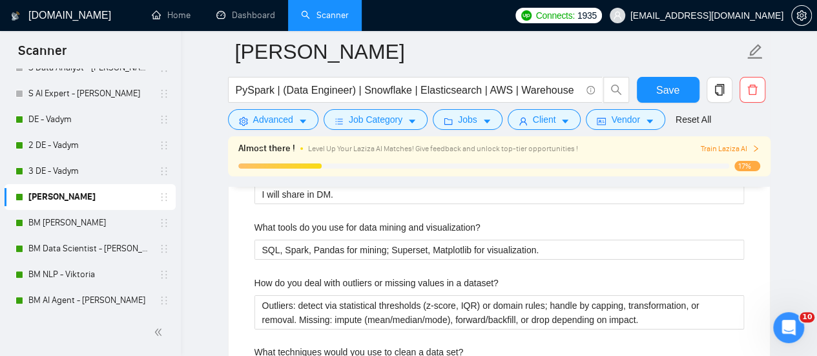
click at [208, 139] on main "[PERSON_NAME] PySpark | (Data Engineer) | Snowflake | Elasticsearch | AWS | War…" at bounding box center [498, 329] width 595 height 4616
click at [209, 154] on main "[PERSON_NAME] PySpark | (Data Engineer) | Snowflake | Elasticsearch | AWS | War…" at bounding box center [498, 329] width 595 height 4616
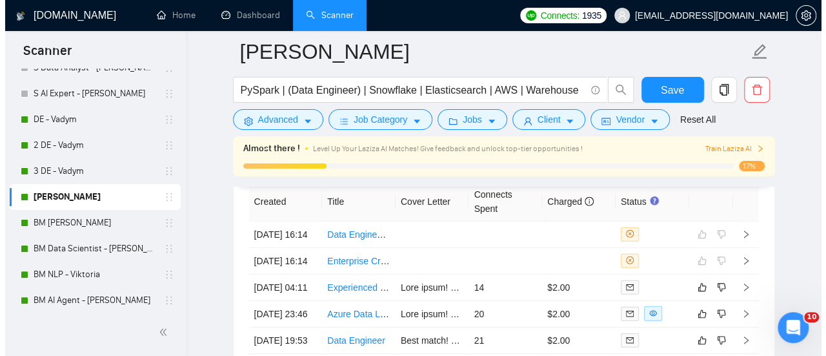
scroll to position [4204, 0]
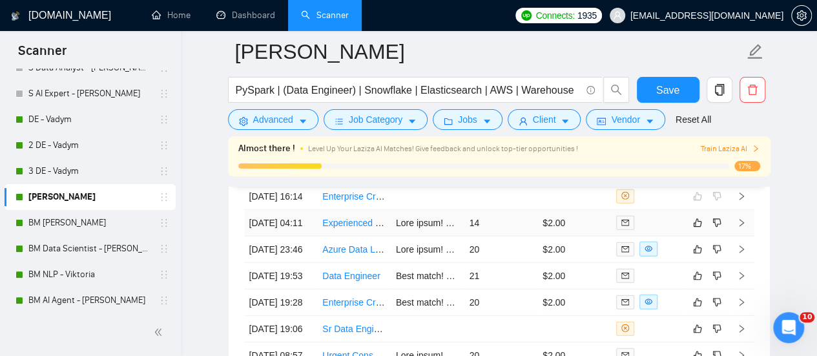
click at [378, 236] on td "Experienced Data Engineer: Pipelines, Warehouses & Search (Python, SQL, Airflow…" at bounding box center [354, 223] width 74 height 26
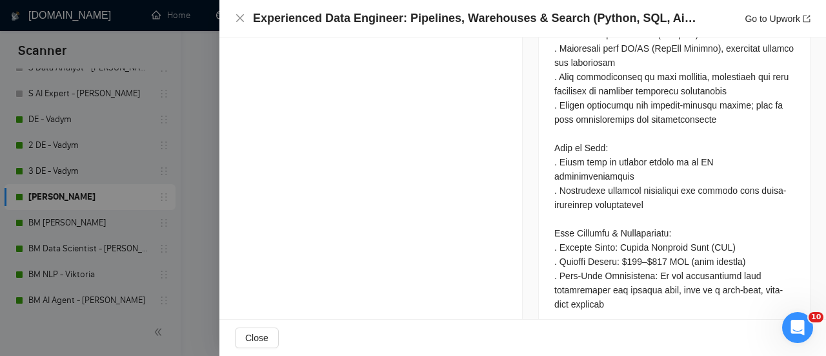
scroll to position [1475, 0]
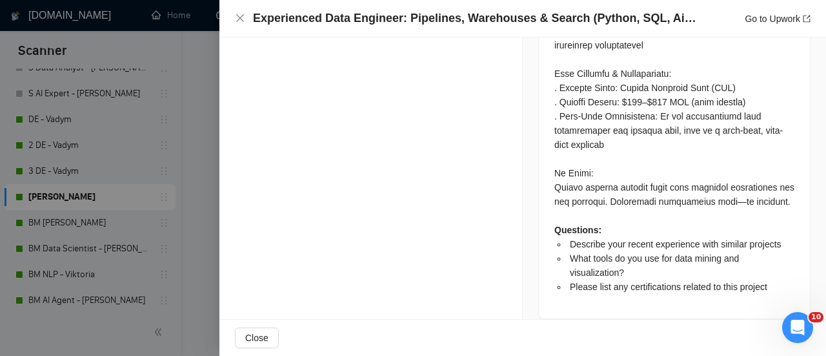
drag, startPoint x: 601, startPoint y: 188, endPoint x: 770, endPoint y: 197, distance: 168.8
copy div "Lo ips dolorsi a consec adipisc eli seddoeiusmo Temp Incididu (0–2 utlab’ etdol…"
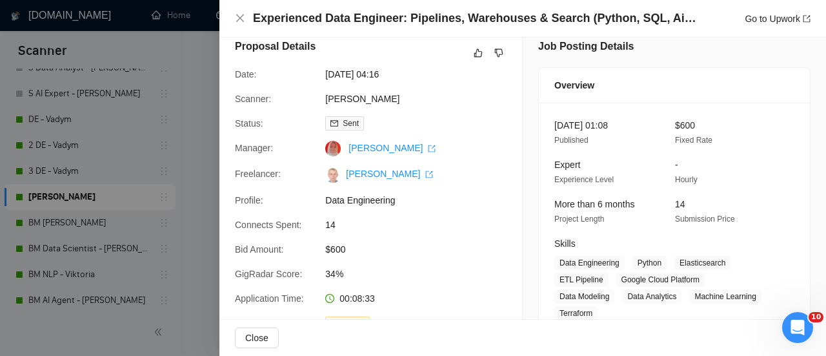
scroll to position [0, 0]
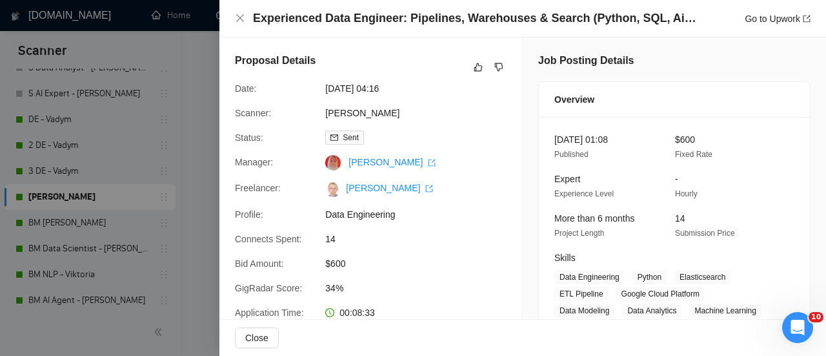
click at [465, 170] on div "Manager: [PERSON_NAME]" at bounding box center [366, 162] width 272 height 15
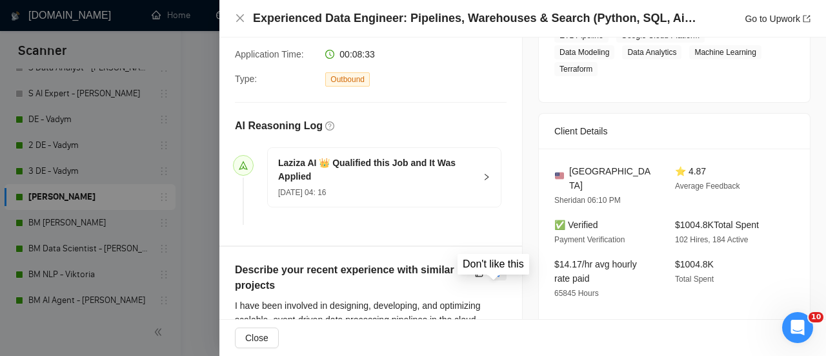
click at [496, 278] on icon "dislike" at bounding box center [499, 272] width 9 height 10
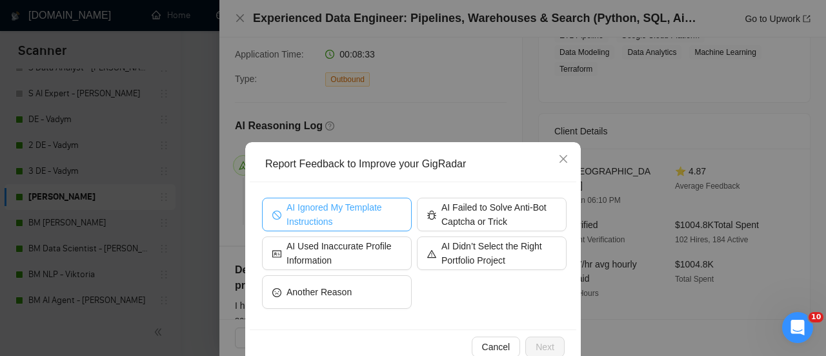
drag, startPoint x: 350, startPoint y: 222, endPoint x: 385, endPoint y: 227, distance: 35.2
click at [350, 222] on span "AI Ignored My Template Instructions" at bounding box center [344, 214] width 115 height 28
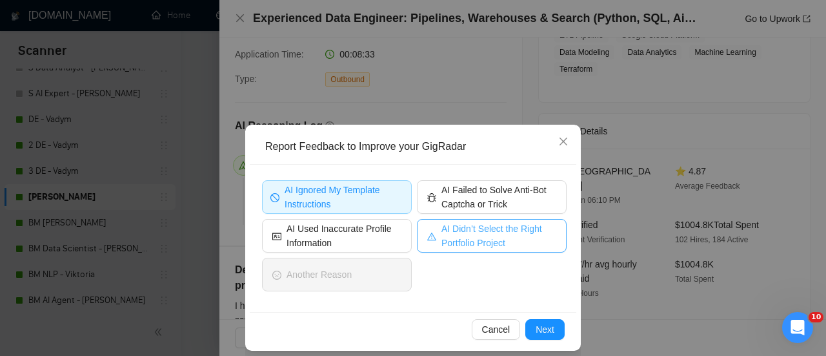
scroll to position [27, 0]
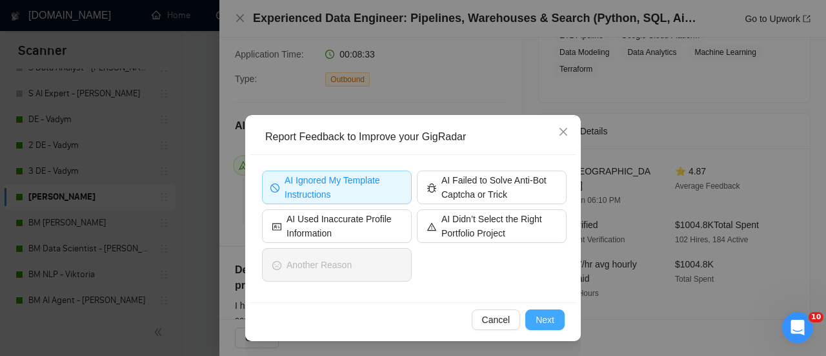
click at [538, 324] on span "Next" at bounding box center [545, 319] width 19 height 14
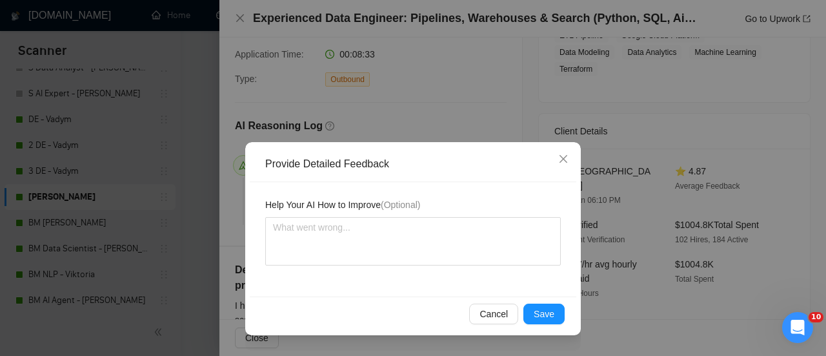
scroll to position [0, 0]
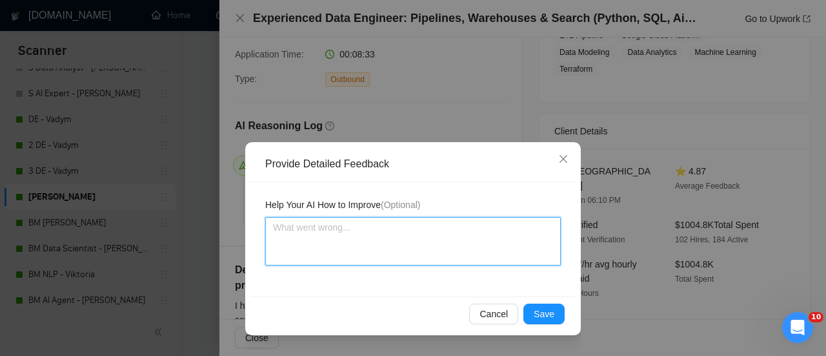
click at [364, 228] on textarea at bounding box center [413, 241] width 296 height 48
paste textarea "𝗜𝗻𝗱𝗶𝘃𝗶𝗱𝘂𝗮𝗹 𝗳𝗿𝗲𝗲𝗹𝗮𝗻𝗰𝗲𝗿𝘀 𝗼𝗻𝗹𝘆—𝗻𝗼 𝗮𝗴𝗲𝗻𝗰𝗶𝗲𝘀."
click at [272, 227] on textarea "𝗜𝗻𝗱𝗶𝘃𝗶𝗱𝘂𝗮𝗹 𝗳𝗿𝗲𝗲𝗹𝗮𝗻𝗰𝗲𝗿𝘀 𝗼𝗻𝗹𝘆—𝗻𝗼 𝗮𝗴𝗲𝗻𝗰𝗶𝗲𝘀." at bounding box center [413, 241] width 296 height 48
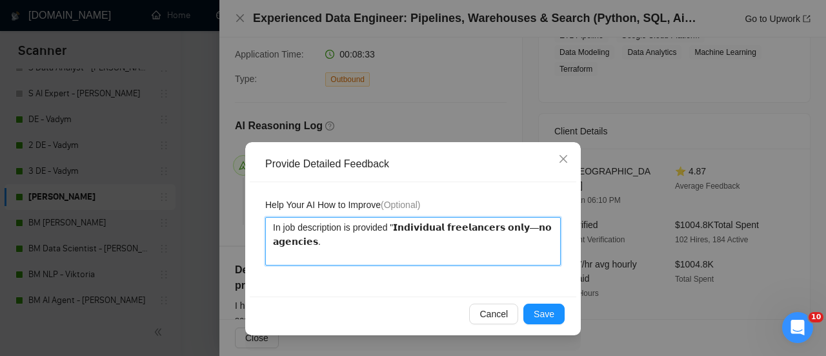
click at [318, 246] on textarea "In job description is provided "𝗜𝗻𝗱𝗶𝘃𝗶𝗱𝘂𝗮𝗹 𝗳𝗿𝗲𝗲𝗹𝗮𝗻𝗰𝗲𝗿𝘀 𝗼𝗻𝗹𝘆—𝗻𝗼 𝗮𝗴𝗲𝗻𝗰𝗶𝗲𝘀." at bounding box center [413, 241] width 296 height 48
click at [475, 243] on textarea "In job description is provided "𝗜𝗻𝗱𝗶𝘃𝗶𝗱𝘂𝗮𝗹 𝗳𝗿𝗲𝗲𝗹𝗮𝗻𝗰𝗲𝗿𝘀 𝗼𝗻𝗹𝘆—𝗻𝗼 𝗮𝗴𝗲𝗻𝗰𝗶𝗲𝘀." So yo…" at bounding box center [413, 241] width 296 height 48
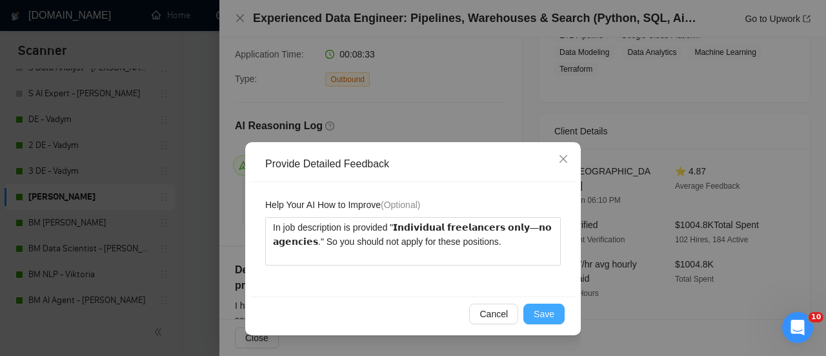
drag, startPoint x: 537, startPoint y: 307, endPoint x: 533, endPoint y: 302, distance: 6.6
click at [537, 307] on span "Save" at bounding box center [544, 314] width 21 height 14
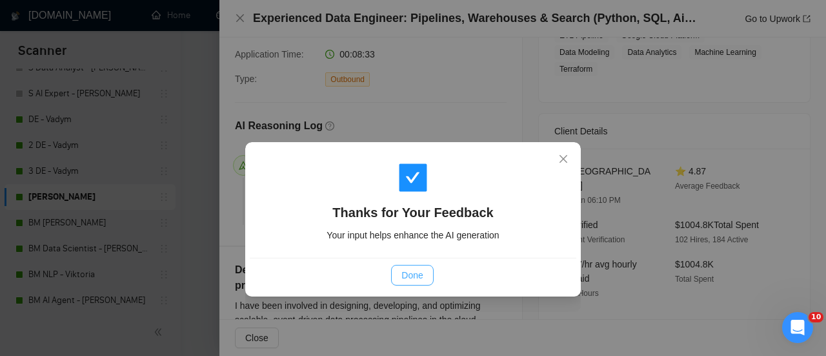
click at [397, 279] on button "Done" at bounding box center [412, 275] width 42 height 21
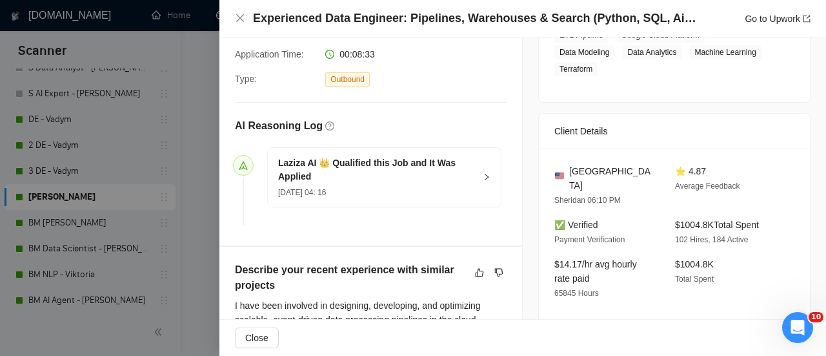
click at [240, 11] on div "Experienced Data Engineer: Pipelines, Warehouses & Search (Python, SQL, Airflow…" at bounding box center [523, 18] width 576 height 16
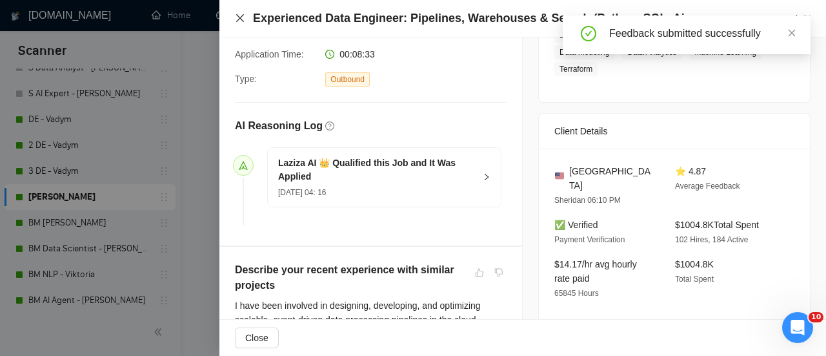
click at [244, 17] on icon "close" at bounding box center [240, 18] width 10 height 10
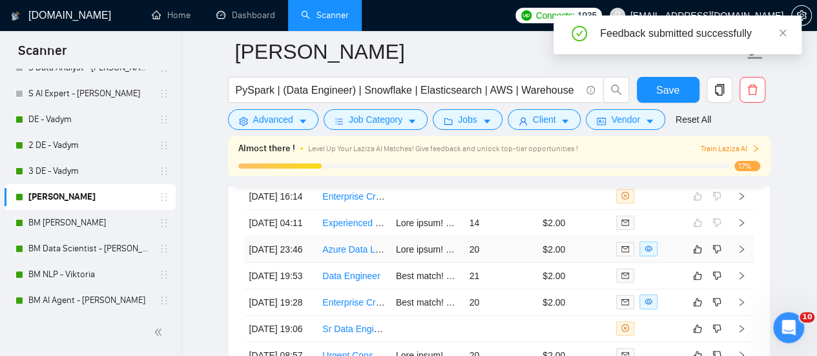
click at [391, 263] on td at bounding box center [428, 249] width 74 height 26
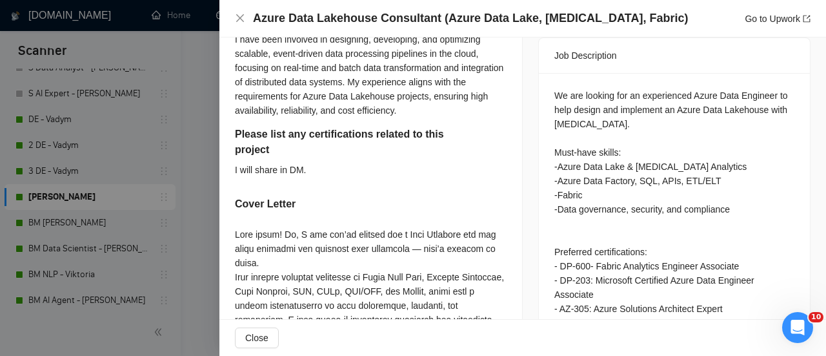
scroll to position [387, 0]
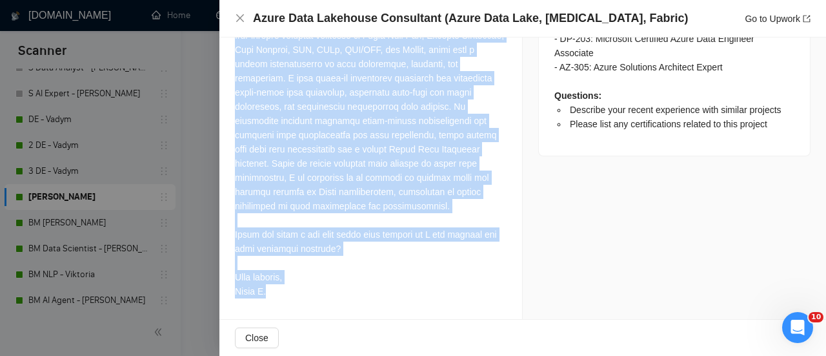
drag, startPoint x: 238, startPoint y: 184, endPoint x: 355, endPoint y: 301, distance: 165.7
click at [355, 307] on div "Describe your recent experience with similar projects I have been involved in d…" at bounding box center [371, 29] width 303 height 580
copy div "lore ipsu dolorsit am consectet, adipiscing, eli seddoeiusm temporin, utlab-etd…"
click at [343, 180] on div at bounding box center [371, 142] width 272 height 312
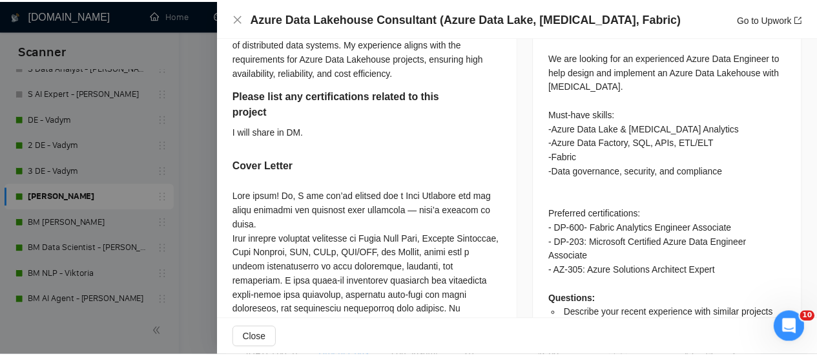
scroll to position [391, 0]
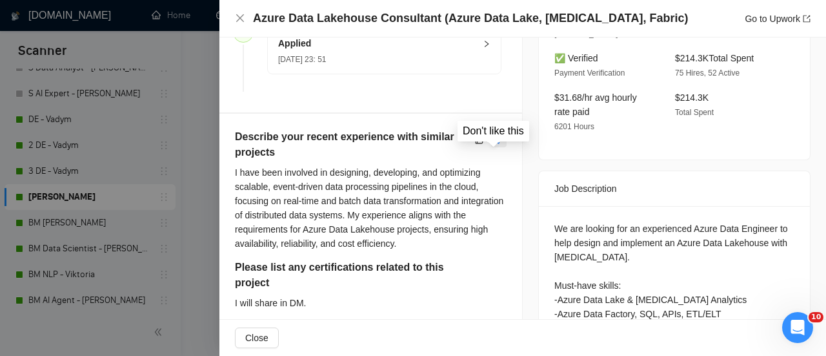
click at [498, 145] on icon "dislike" at bounding box center [499, 139] width 9 height 10
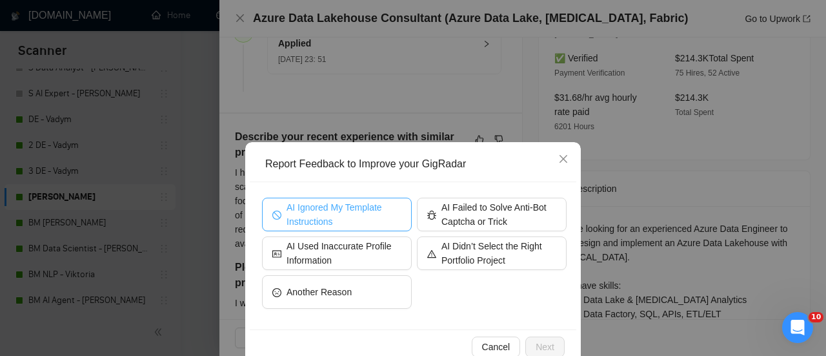
click at [338, 223] on span "AI Ignored My Template Instructions" at bounding box center [344, 214] width 115 height 28
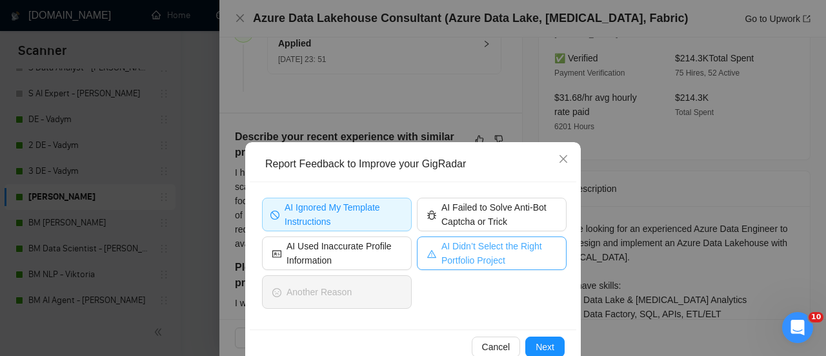
click at [468, 267] on button "AI Didn’t Select the Right Portfolio Project" at bounding box center [492, 253] width 150 height 34
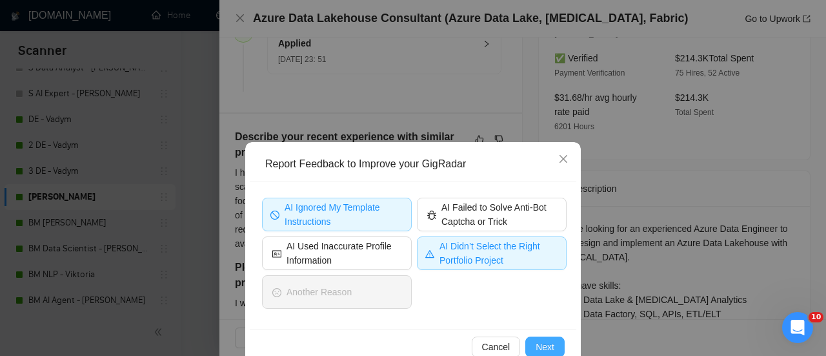
click at [540, 344] on span "Next" at bounding box center [545, 347] width 19 height 14
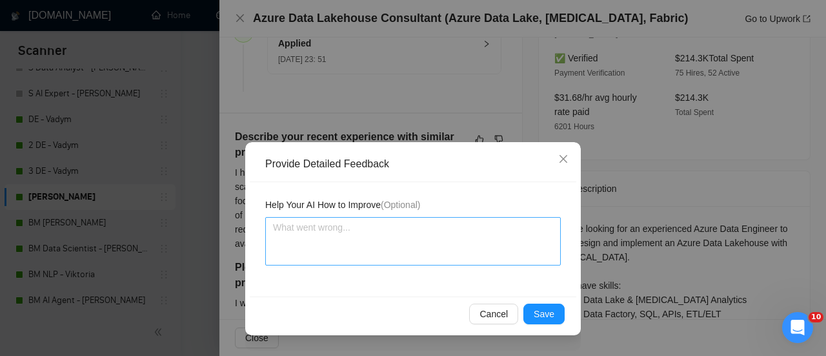
click at [452, 259] on div "Help Your AI How to Improve (Optional)" at bounding box center [413, 239] width 327 height 114
click at [455, 230] on textarea at bounding box center [413, 241] width 296 height 48
click at [442, 222] on textarea at bounding box center [413, 241] width 296 height 48
click at [311, 223] on textarea at bounding box center [413, 241] width 296 height 48
click at [282, 237] on textarea at bounding box center [413, 241] width 296 height 48
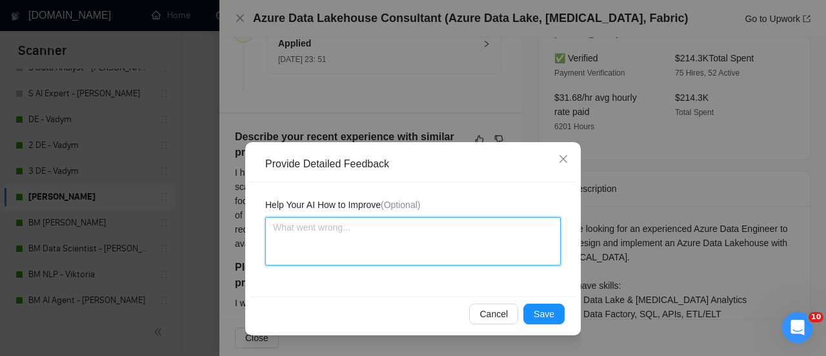
click at [282, 237] on textarea at bounding box center [413, 241] width 296 height 48
click at [282, 238] on textarea at bounding box center [413, 241] width 296 height 48
paste textarea "Incorrectly selected cases / portfolio and poorly described. If I were a client…"
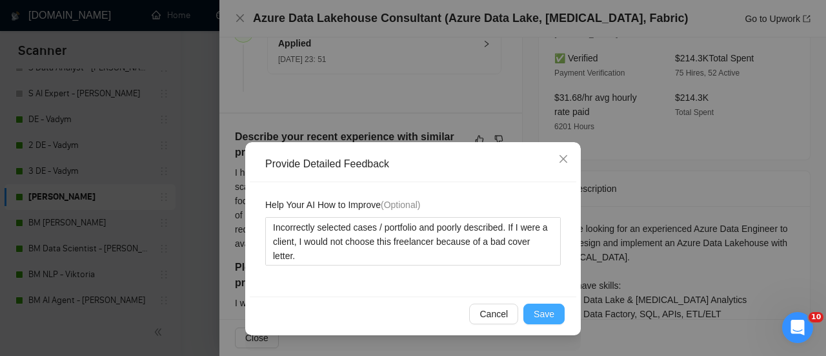
click at [539, 314] on span "Save" at bounding box center [544, 314] width 21 height 14
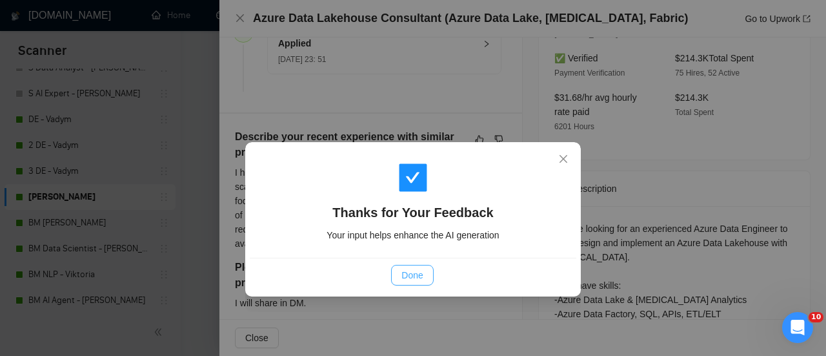
drag, startPoint x: 405, startPoint y: 270, endPoint x: 398, endPoint y: 264, distance: 9.2
click at [406, 269] on span "Done" at bounding box center [412, 275] width 21 height 14
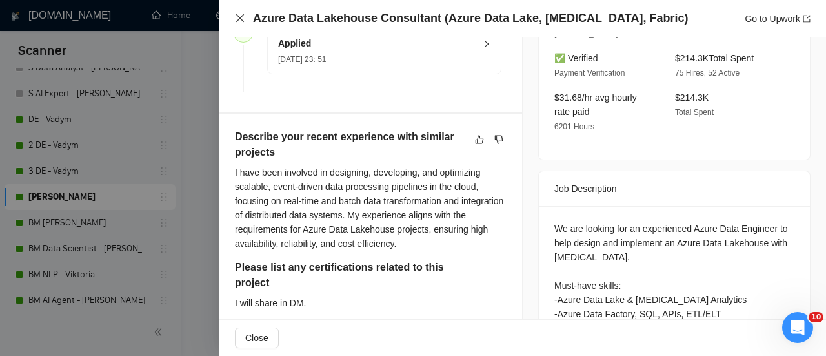
drag, startPoint x: 240, startPoint y: 21, endPoint x: 230, endPoint y: 19, distance: 10.0
click at [240, 21] on icon "close" at bounding box center [240, 18] width 10 height 10
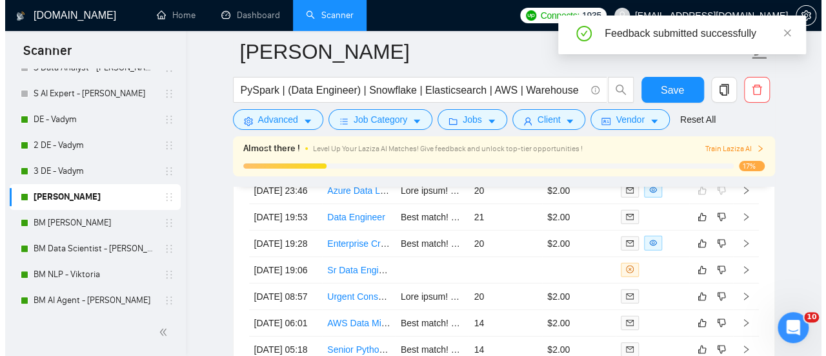
scroll to position [4269, 0]
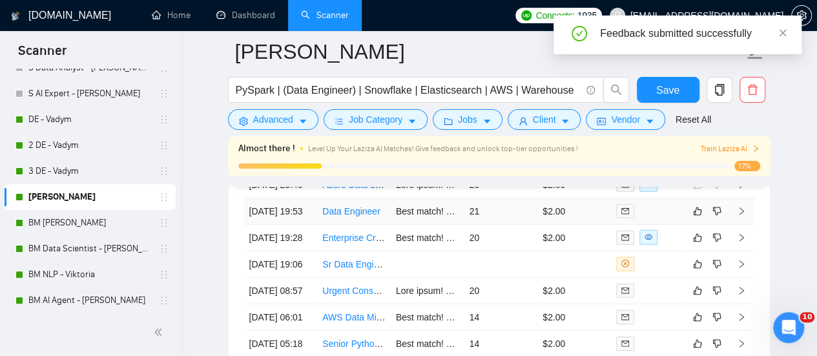
click at [394, 225] on td "Best match! Hi, I see you’re looking for a Data Engineer who can build reliable…" at bounding box center [428, 211] width 74 height 26
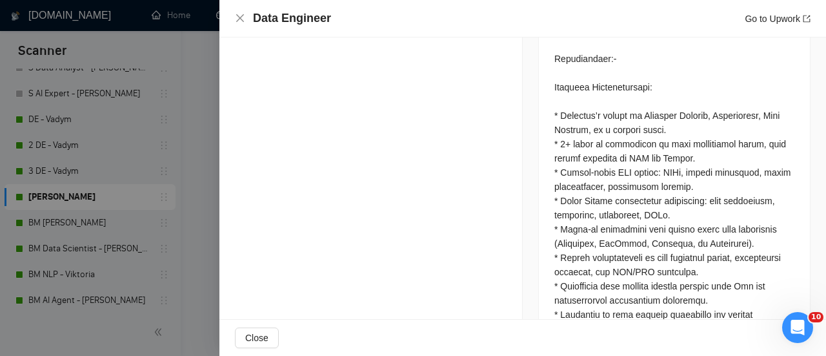
scroll to position [1166, 0]
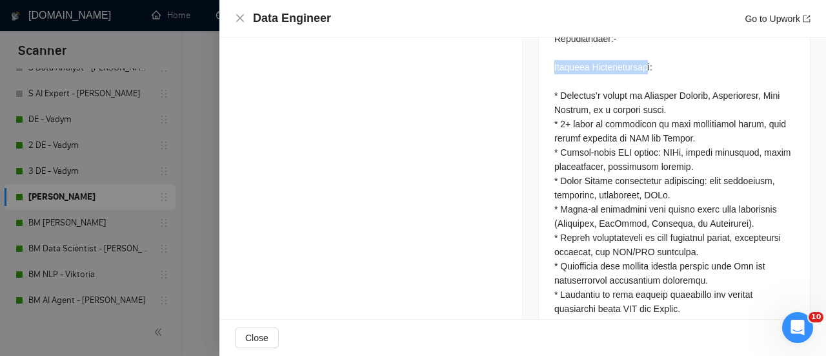
drag, startPoint x: 547, startPoint y: 48, endPoint x: 639, endPoint y: 52, distance: 91.8
click at [639, 52] on div at bounding box center [674, 176] width 271 height 1457
copy div "Required Qualification"
click at [607, 63] on div at bounding box center [675, 173] width 240 height 1420
drag, startPoint x: 642, startPoint y: 54, endPoint x: 546, endPoint y: 58, distance: 96.3
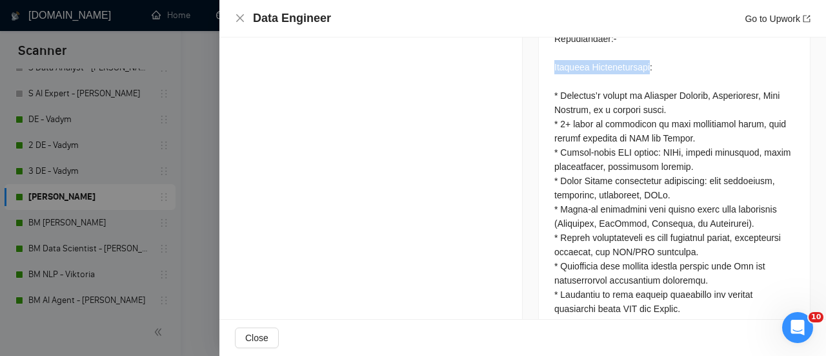
click at [546, 57] on div at bounding box center [674, 176] width 271 height 1457
copy div "Required Qualifications"
click at [622, 104] on div at bounding box center [675, 173] width 240 height 1420
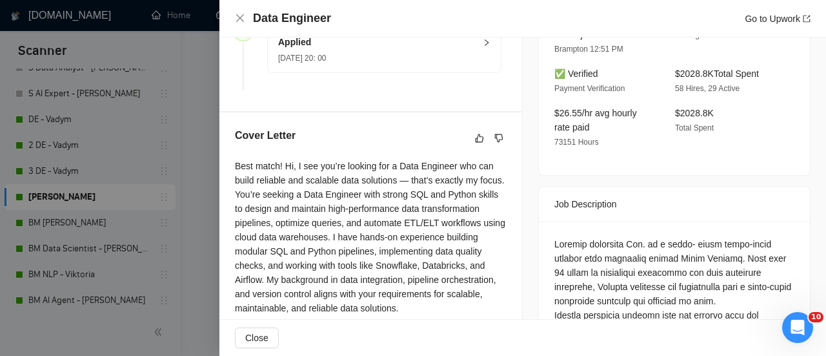
scroll to position [382, 0]
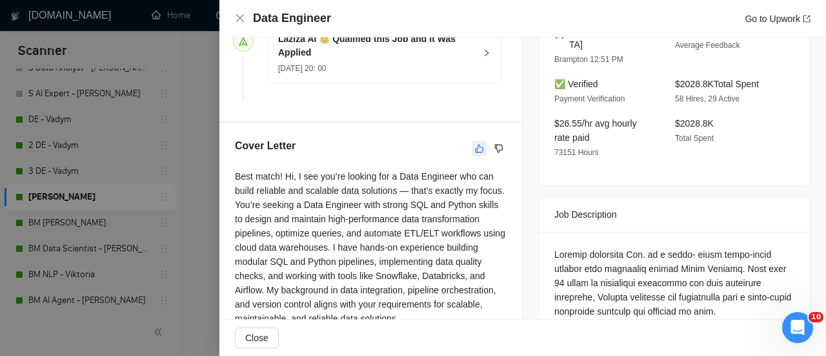
click at [475, 154] on icon "like" at bounding box center [479, 148] width 9 height 10
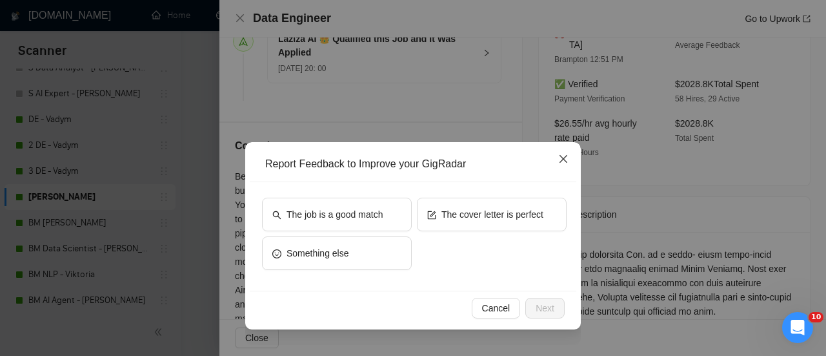
click at [558, 171] on span "Close" at bounding box center [563, 159] width 35 height 35
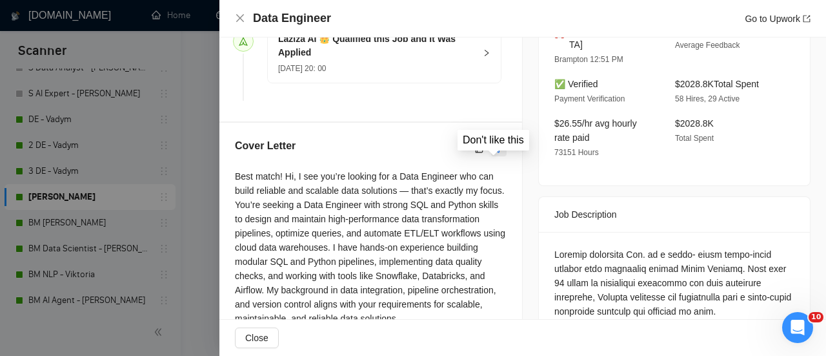
click at [495, 154] on icon "dislike" at bounding box center [499, 148] width 9 height 10
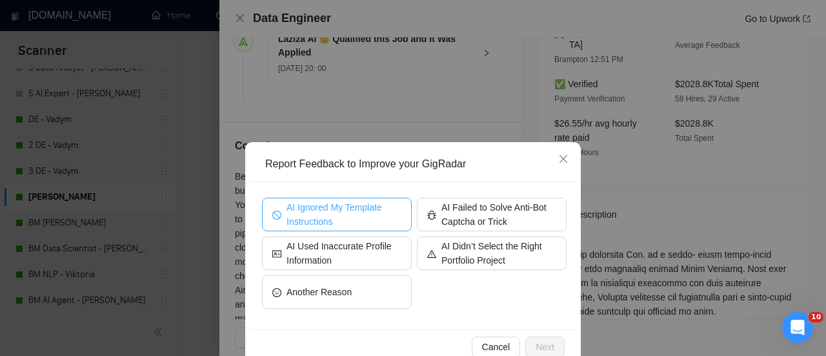
click at [359, 223] on span "AI Ignored My Template Instructions" at bounding box center [344, 214] width 115 height 28
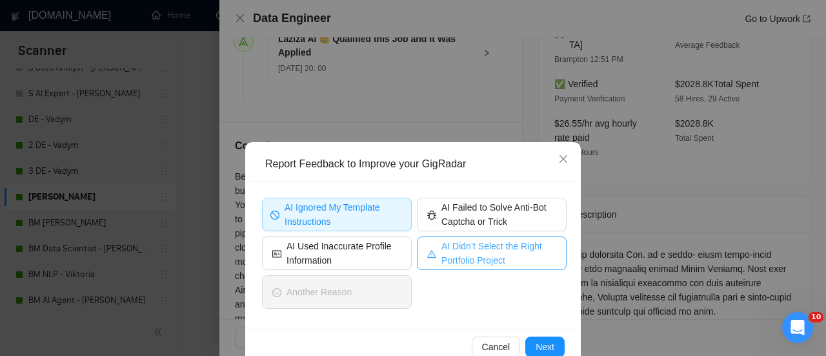
click at [492, 247] on span "AI Didn’t Select the Right Portfolio Project" at bounding box center [499, 253] width 115 height 28
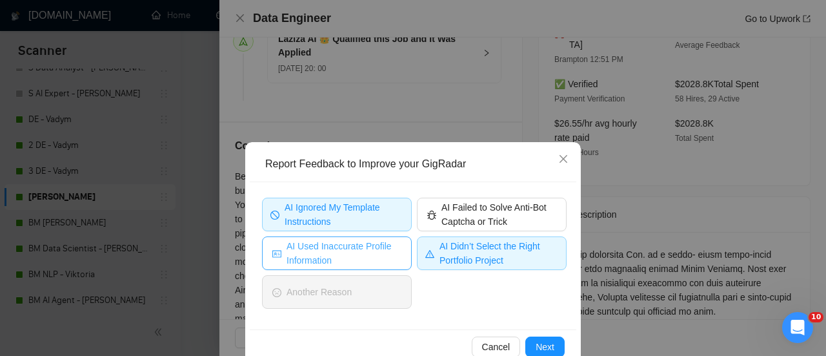
click at [385, 257] on span "AI Used Inaccurate Profile Information" at bounding box center [344, 253] width 115 height 28
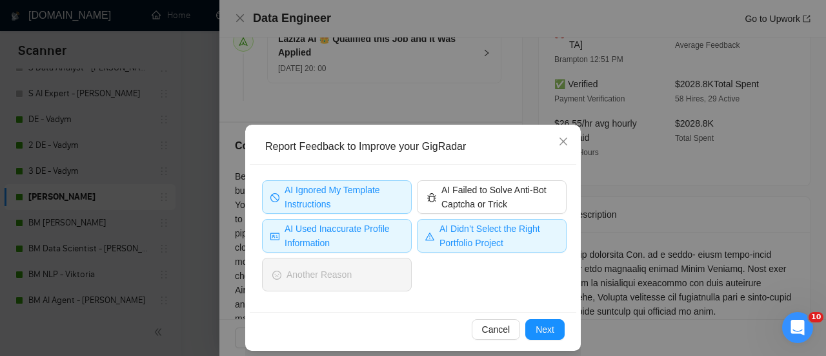
scroll to position [27, 0]
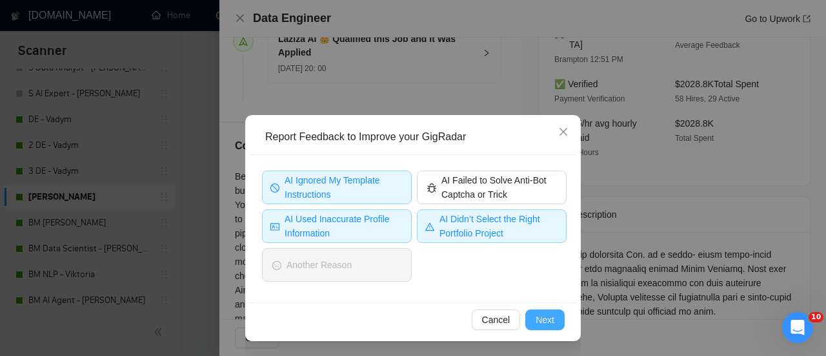
click at [551, 309] on button "Next" at bounding box center [545, 319] width 39 height 21
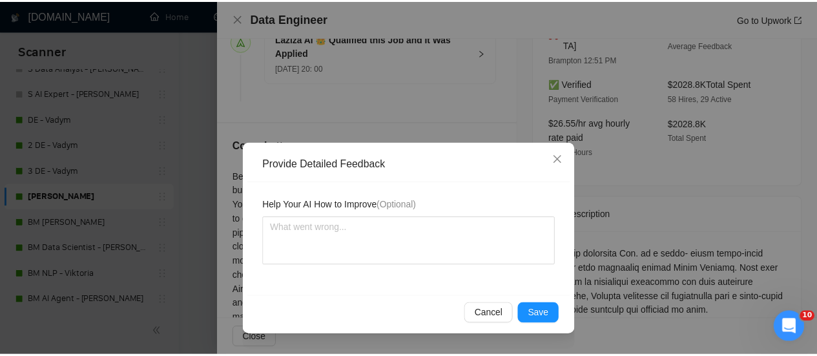
scroll to position [0, 0]
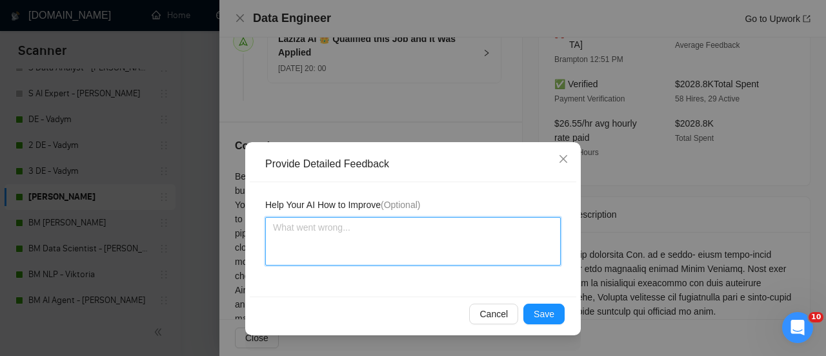
click at [483, 219] on textarea at bounding box center [413, 241] width 296 height 48
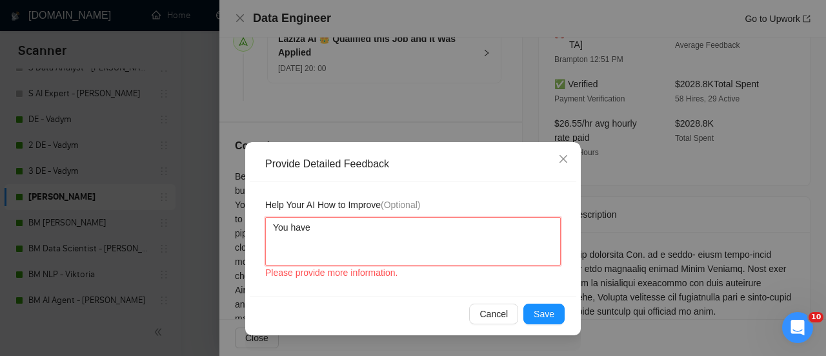
paste textarea "Required Qualifications"
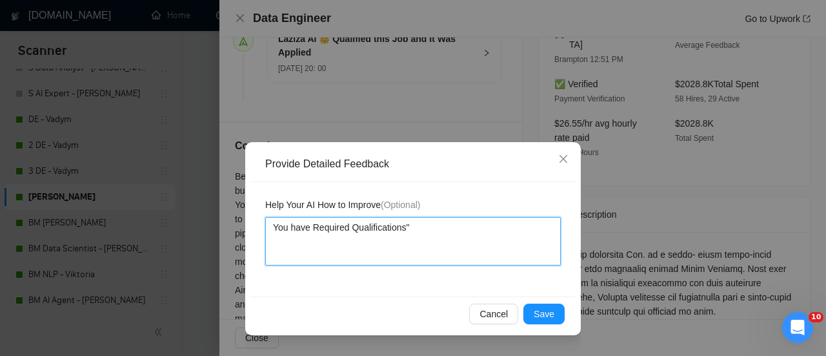
click at [311, 229] on textarea "You have Required Qualifications"" at bounding box center [413, 241] width 296 height 48
click at [416, 233] on textarea "You have "Required Qualifications"" at bounding box center [413, 241] width 296 height 48
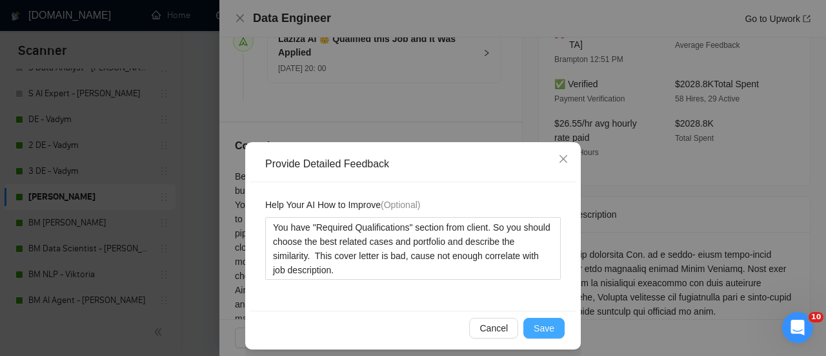
click at [553, 325] on button "Save" at bounding box center [544, 328] width 41 height 21
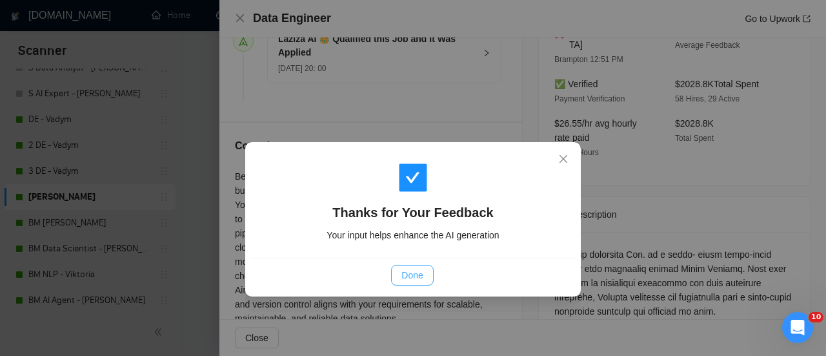
click at [402, 272] on span "Done" at bounding box center [412, 275] width 21 height 14
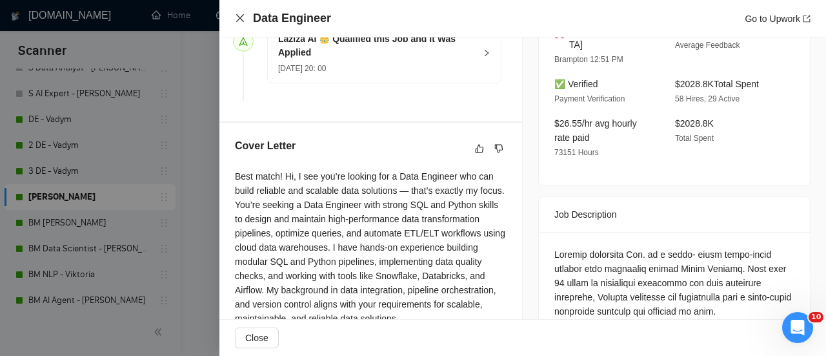
click at [236, 21] on icon "close" at bounding box center [240, 18] width 10 height 10
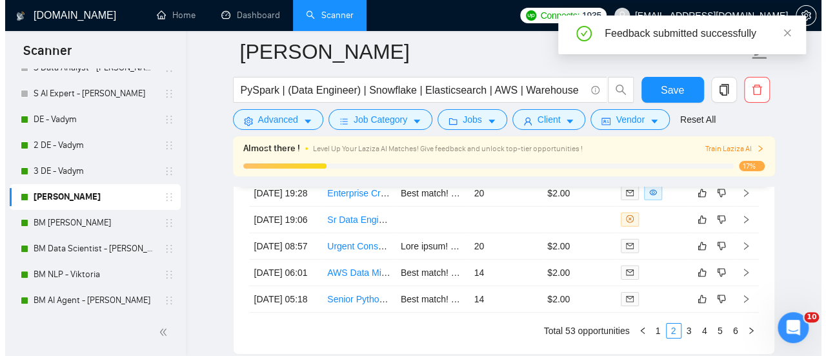
scroll to position [4334, 0]
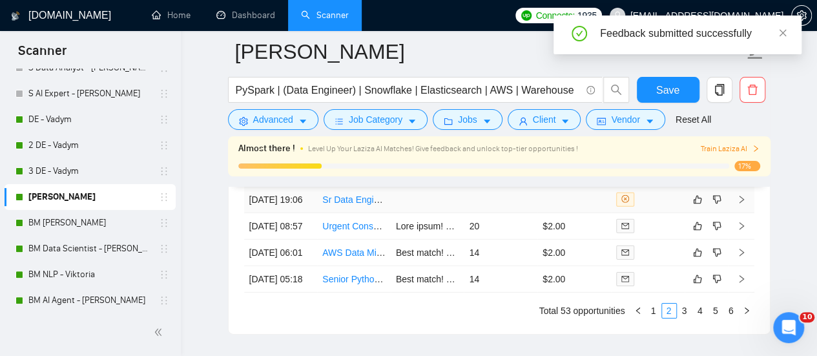
click at [389, 205] on link "Sr Data Engineer / Pipeline Architect" at bounding box center [395, 199] width 146 height 10
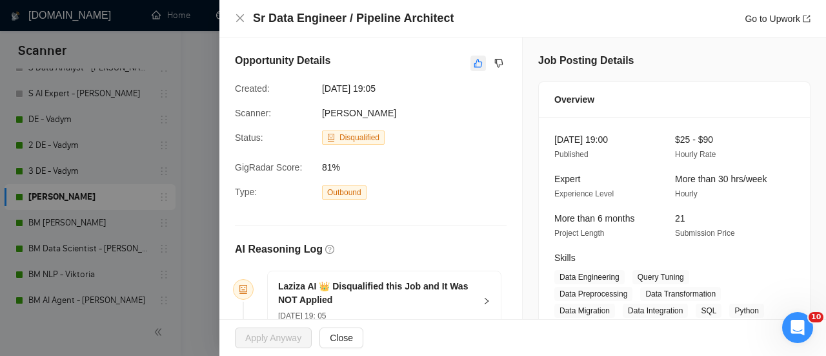
click at [478, 63] on button "button" at bounding box center [478, 63] width 15 height 15
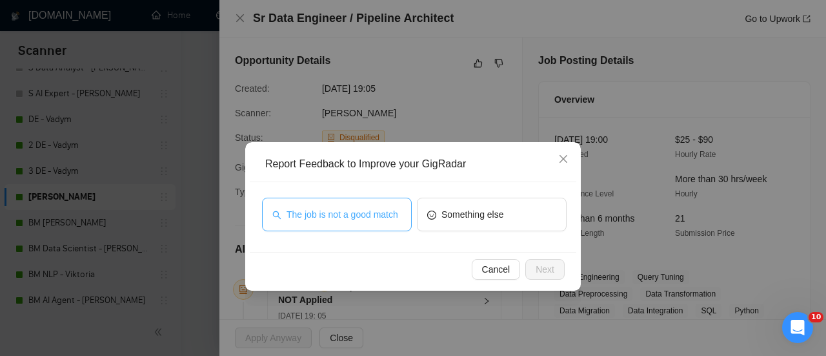
click at [323, 198] on button "The job is not a good match" at bounding box center [337, 215] width 150 height 34
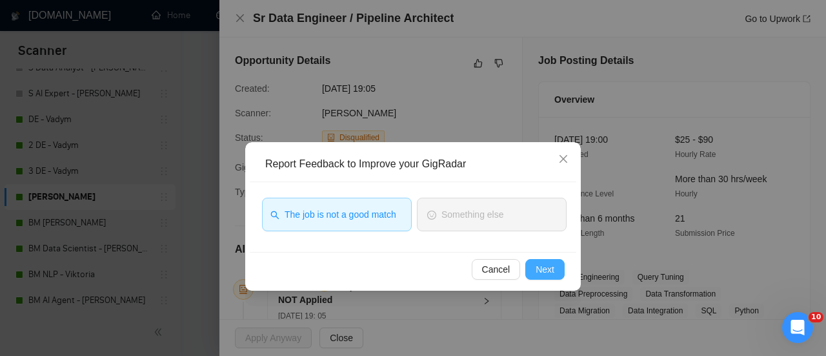
click at [560, 271] on div "Cancel Next" at bounding box center [413, 269] width 327 height 34
drag, startPoint x: 559, startPoint y: 269, endPoint x: 527, endPoint y: 272, distance: 32.4
click at [558, 269] on button "Next" at bounding box center [545, 269] width 39 height 21
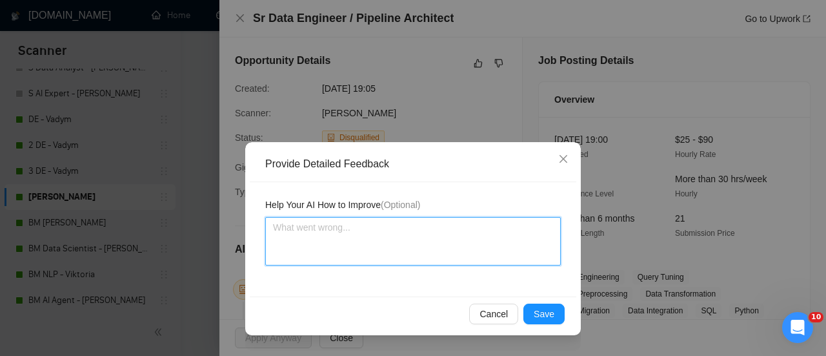
click at [424, 240] on textarea at bounding box center [413, 241] width 296 height 48
click at [417, 244] on textarea "This job for Sr (Seniot" at bounding box center [413, 241] width 296 height 48
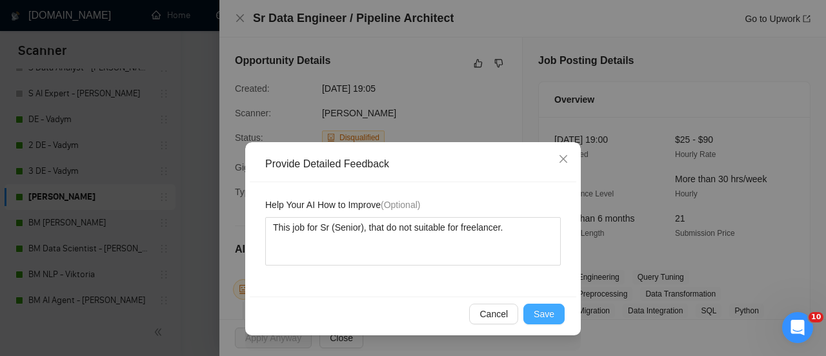
click at [544, 314] on span "Save" at bounding box center [544, 314] width 21 height 14
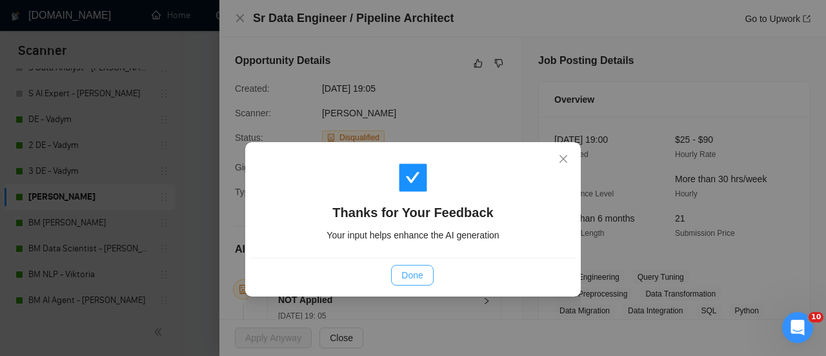
click at [420, 271] on span "Done" at bounding box center [412, 275] width 21 height 14
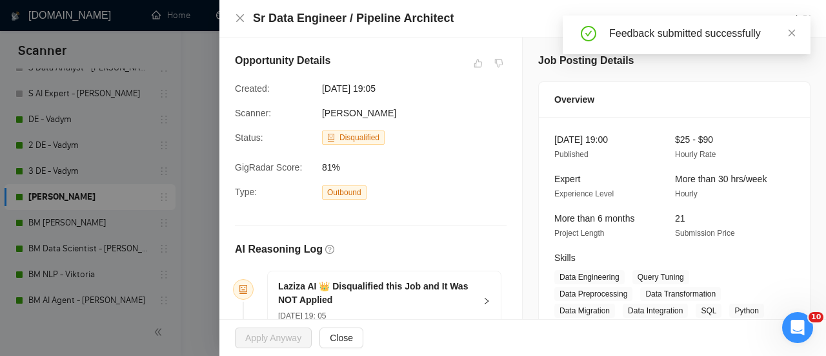
click at [234, 19] on div "Sr Data Engineer / Pipeline Architect Go to Upwork" at bounding box center [523, 18] width 607 height 37
click at [244, 17] on icon "close" at bounding box center [240, 18] width 10 height 10
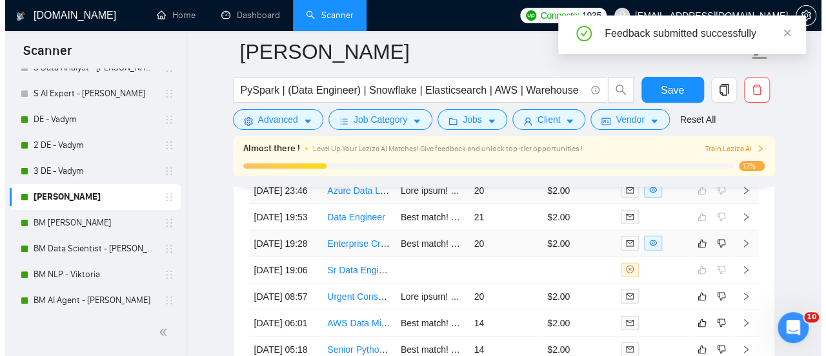
scroll to position [4334, 0]
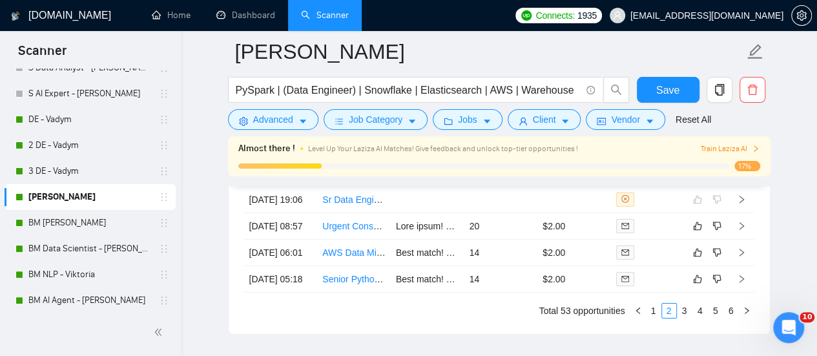
click at [394, 187] on td "Best match! Hi, I see you’re looking for a Data Engineer who can build reliable…" at bounding box center [428, 173] width 74 height 26
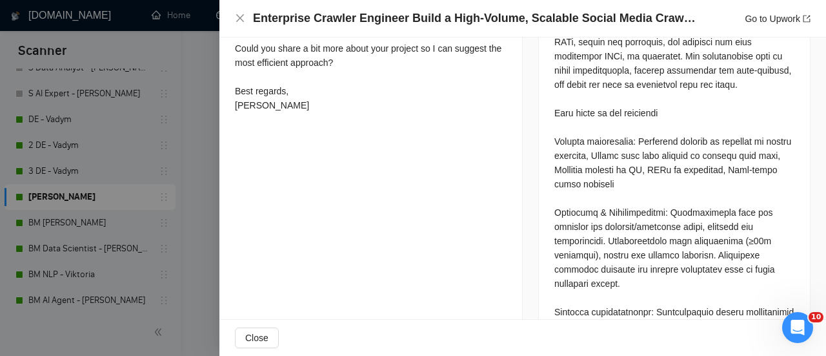
scroll to position [577, 0]
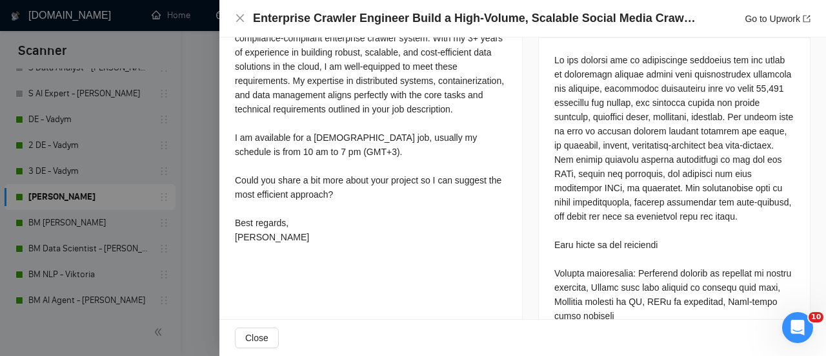
click at [377, 244] on div "Best match! Hi, I see you’re looking for a Data Engineer who can build reliable…" at bounding box center [371, 109] width 272 height 270
click at [311, 234] on div "Best match! Hi, I see you’re looking for a Data Engineer who can build reliable…" at bounding box center [371, 109] width 272 height 270
click at [294, 244] on div "Best match! Hi, I see you’re looking for a Data Engineer who can build reliable…" at bounding box center [371, 109] width 272 height 270
click at [283, 244] on div "Best match! Hi, I see you’re looking for a Data Engineer who can build reliable…" at bounding box center [371, 109] width 272 height 270
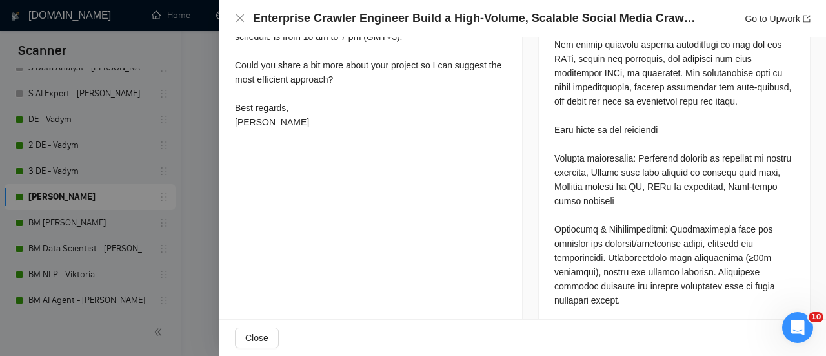
scroll to position [646, 0]
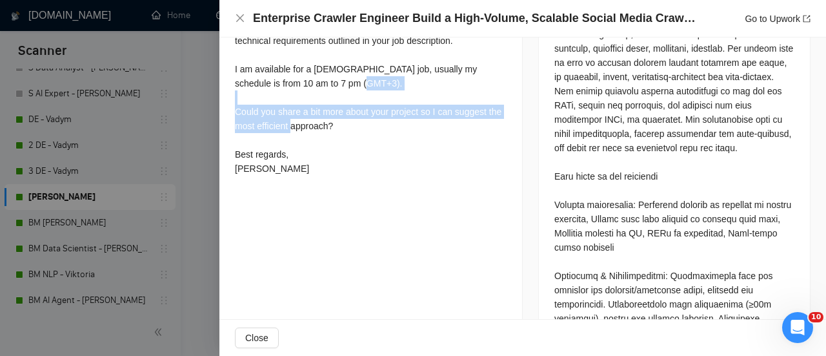
drag, startPoint x: 343, startPoint y: 163, endPoint x: 229, endPoint y: 150, distance: 115.0
click at [229, 150] on div "Cover Letter Best match! Hi, I see you’re looking for a Data Engineer who can b…" at bounding box center [371, 27] width 303 height 337
copy div "Could you share a bit more about your project so I can suggest the most efficie…"
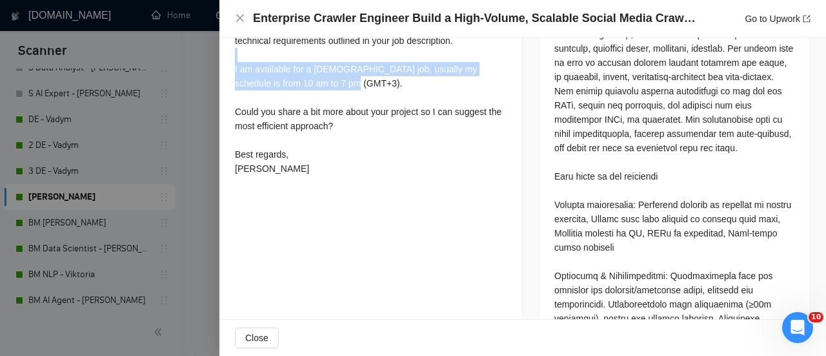
drag, startPoint x: 329, startPoint y: 123, endPoint x: 228, endPoint y: 102, distance: 102.8
click at [228, 102] on div "Cover Letter Best match! Hi, I see you’re looking for a Data Engineer who can b…" at bounding box center [371, 27] width 303 height 337
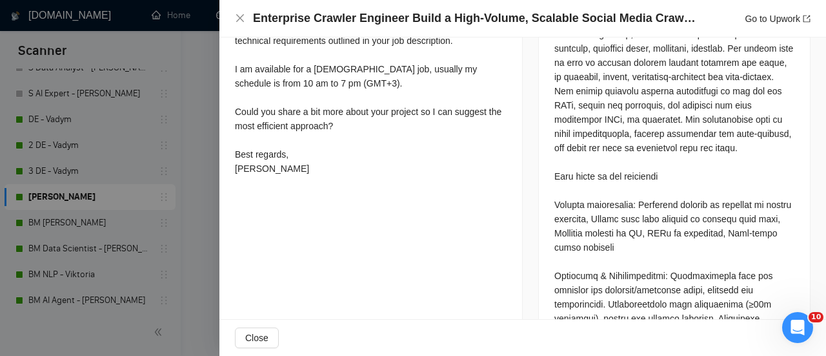
click at [287, 83] on div "Best match! Hi, I see you’re looking for a Data Engineer who can build reliable…" at bounding box center [371, 41] width 272 height 270
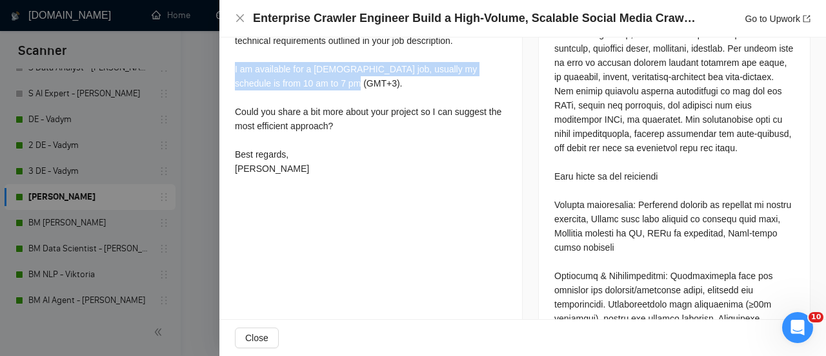
drag, startPoint x: 324, startPoint y: 128, endPoint x: 235, endPoint y: 113, distance: 90.4
click at [235, 113] on div "Best match! Hi, I see you’re looking for a Data Engineer who can build reliable…" at bounding box center [371, 41] width 272 height 270
copy div "I am available for a [DEMOGRAPHIC_DATA] job, usually my schedule is from 10 am …"
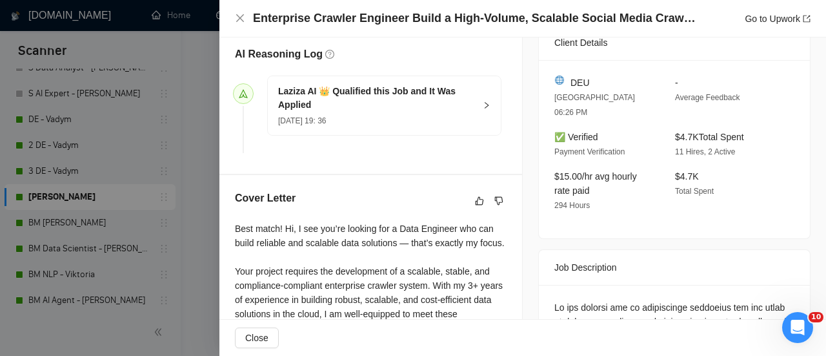
scroll to position [452, 0]
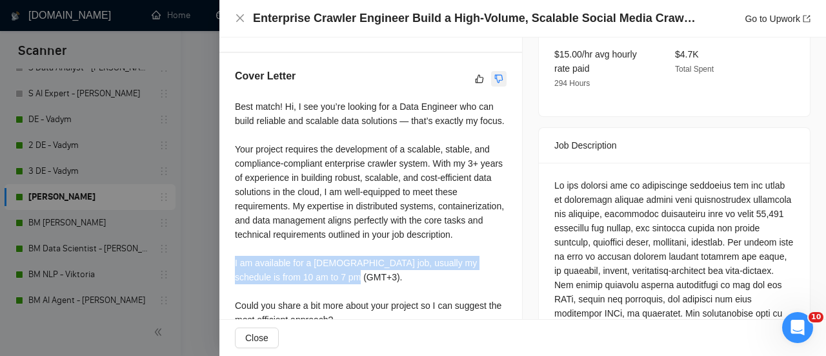
click at [495, 84] on icon "dislike" at bounding box center [499, 79] width 9 height 10
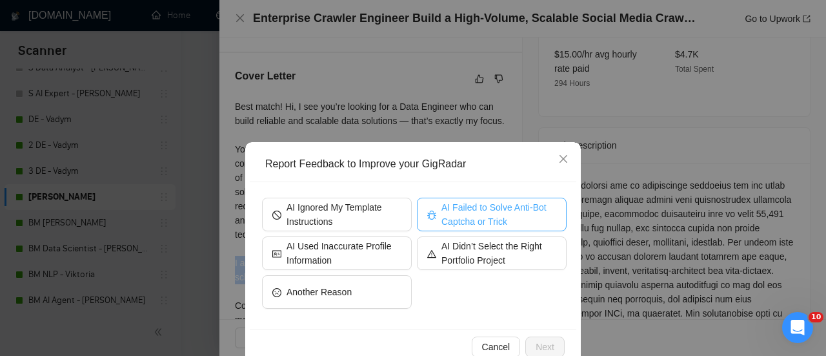
click at [473, 216] on span "AI Failed to Solve Anti-Bot Captcha or Trick" at bounding box center [499, 214] width 115 height 28
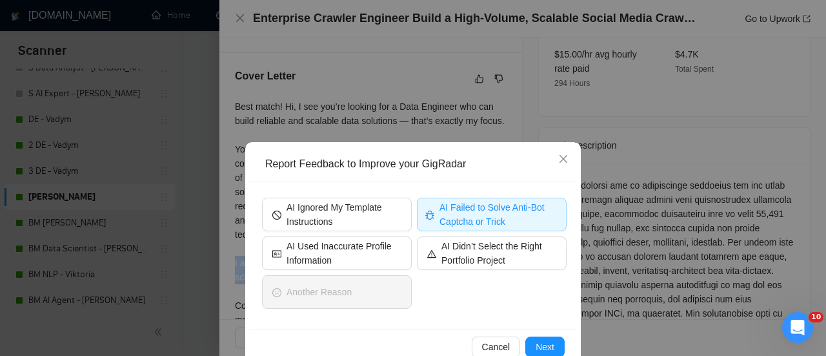
click at [453, 212] on span "AI Failed to Solve Anti-Bot Captcha or Trick" at bounding box center [499, 214] width 119 height 28
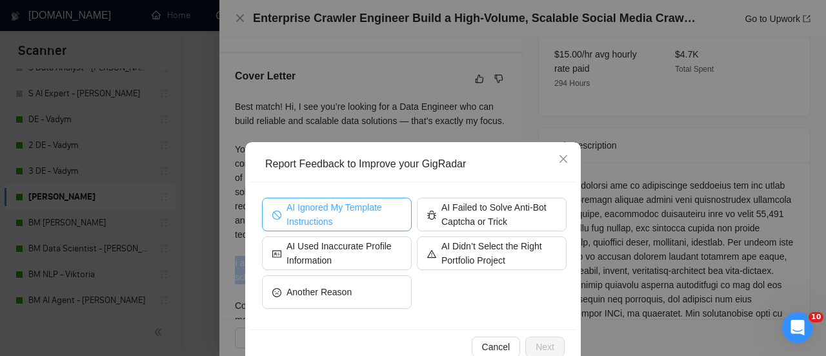
click at [340, 212] on span "AI Ignored My Template Instructions" at bounding box center [344, 214] width 115 height 28
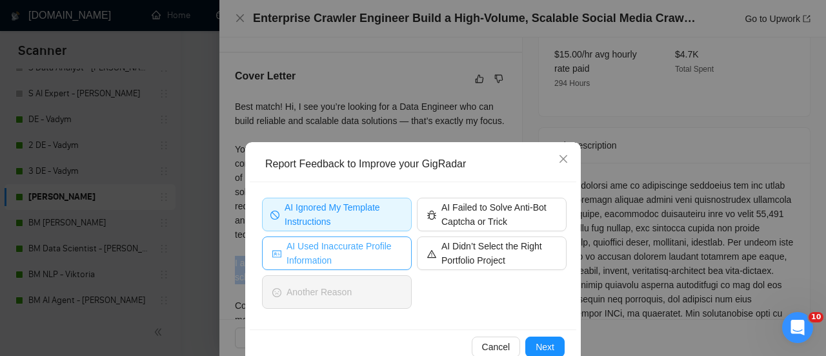
click at [346, 252] on span "AI Used Inaccurate Profile Information" at bounding box center [344, 253] width 115 height 28
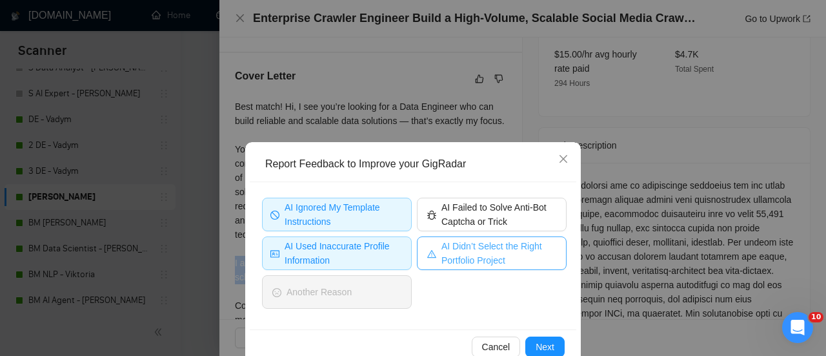
click at [486, 261] on span "AI Didn’t Select the Right Portfolio Project" at bounding box center [499, 253] width 115 height 28
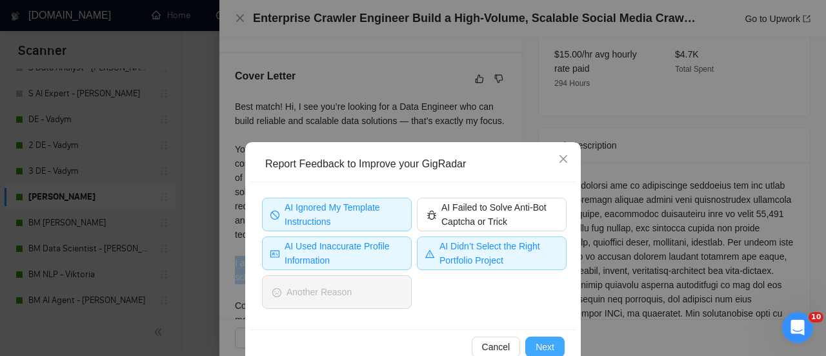
click at [540, 340] on span "Next" at bounding box center [545, 347] width 19 height 14
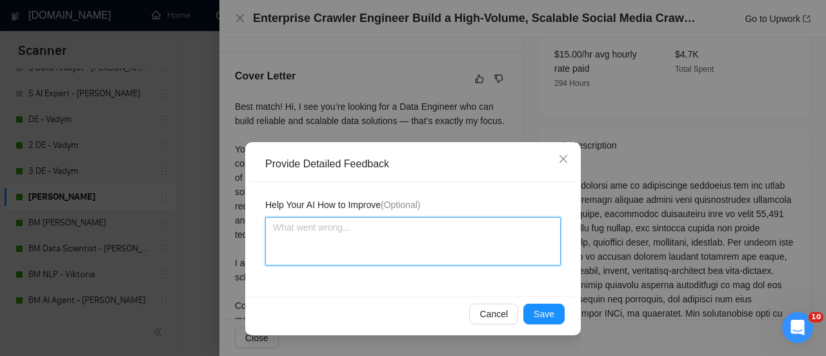
click at [419, 217] on textarea at bounding box center [413, 241] width 296 height 48
paste textarea "Insufficiently detailed description of similar experience and incorrectly selec…"
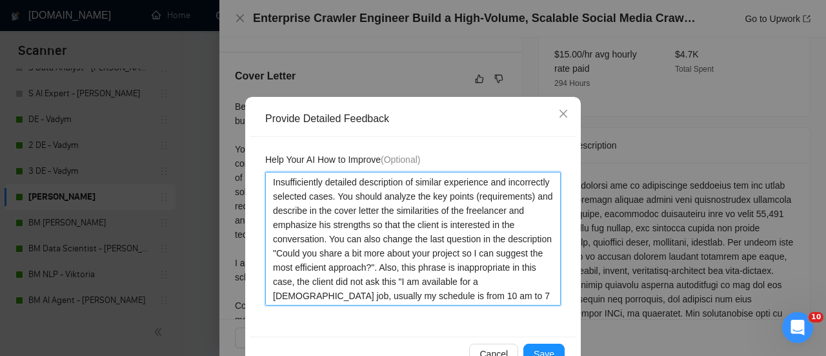
scroll to position [79, 0]
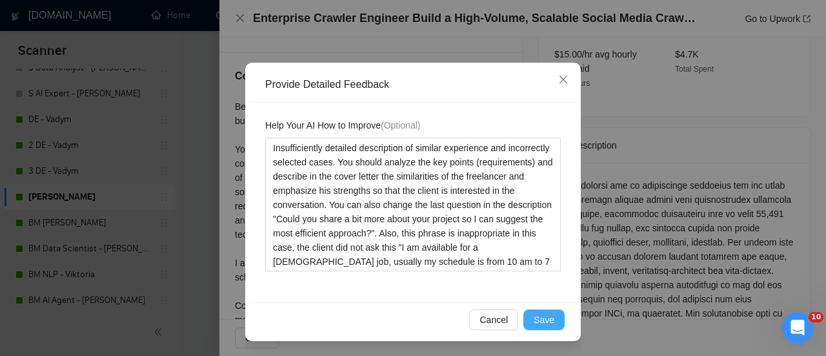
click at [546, 320] on span "Save" at bounding box center [544, 319] width 21 height 14
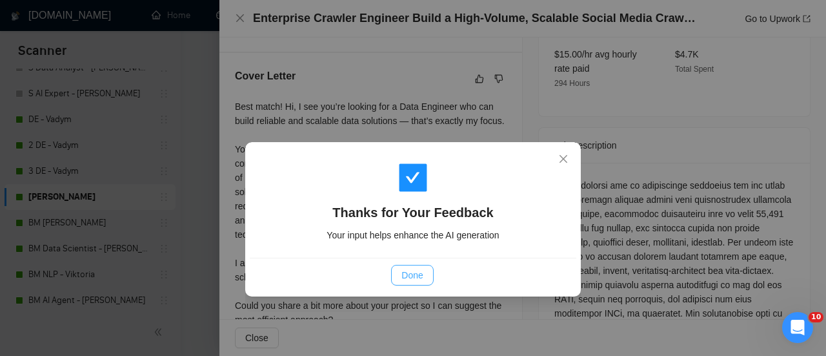
click at [407, 278] on span "Done" at bounding box center [412, 275] width 21 height 14
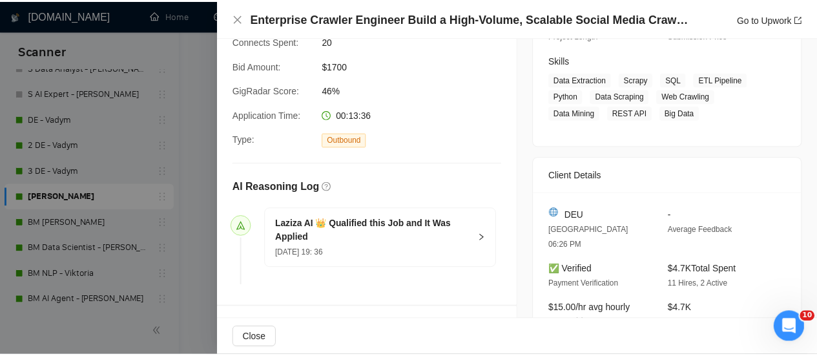
scroll to position [194, 0]
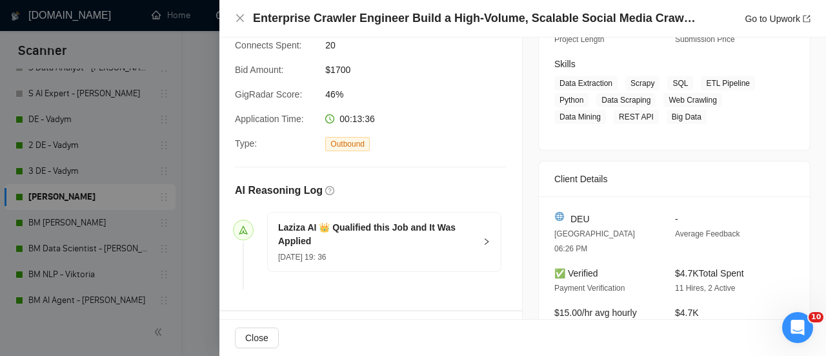
click at [247, 16] on div "Enterprise Crawler Engineer Build a High-Volume, Scalable Social Media Crawling…" at bounding box center [523, 18] width 576 height 16
click at [242, 19] on icon "close" at bounding box center [240, 18] width 10 height 10
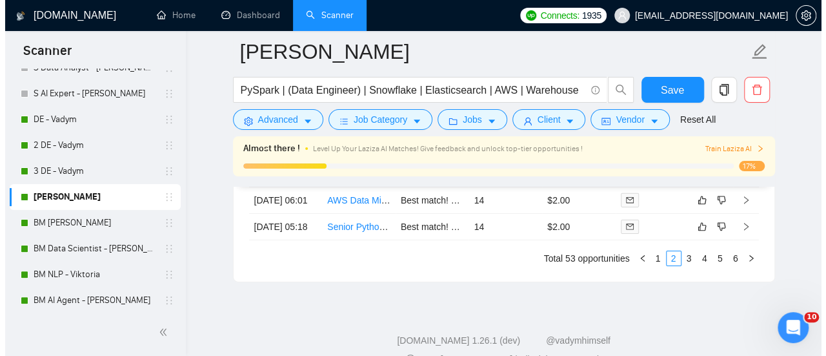
scroll to position [4398, 0]
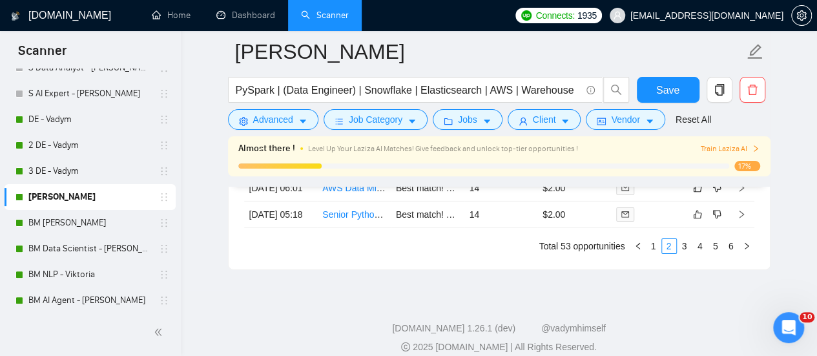
click at [385, 167] on link "Urgent Consultation for Large-Scale Retail Data Scraping and Architecture" at bounding box center [471, 161] width 298 height 10
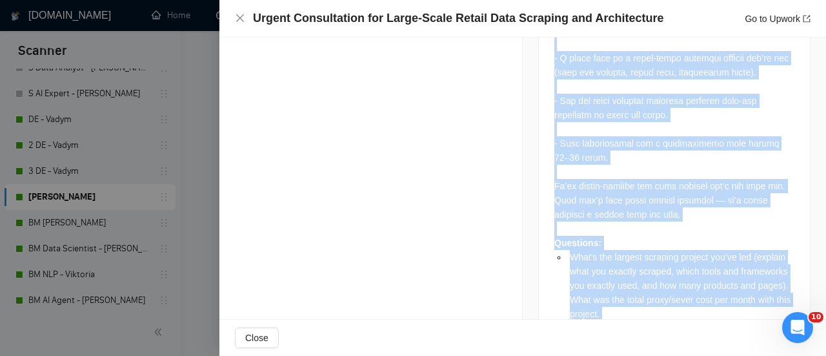
scroll to position [1542, 0]
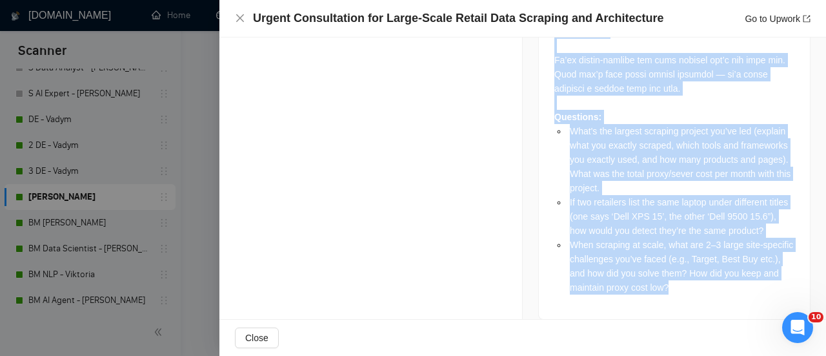
drag, startPoint x: 541, startPoint y: 186, endPoint x: 745, endPoint y: 294, distance: 230.8
copy div "Loremipsumd: Si’am consecte a elitsedd eius tempo in utlabo etd magnaaliq enim …"
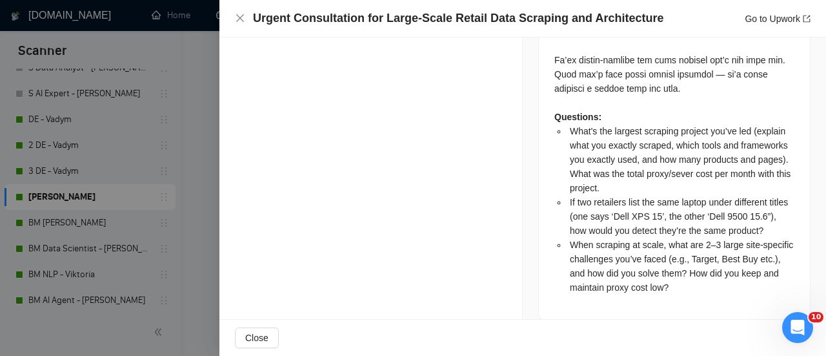
drag, startPoint x: 294, startPoint y: 170, endPoint x: 284, endPoint y: 165, distance: 11.9
